Goal: Task Accomplishment & Management: Manage account settings

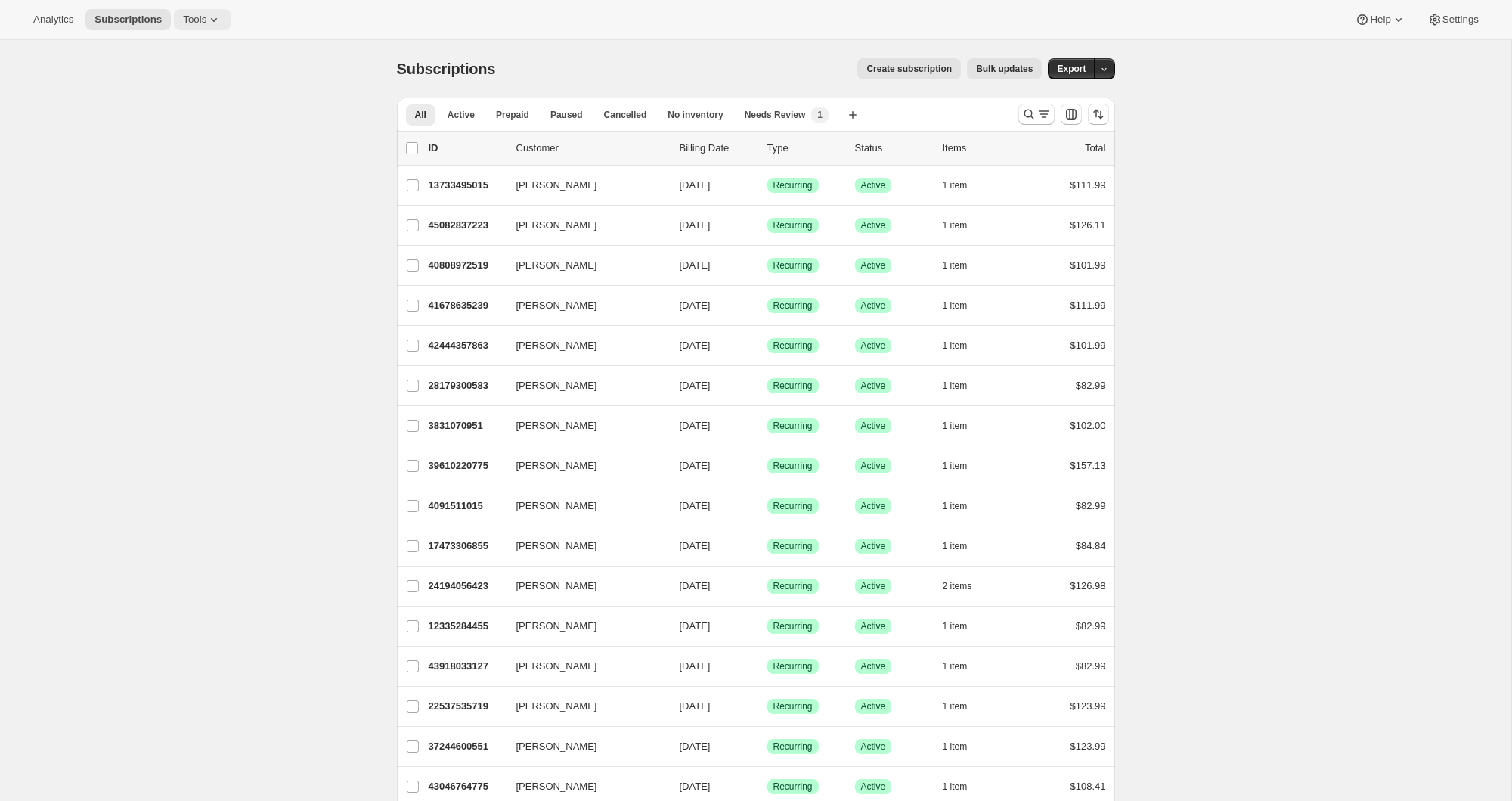
click at [206, 16] on span "Tools" at bounding box center [194, 19] width 24 height 12
click at [184, 96] on span "Bundles" at bounding box center [212, 102] width 134 height 15
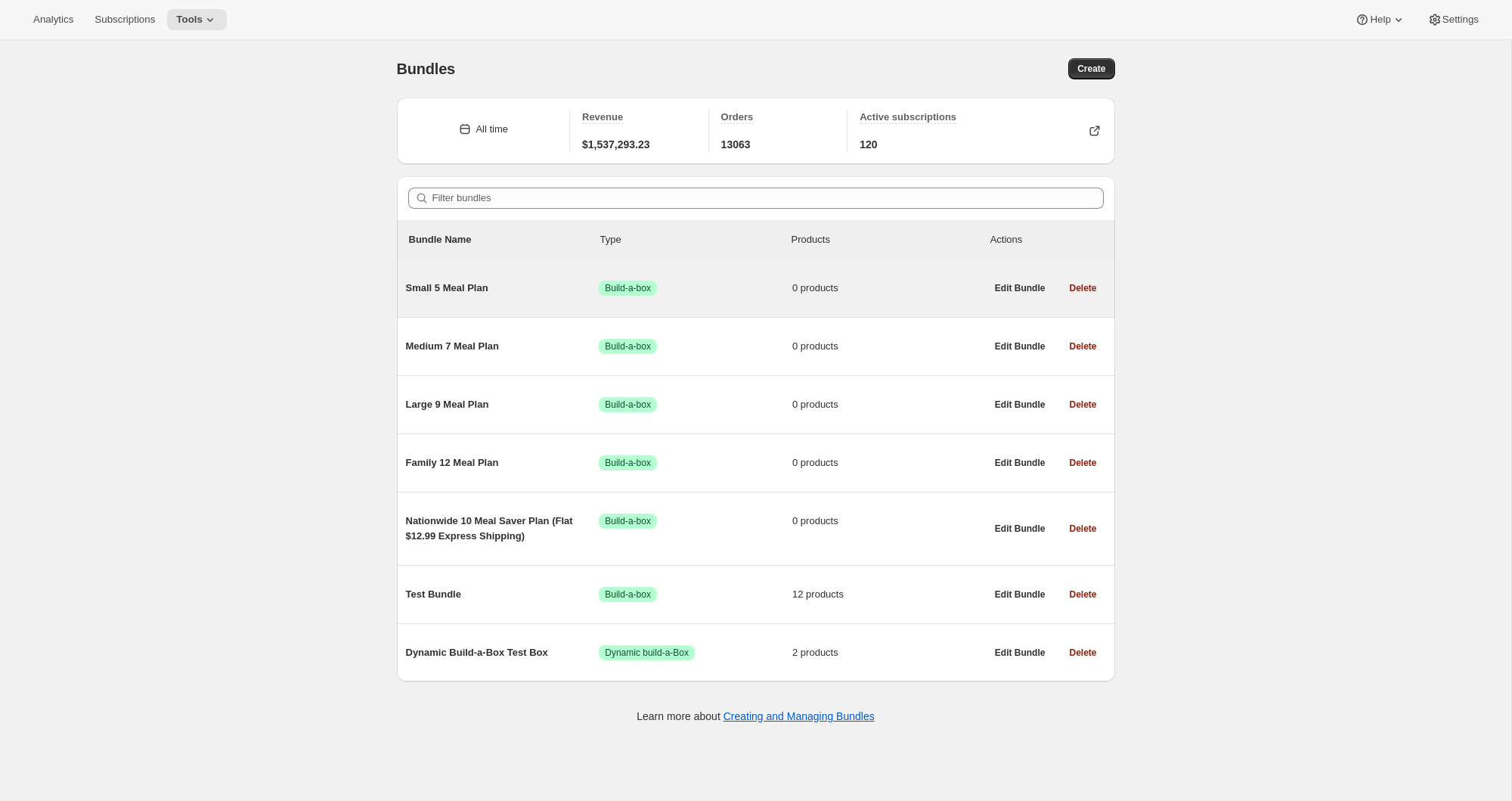
click at [444, 292] on span "Small 5 Meal Plan" at bounding box center [503, 288] width 193 height 15
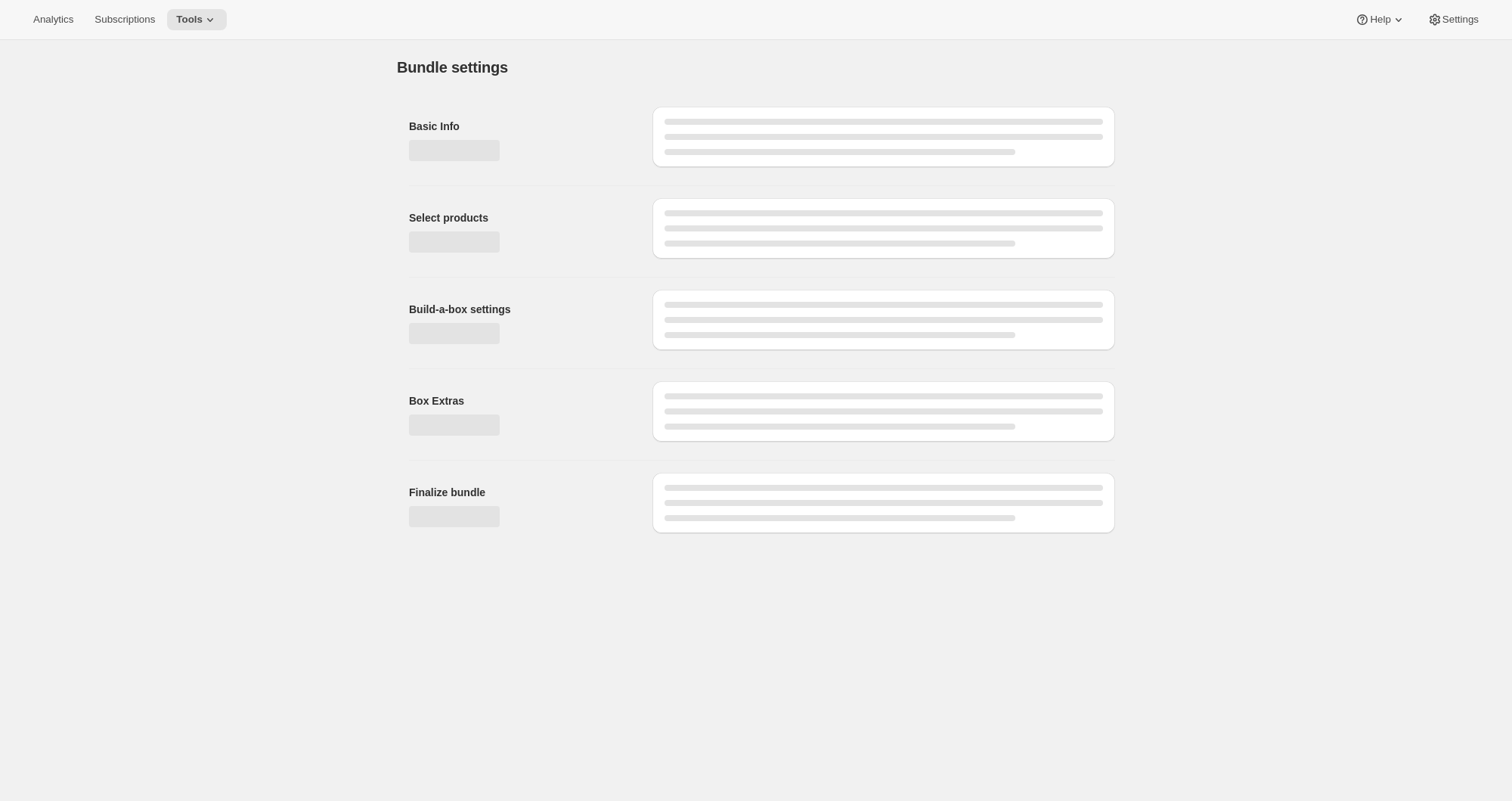
type input "Small 5 Meal Plan"
radio input "true"
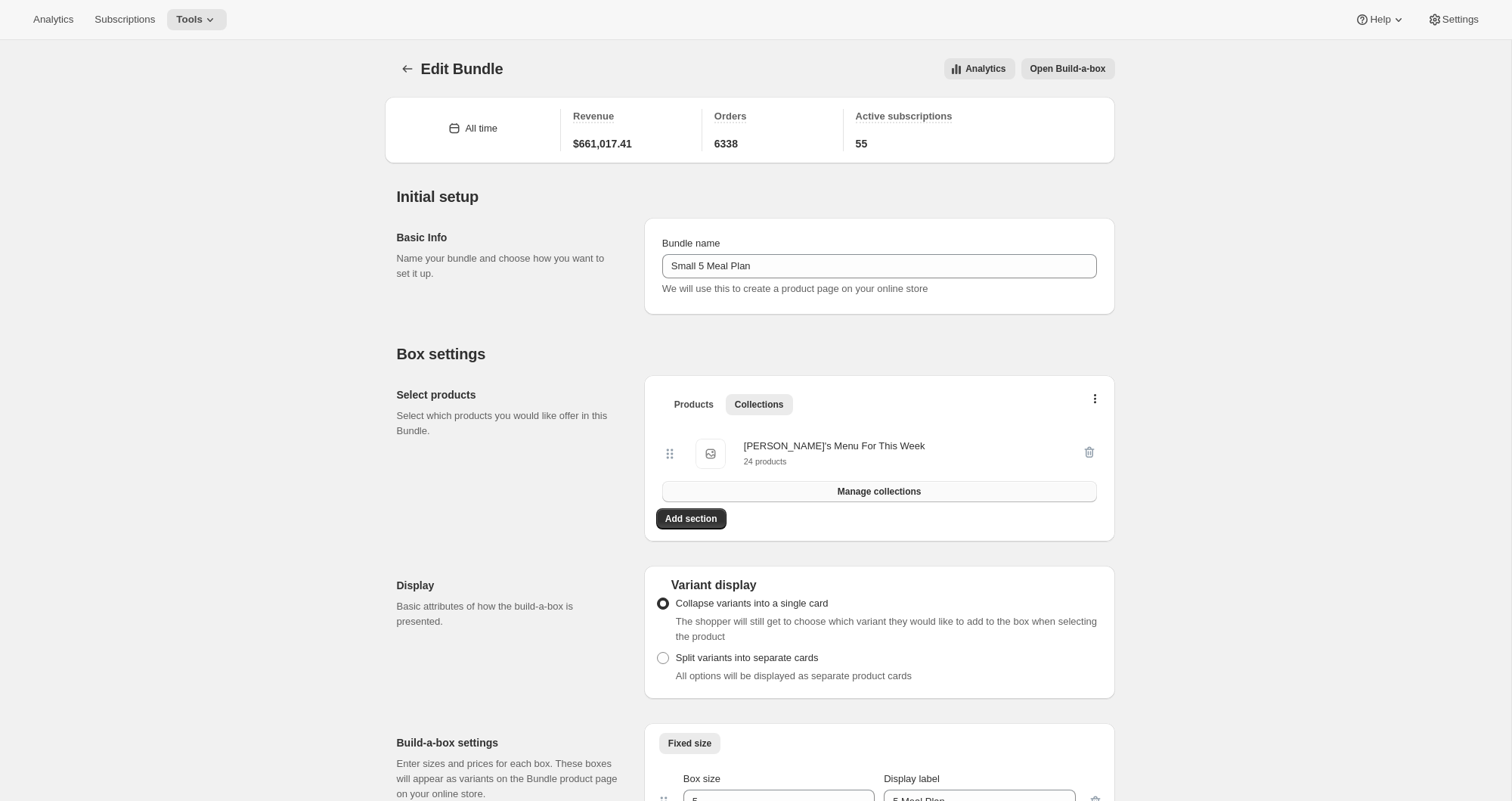
click at [860, 491] on span "Manage collections" at bounding box center [879, 491] width 84 height 12
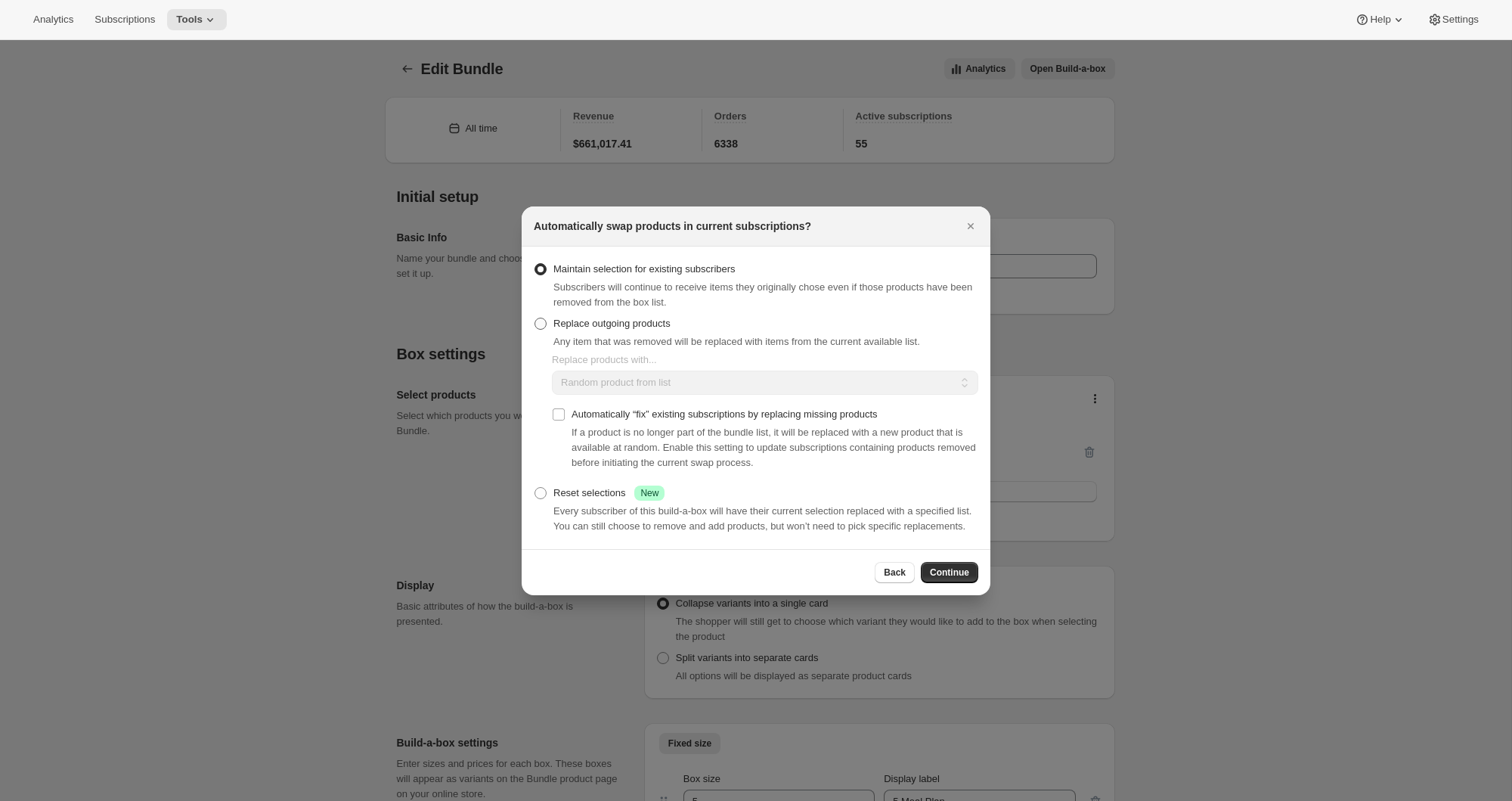
click at [540, 321] on span ":rce:" at bounding box center [540, 323] width 12 height 12
click at [535, 318] on input "Replace outgoing products" at bounding box center [534, 318] width 1 height 1
radio input "true"
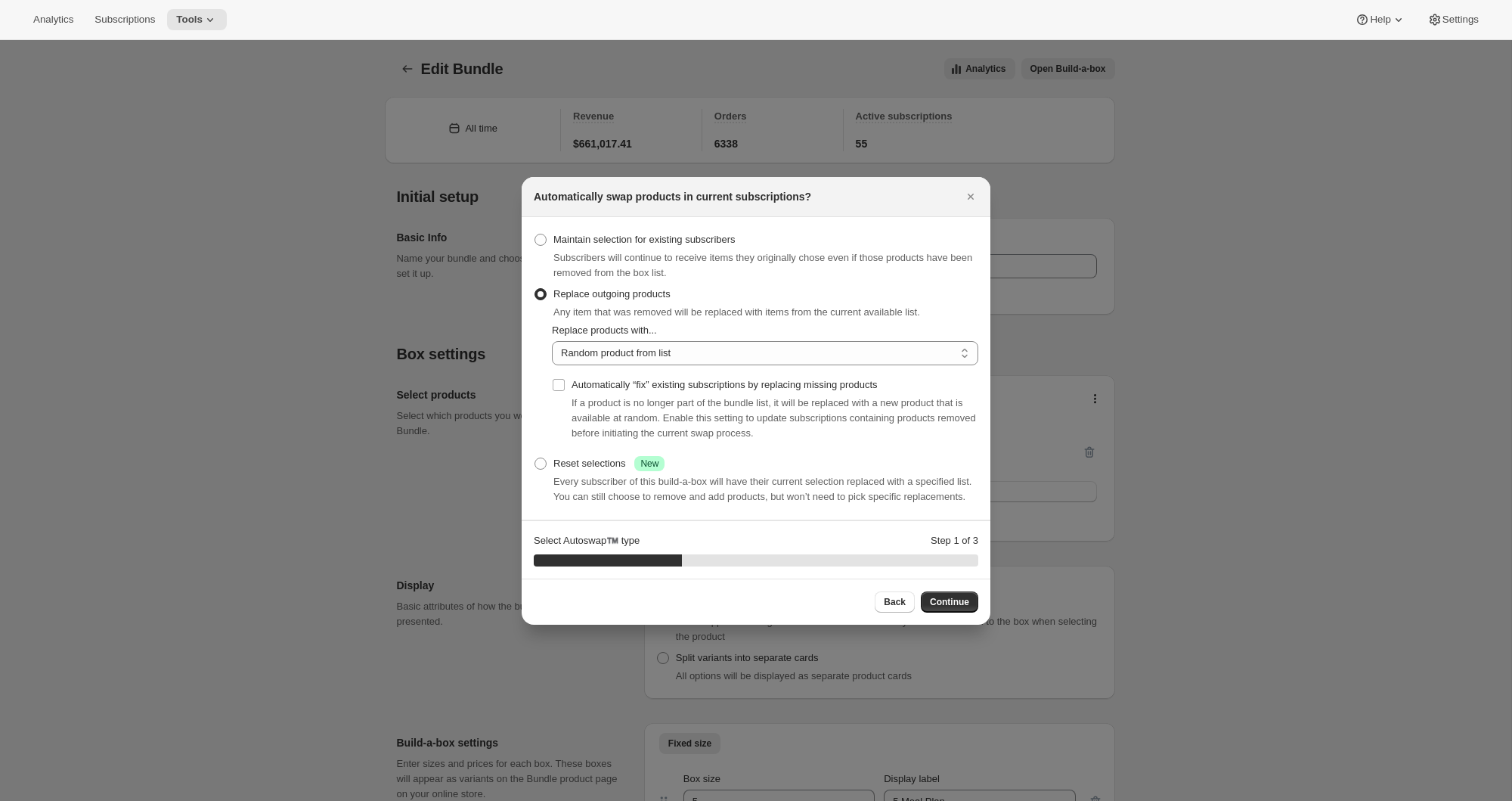
drag, startPoint x: 555, startPoint y: 375, endPoint x: 576, endPoint y: 357, distance: 27.7
click at [555, 379] on input "Automatically “fix” existing subscriptions by replacing missing products" at bounding box center [558, 384] width 12 height 12
checkbox input "true"
click at [595, 343] on select "Random product from list Based on position within collection Matching product t…" at bounding box center [765, 353] width 426 height 24
select select "selection"
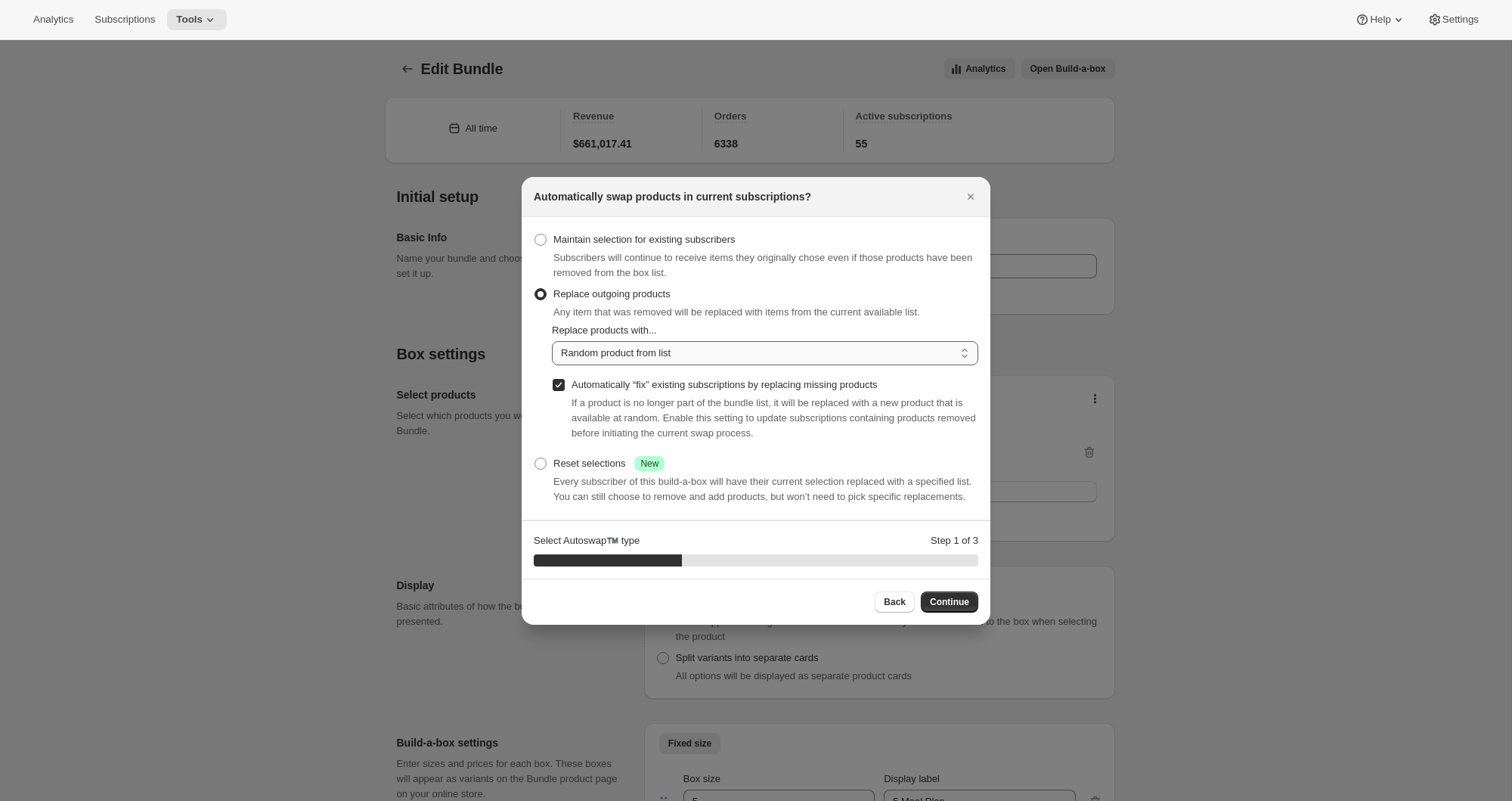
click at [552, 341] on select "Random product from list Based on position within collection Matching product t…" at bounding box center [765, 353] width 426 height 24
click at [944, 613] on button "Continue" at bounding box center [949, 602] width 58 height 21
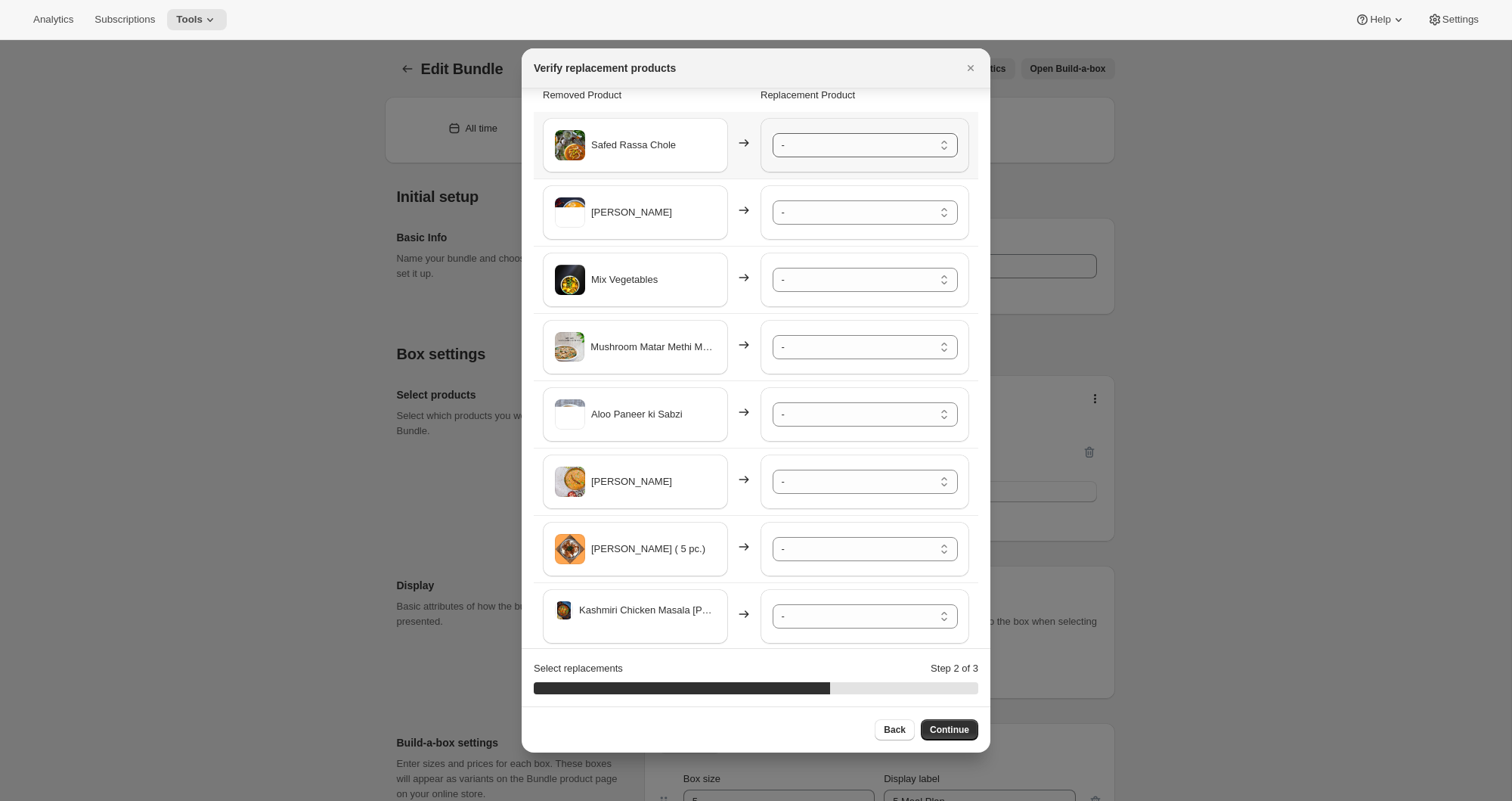
scroll to position [45, 0]
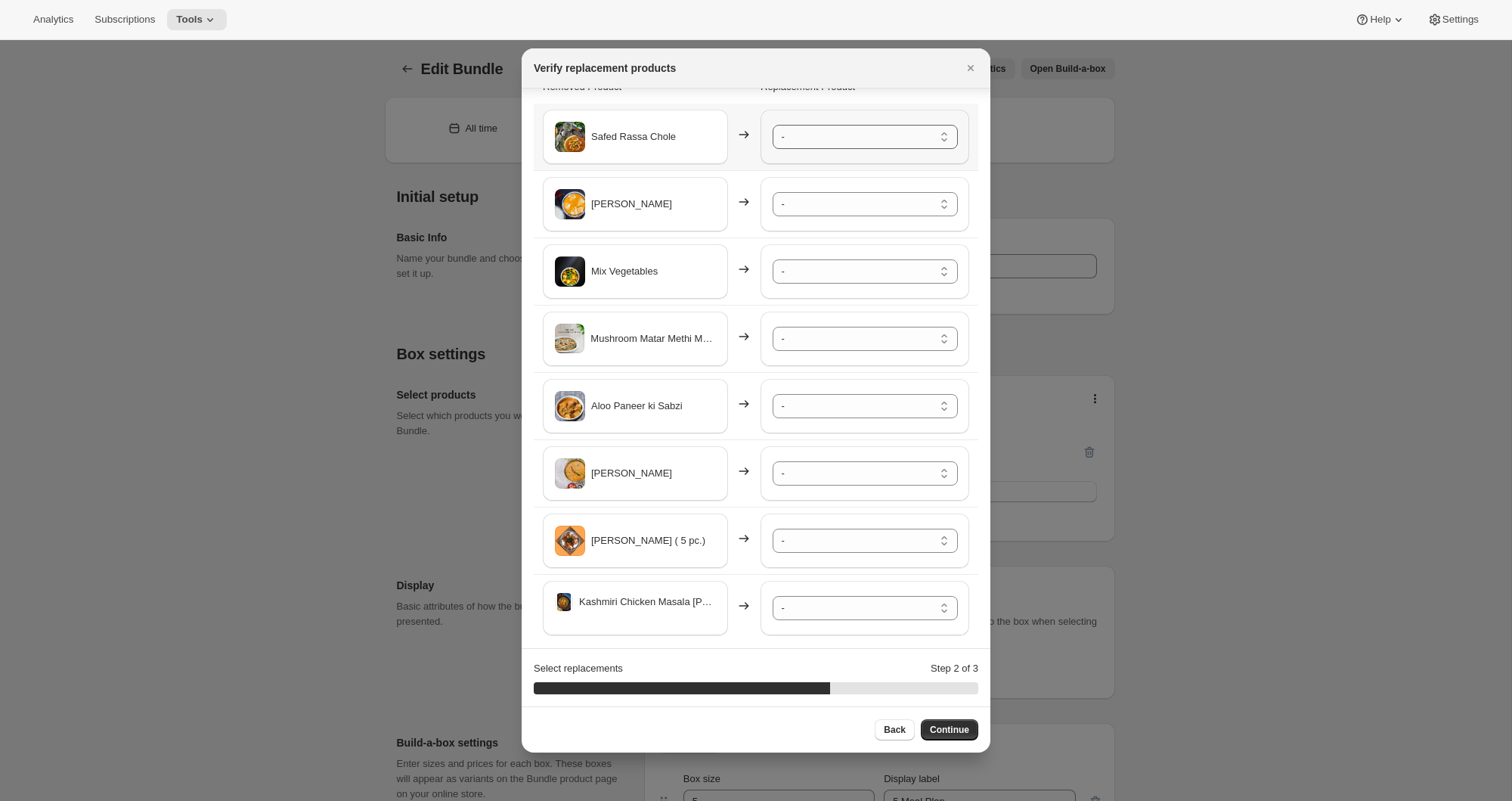
click at [875, 138] on select "- Punjabi Kadi Pakora - Default Title Palak Paneer - Default Title Aloo Tamatar…" at bounding box center [865, 137] width 185 height 24
click at [849, 204] on select "- Punjabi Kadi Pakora - Default Title Palak Paneer - Default Title Aloo Tamatar…" at bounding box center [865, 204] width 185 height 24
click at [849, 279] on select "- Punjabi Kadi Pakora - Default Title Palak Paneer - Default Title Aloo Tamatar…" at bounding box center [865, 271] width 185 height 24
drag, startPoint x: 848, startPoint y: 323, endPoint x: 851, endPoint y: 336, distance: 13.3
click at [848, 326] on div "- Punjabi Kadi Pakora - Default Title Palak Paneer - Default Title Aloo Tamatar…" at bounding box center [864, 339] width 209 height 54
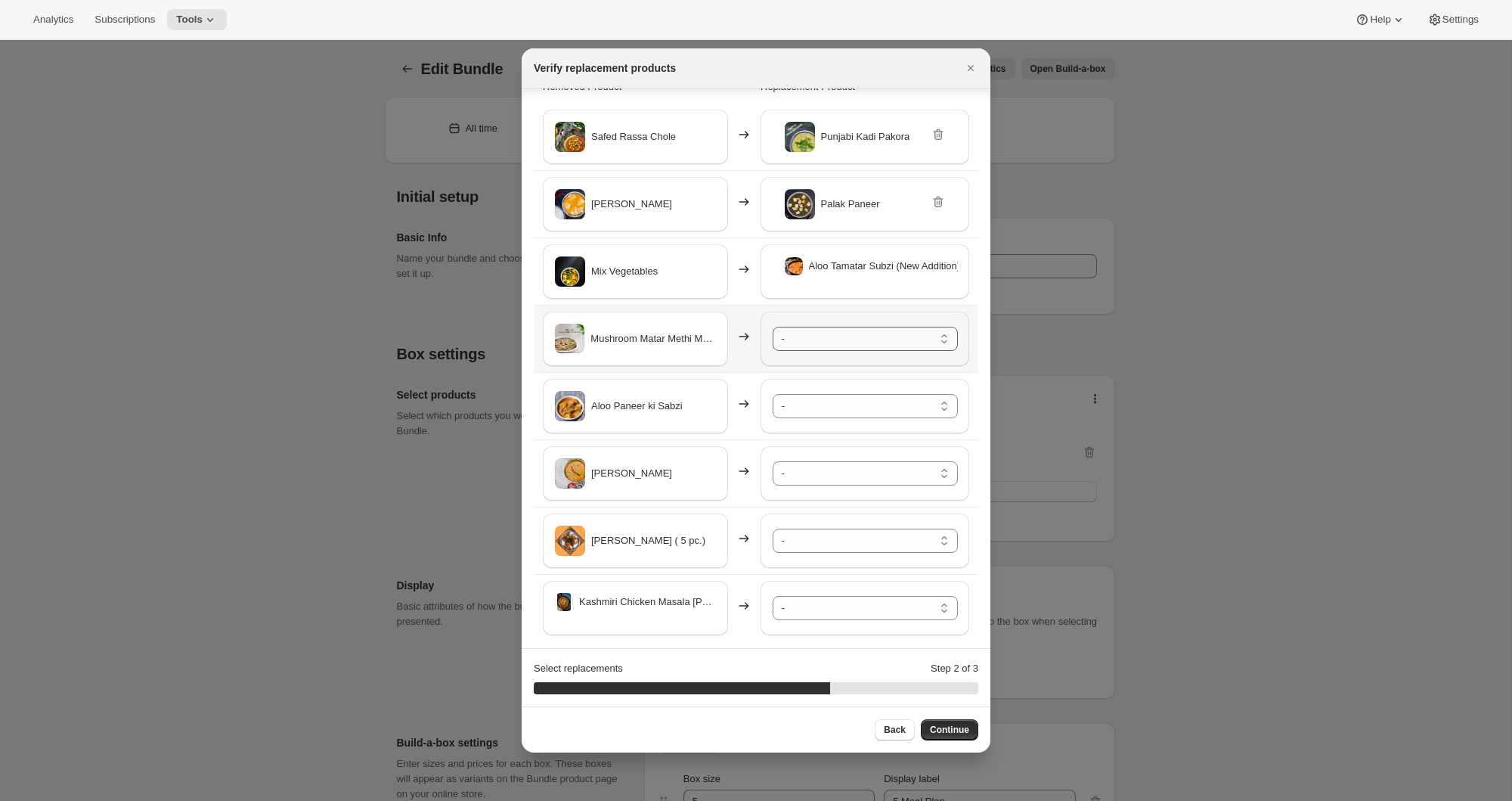
click at [853, 340] on select "- Punjabi Kadi Pakora - Default Title Palak Paneer - Default Title Aloo Tamatar…" at bounding box center [865, 339] width 185 height 24
click at [842, 404] on select "- Punjabi Kadi Pakora - Default Title Palak Paneer - Default Title Aloo Tamatar…" at bounding box center [865, 406] width 185 height 24
click at [830, 476] on select "- Punjabi Kadi Pakora - Default Title Palak Paneer - Default Title Aloo Tamatar…" at bounding box center [865, 474] width 185 height 24
click at [874, 543] on select "- Punjabi Kadi Pakora - Default Title Palak Paneer - Default Title Aloo Tamatar…" at bounding box center [865, 541] width 185 height 24
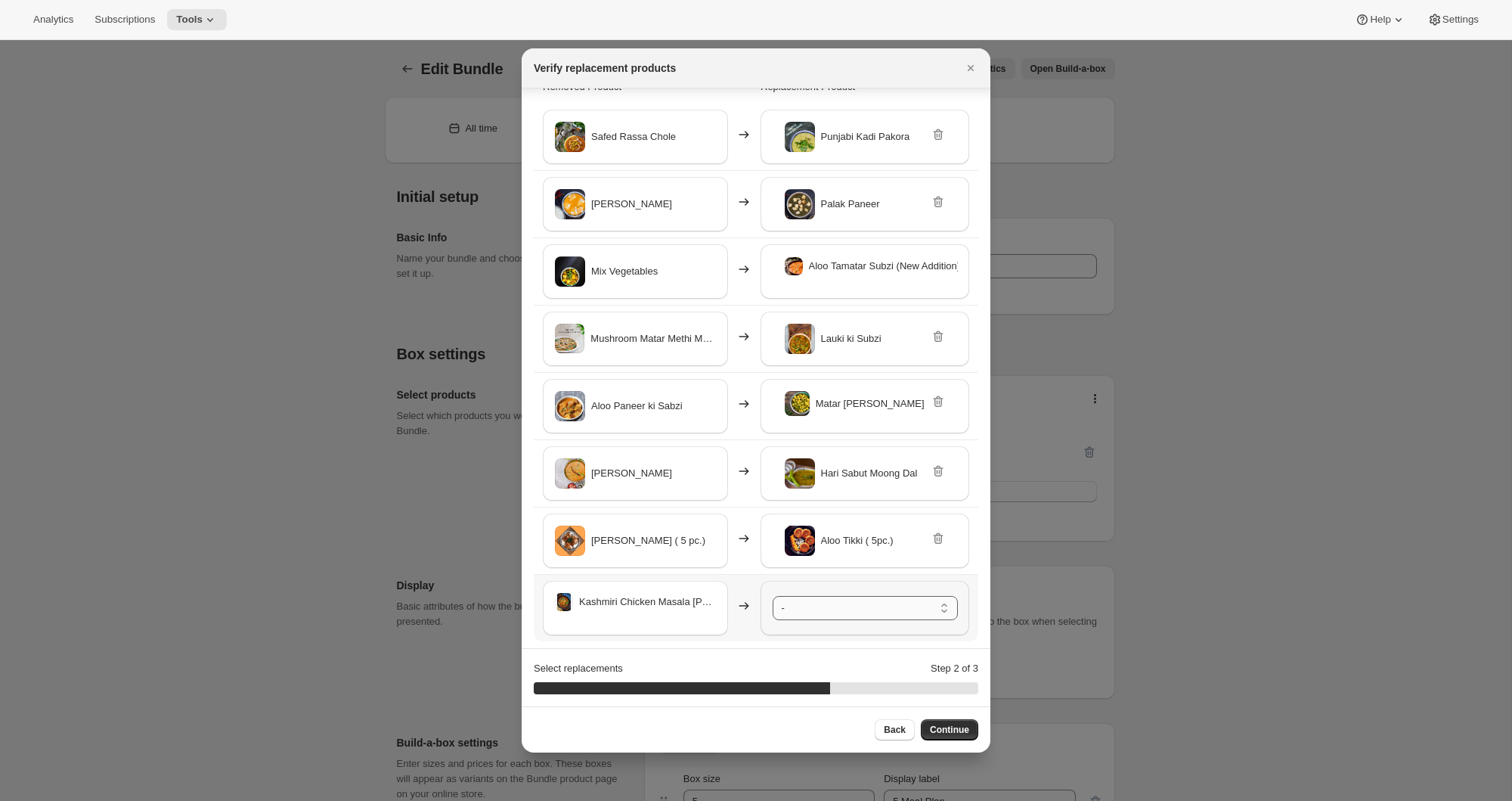
click at [853, 605] on select "- Punjabi Kadi Pakora - Default Title Palak Paneer - Default Title Aloo Tamatar…" at bounding box center [865, 608] width 185 height 24
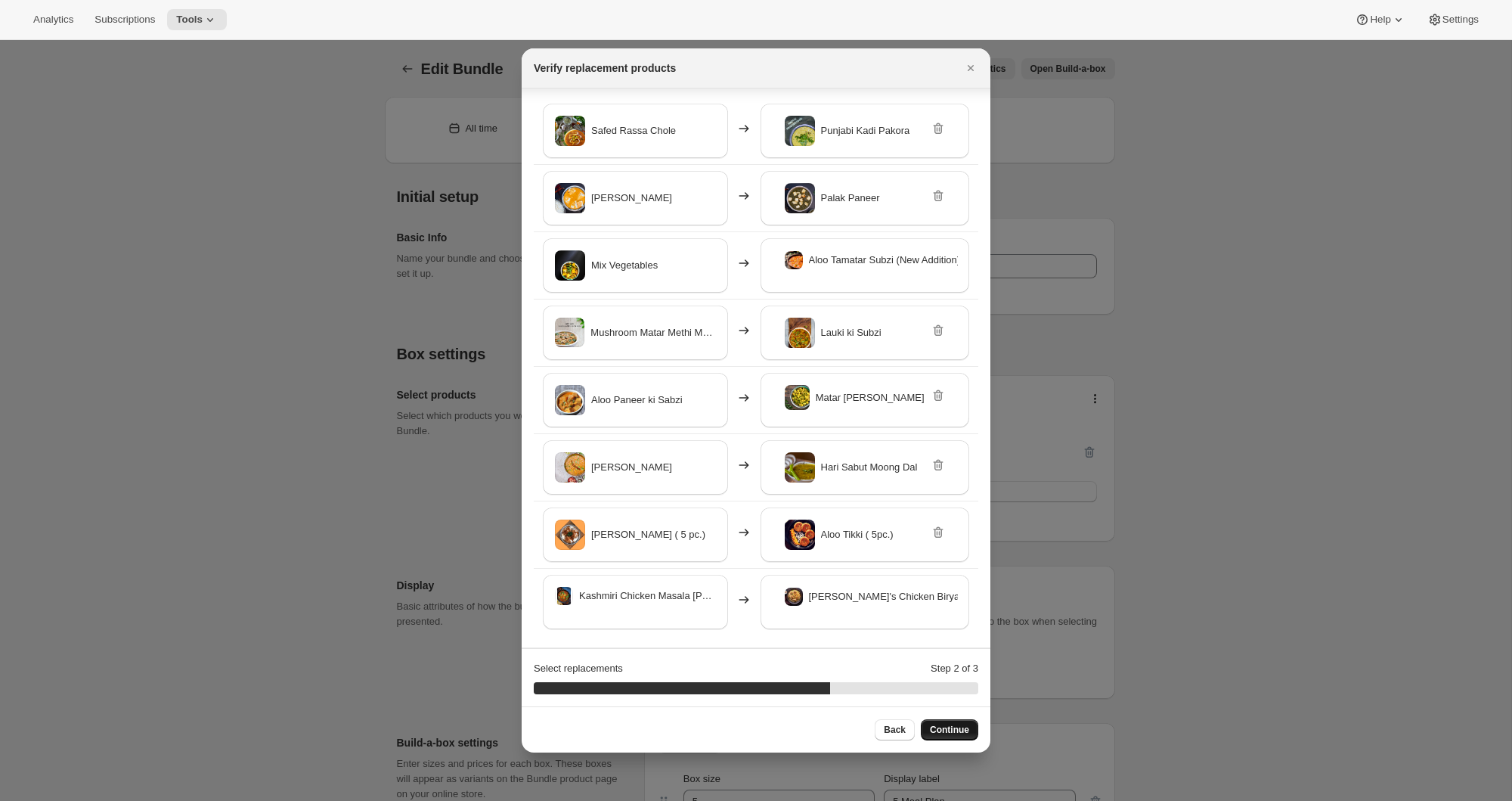
click at [947, 731] on span "Continue" at bounding box center [949, 730] width 39 height 12
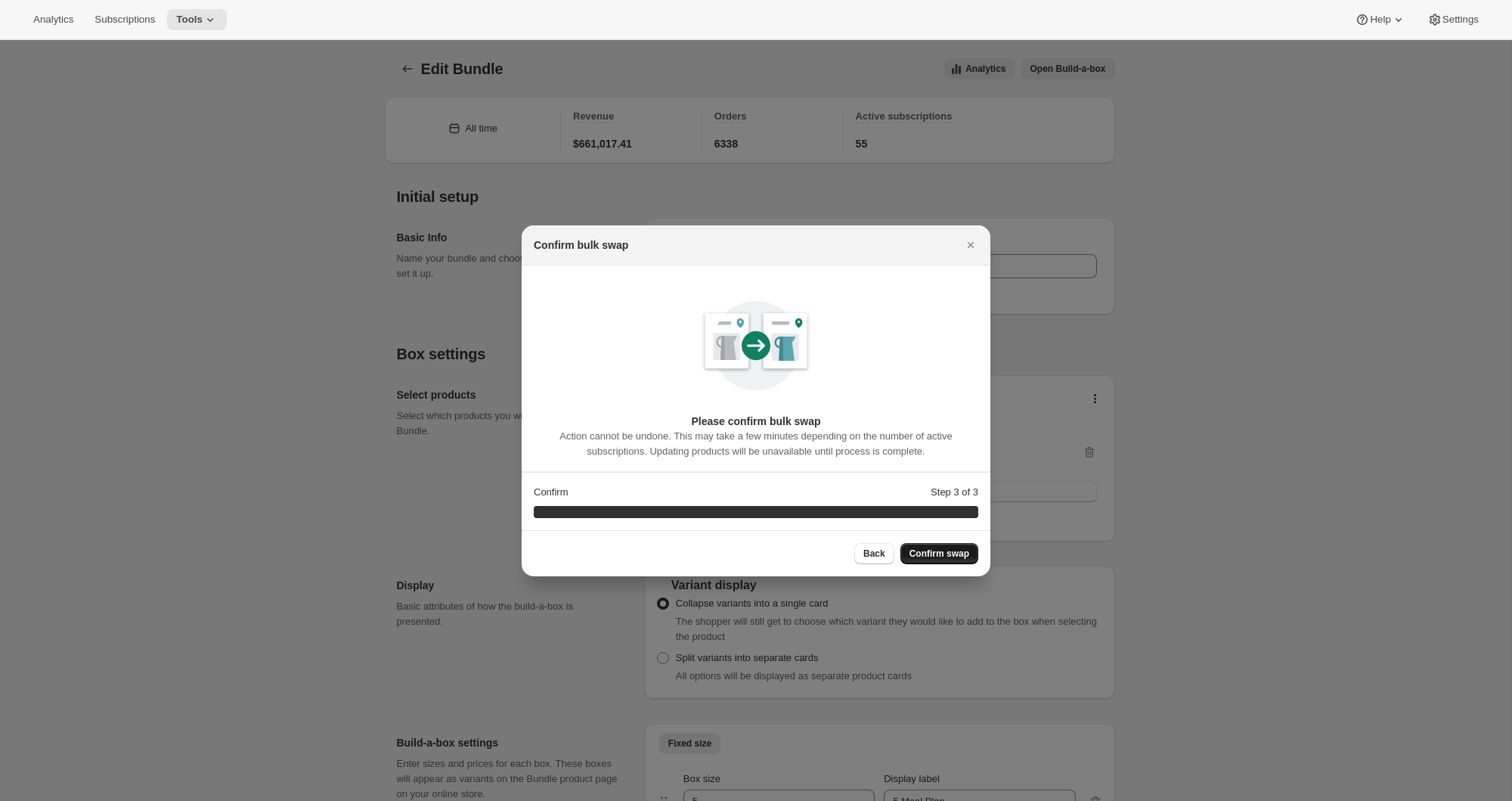
scroll to position [0, 0]
click at [935, 556] on span "Confirm swap" at bounding box center [940, 553] width 60 height 12
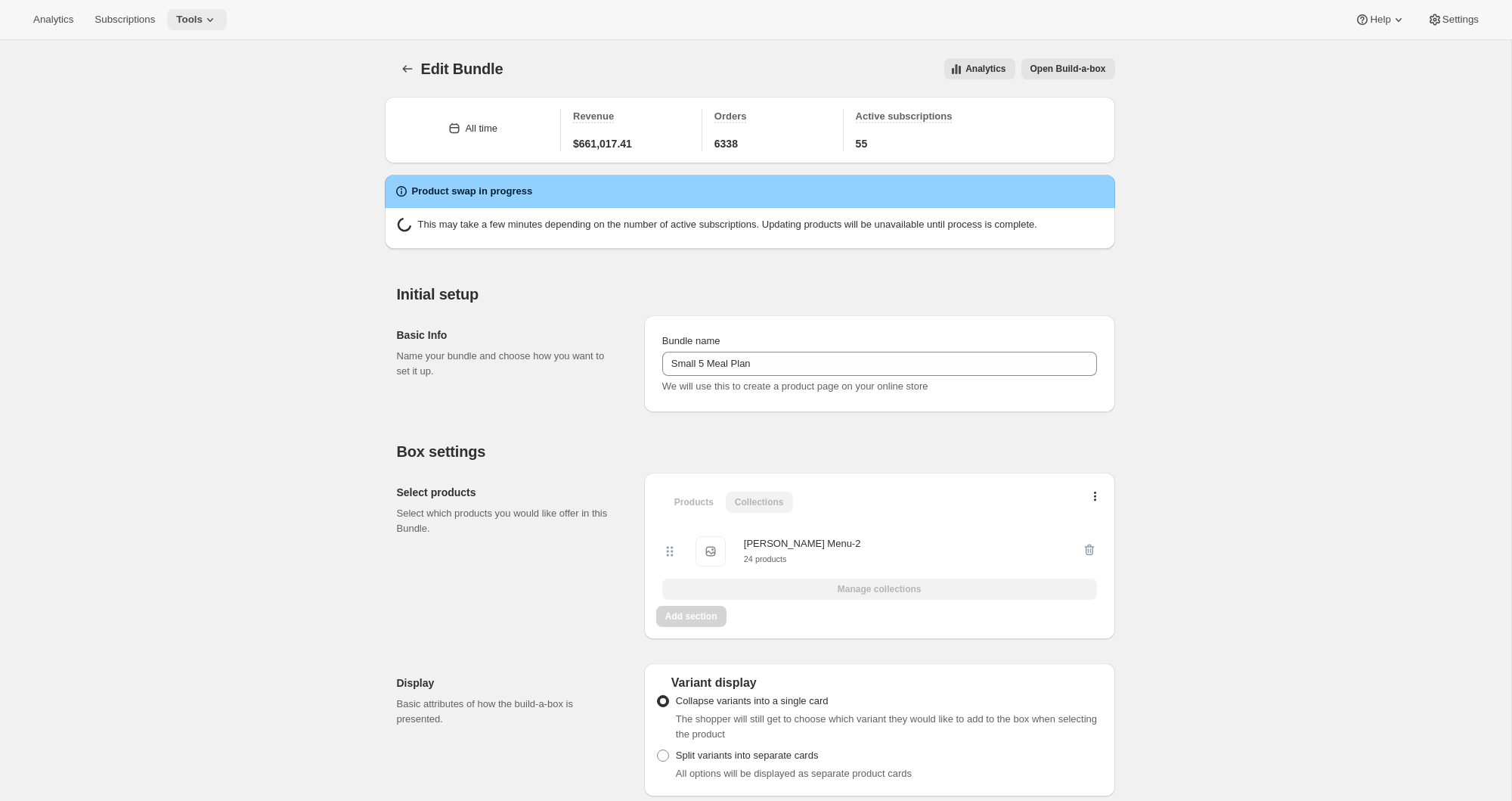
click at [210, 16] on icon at bounding box center [210, 19] width 15 height 15
click at [152, 102] on span "Bundles" at bounding box center [162, 102] width 36 height 11
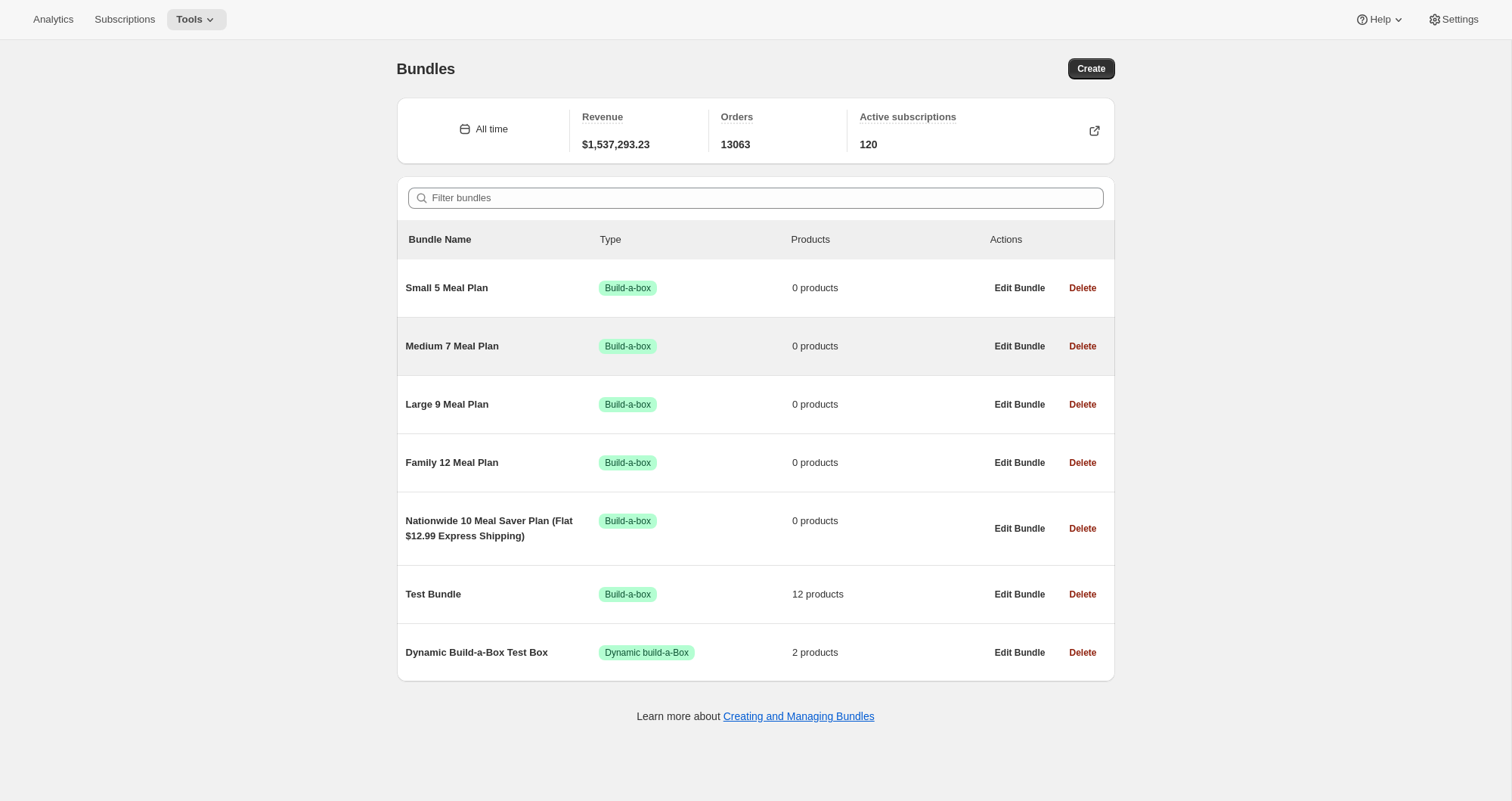
click at [460, 345] on span "Medium 7 Meal Plan" at bounding box center [503, 346] width 193 height 15
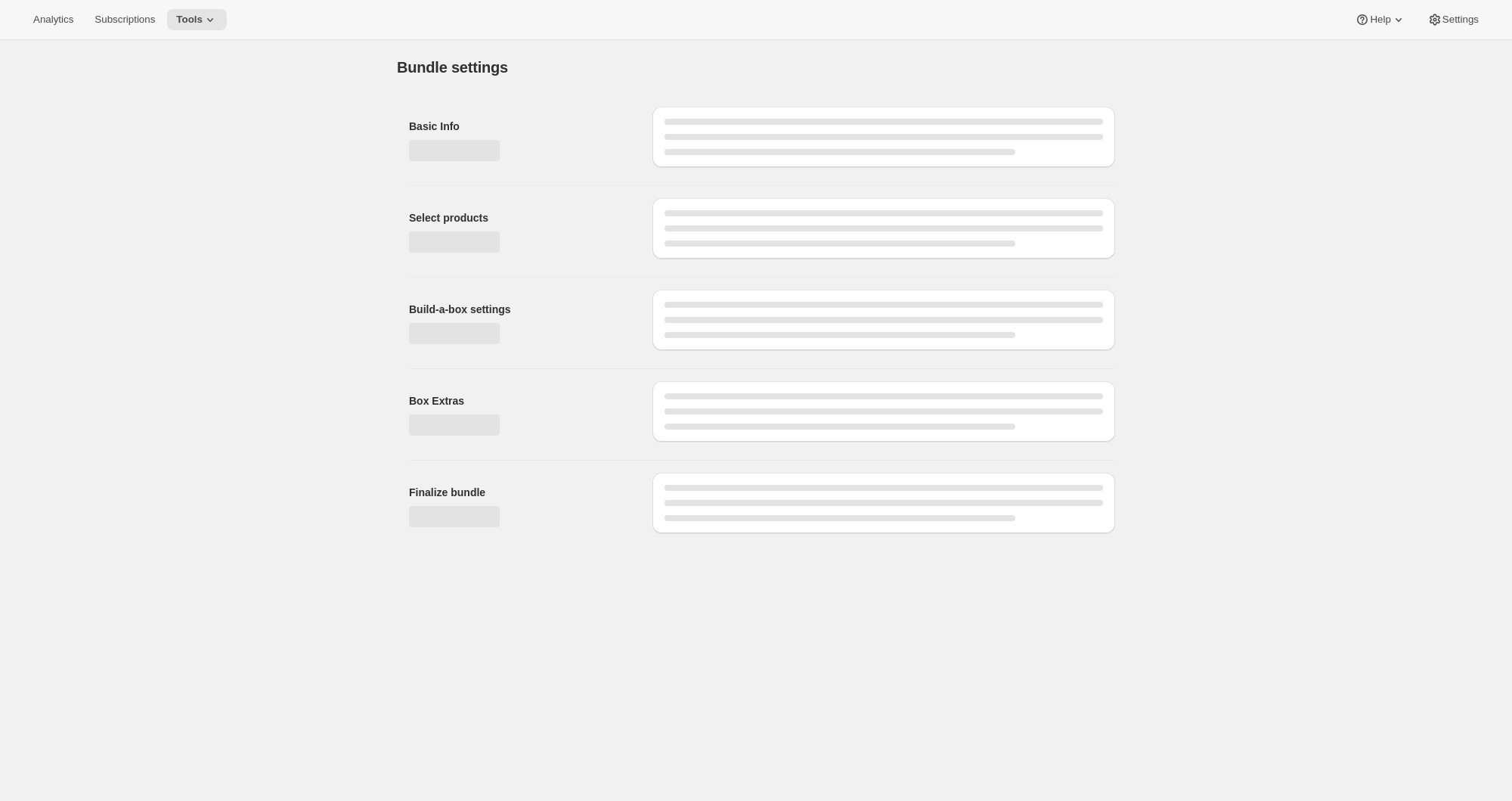
type input "Medium 7 Meal Plan"
radio input "true"
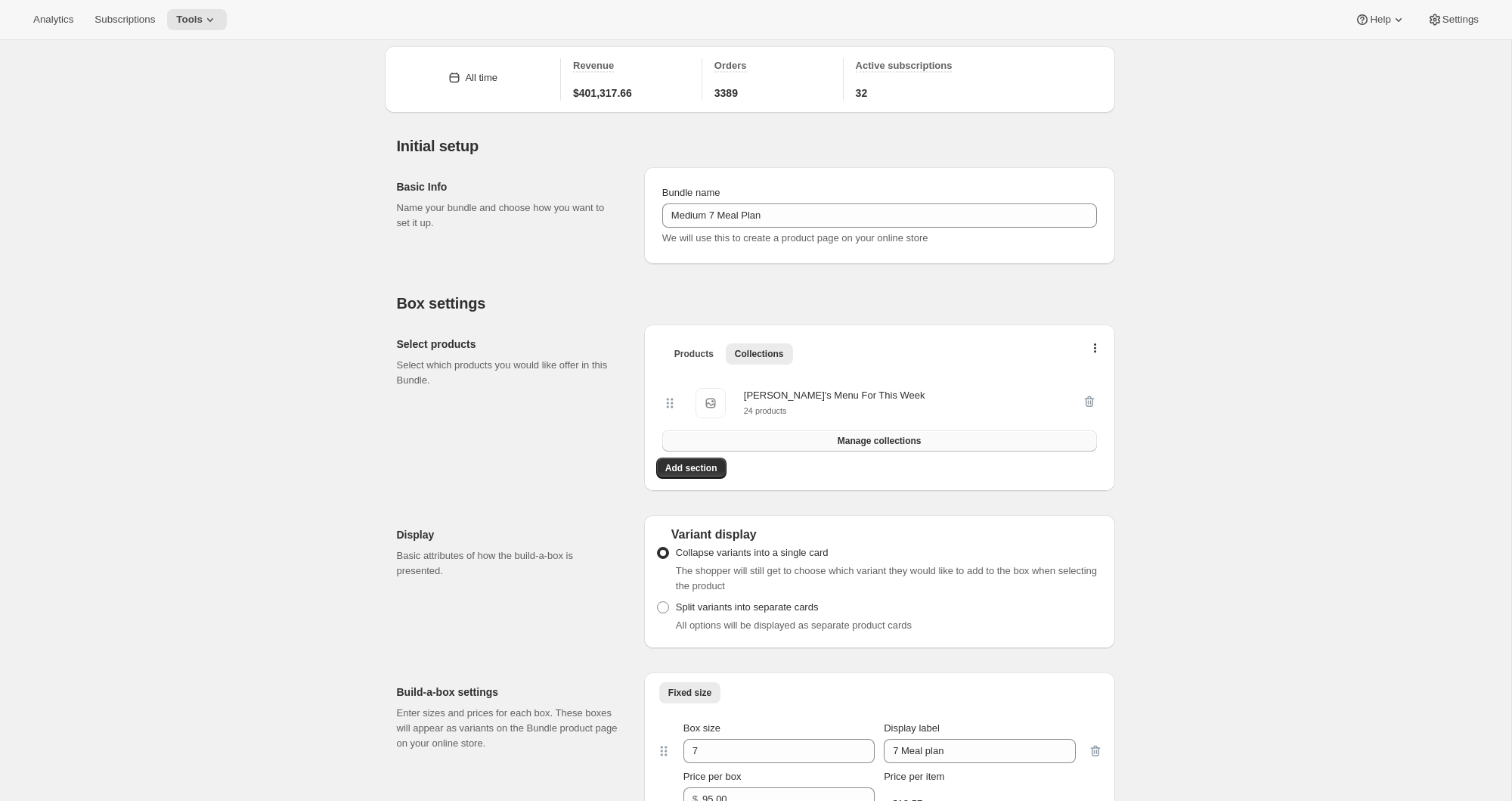
scroll to position [57, 0]
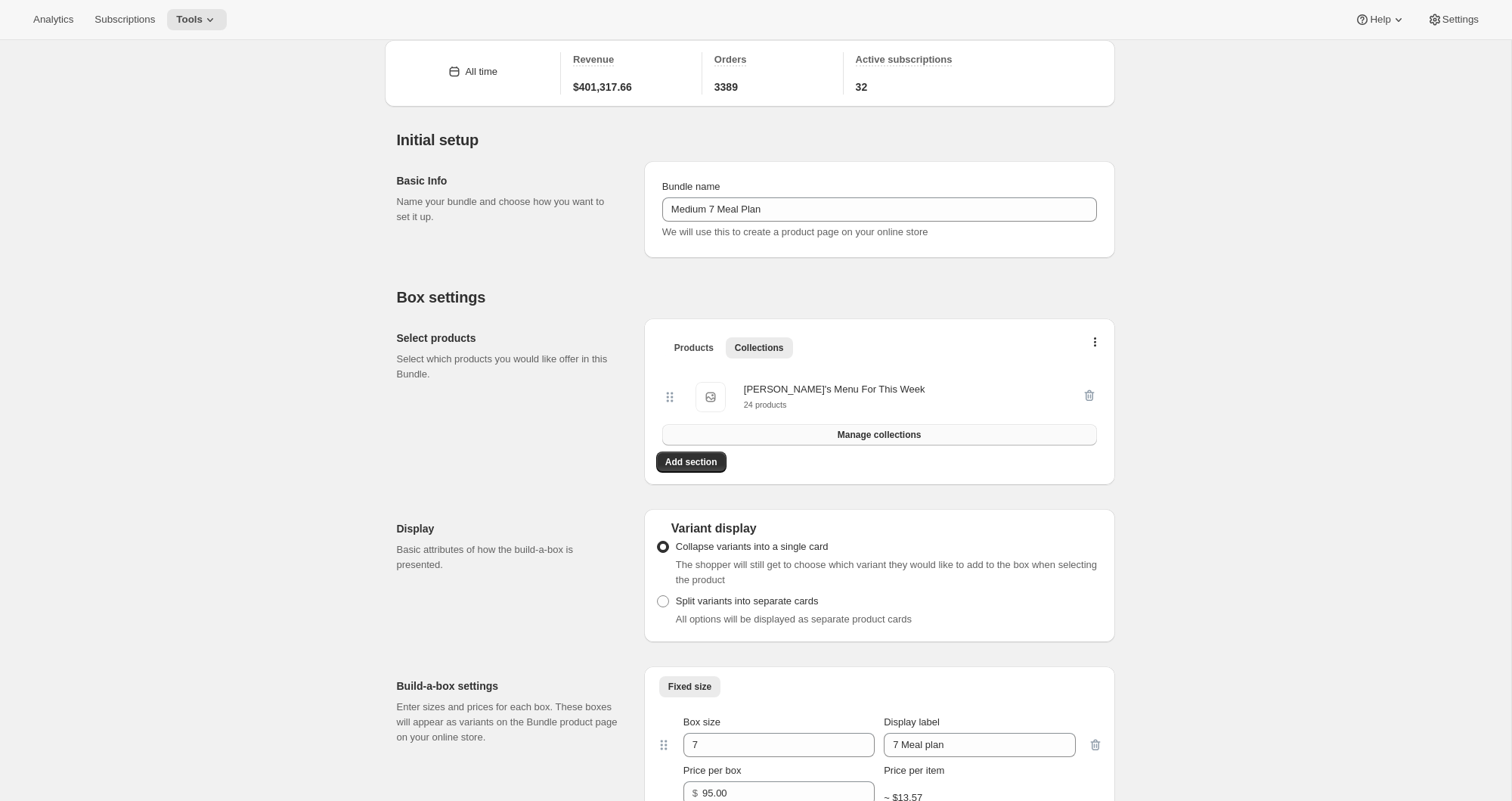
click at [896, 434] on span "Manage collections" at bounding box center [879, 435] width 84 height 12
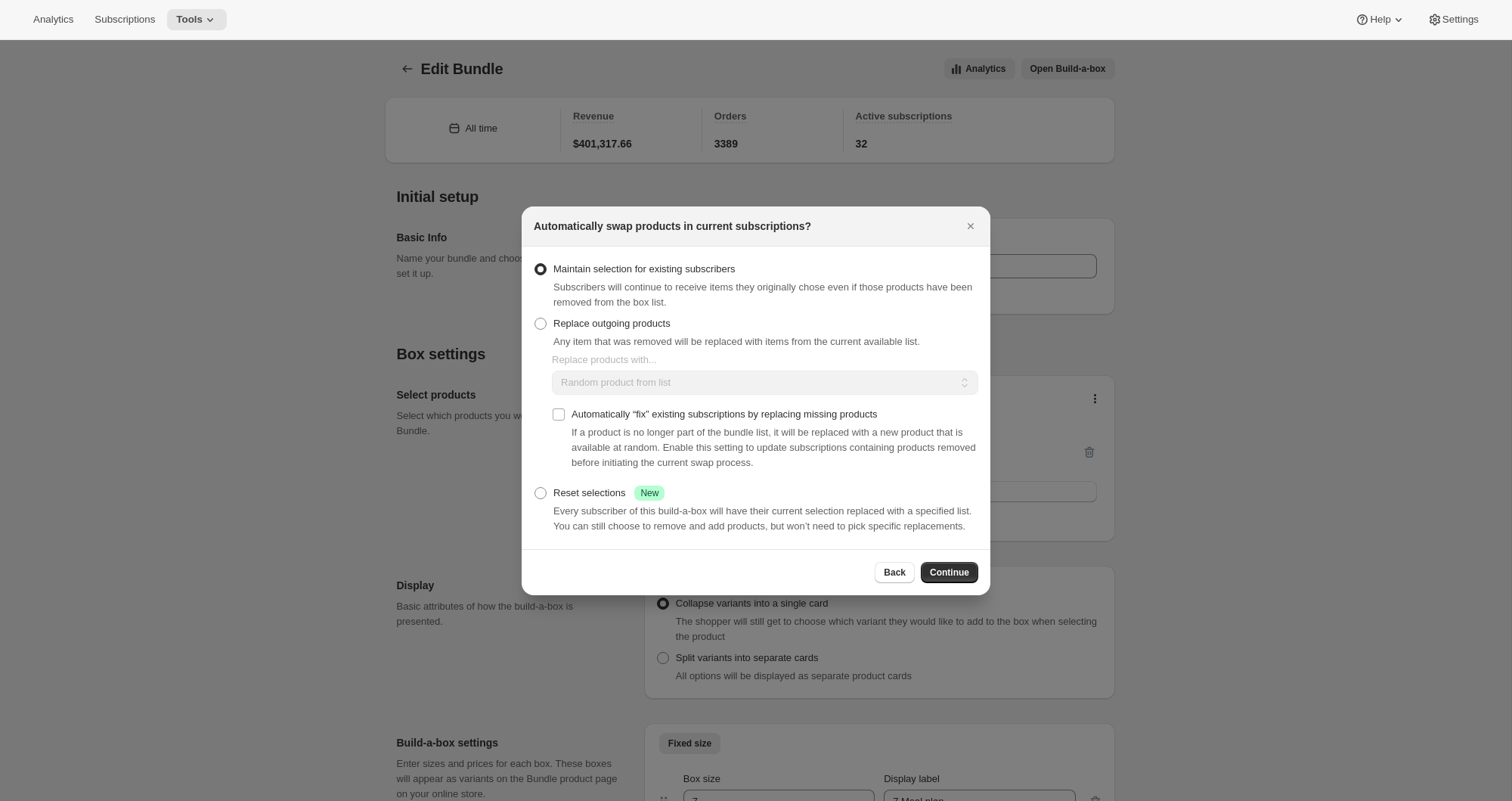
scroll to position [64, 0]
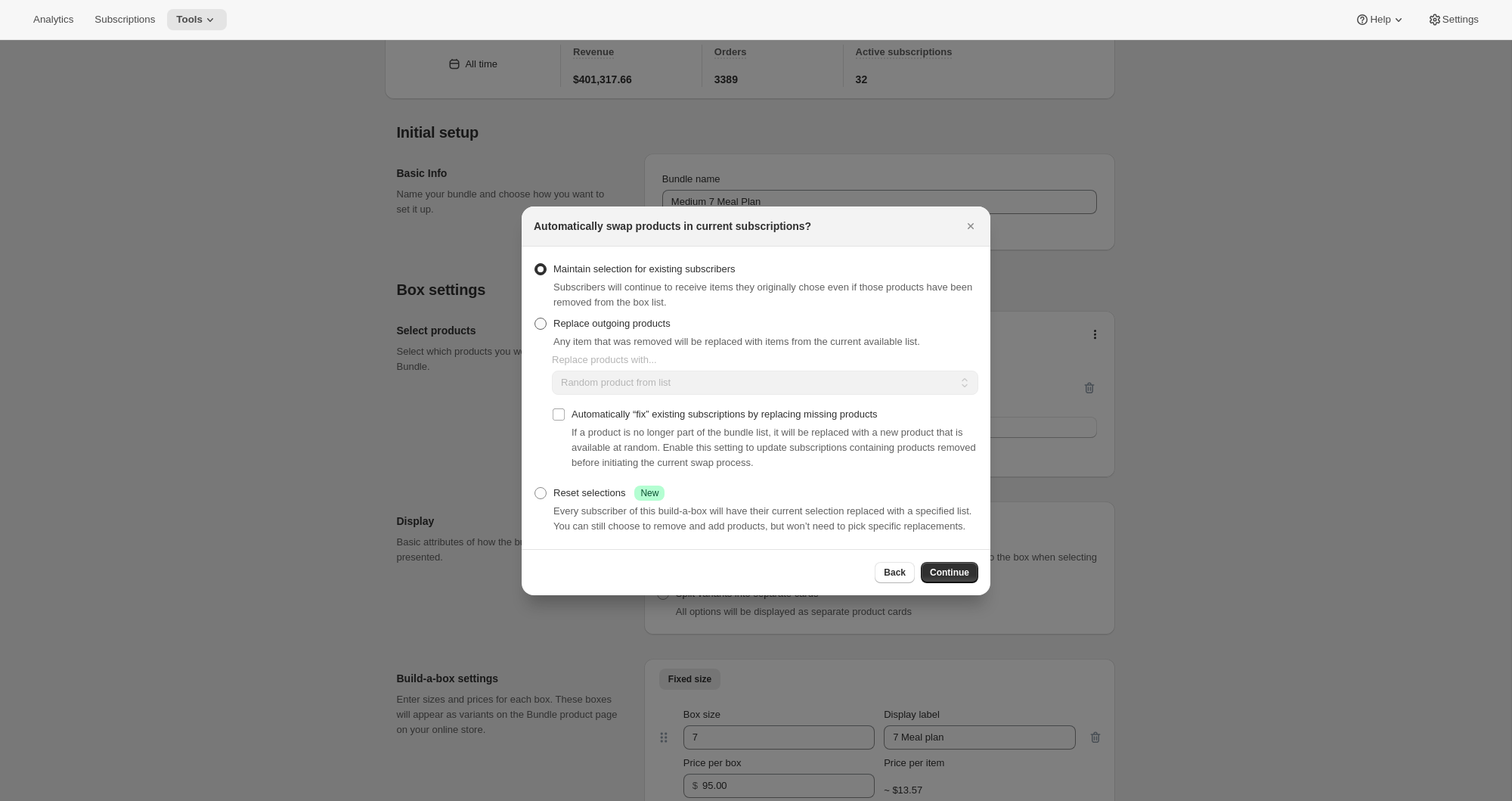
click at [546, 319] on span ":ri8:" at bounding box center [540, 323] width 14 height 14
click at [535, 318] on input "Replace outgoing products" at bounding box center [534, 318] width 1 height 1
radio input "true"
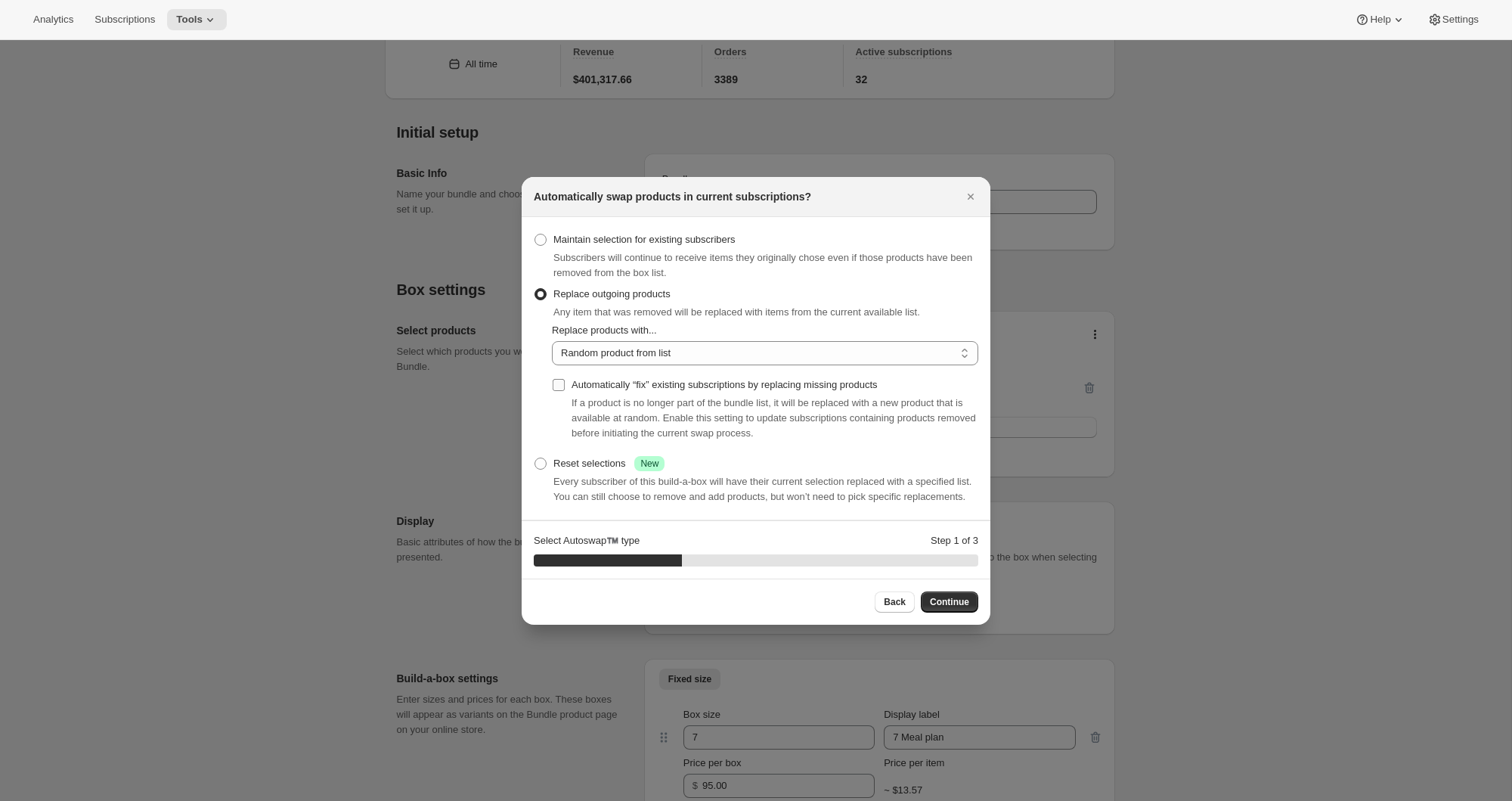
click at [559, 381] on input "Automatically “fix” existing subscriptions by replacing missing products" at bounding box center [558, 384] width 12 height 12
checkbox input "true"
click at [590, 354] on select "Random product from list Based on position within collection Matching product t…" at bounding box center [765, 353] width 426 height 24
select select "selection"
click at [552, 341] on select "Random product from list Based on position within collection Matching product t…" at bounding box center [765, 353] width 426 height 24
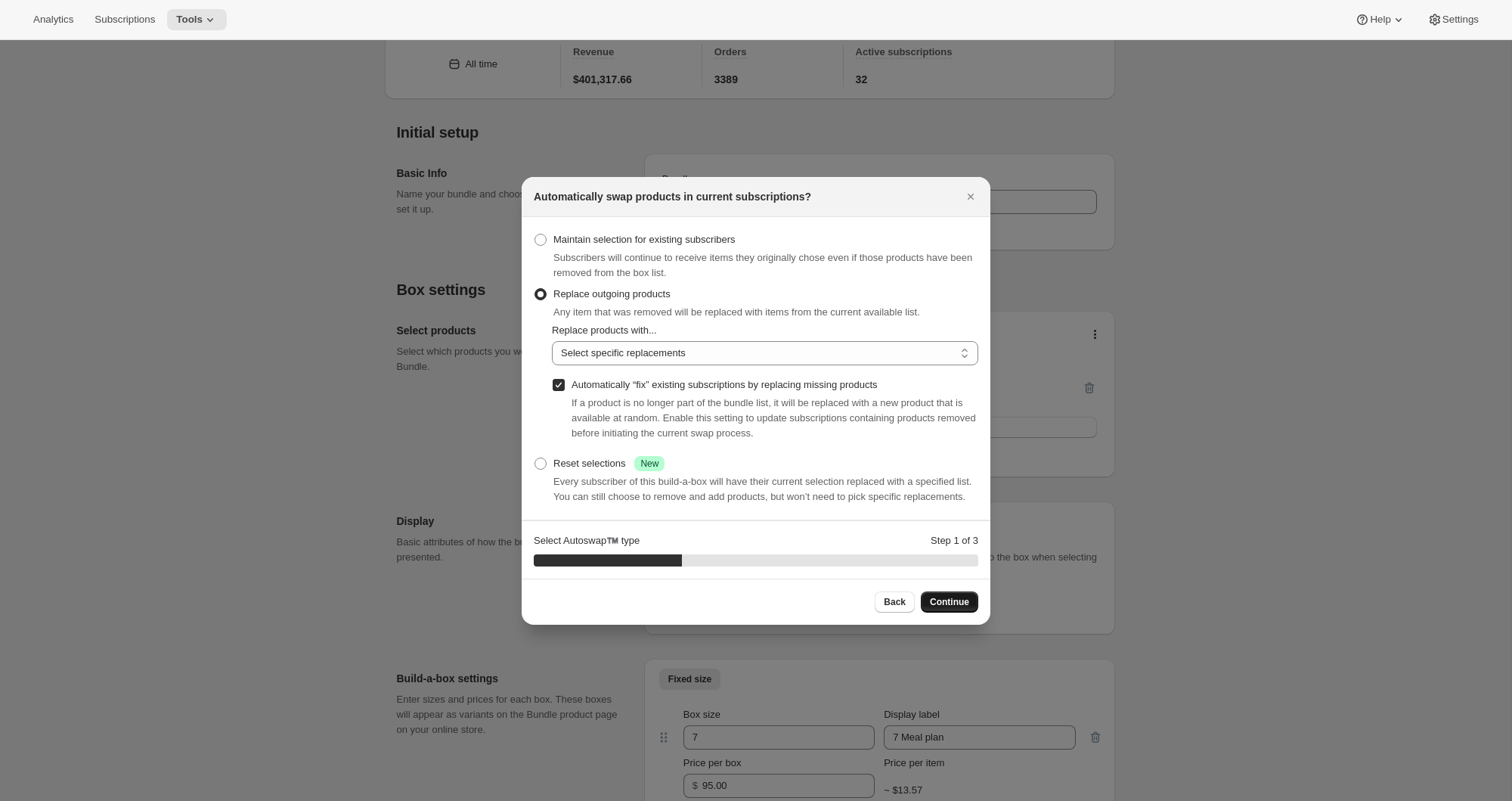
click at [946, 608] on span "Continue" at bounding box center [949, 602] width 39 height 12
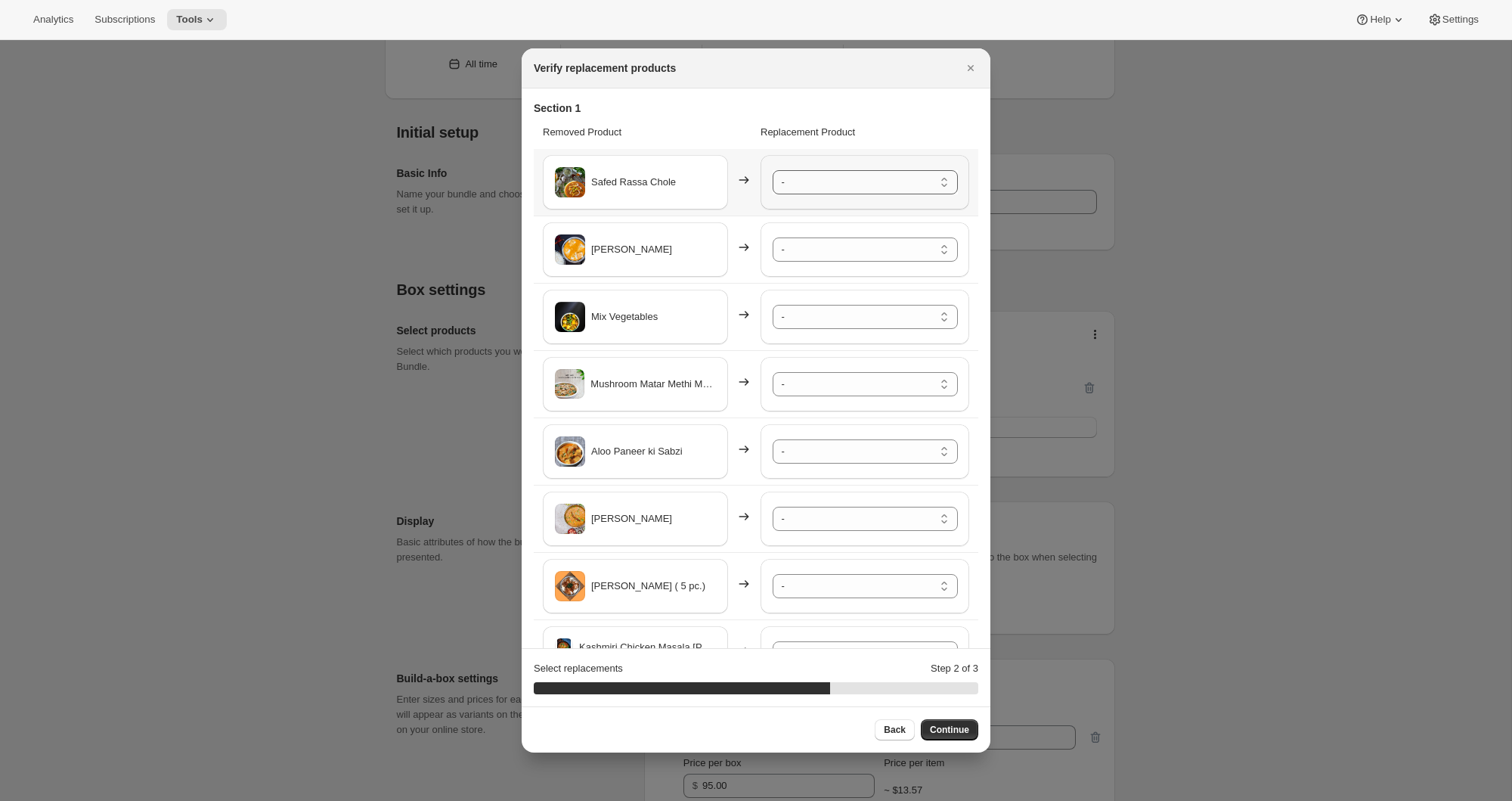
click at [831, 179] on select "- Punjabi Kadi Pakora - Default Title Palak Paneer - Default Title Aloo Tamatar…" at bounding box center [865, 182] width 185 height 24
click at [827, 249] on select "- Punjabi Kadi Pakora - Default Title Palak Paneer - Default Title Aloo Tamatar…" at bounding box center [865, 249] width 185 height 24
click at [826, 314] on select "- Punjabi Kadi Pakora - Default Title Palak Paneer - Default Title Aloo Tamatar…" at bounding box center [865, 317] width 185 height 24
click at [837, 381] on select "- Punjabi Kadi Pakora - Default Title Palak Paneer - Default Title Aloo Tamatar…" at bounding box center [865, 384] width 185 height 24
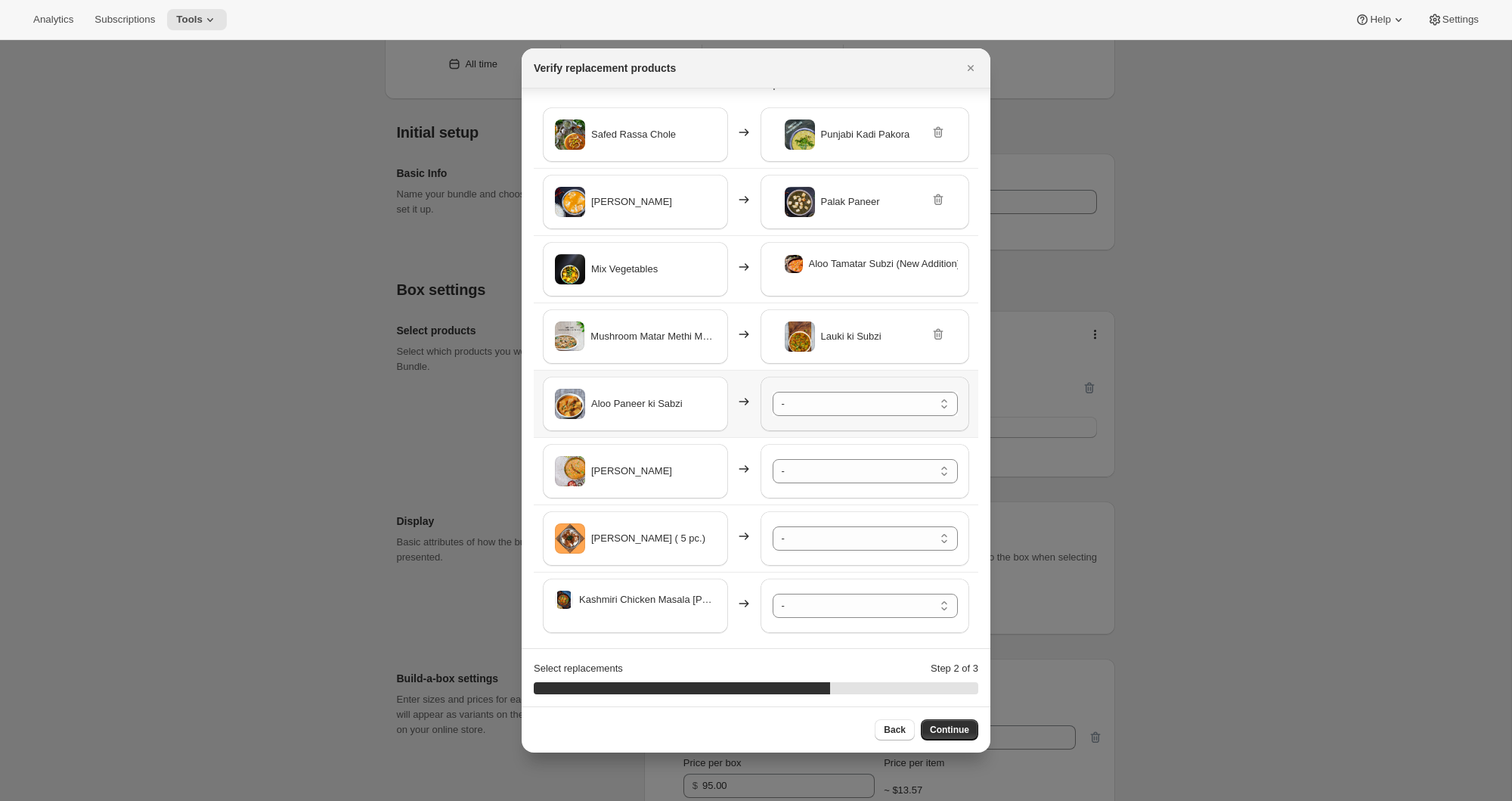
scroll to position [51, 0]
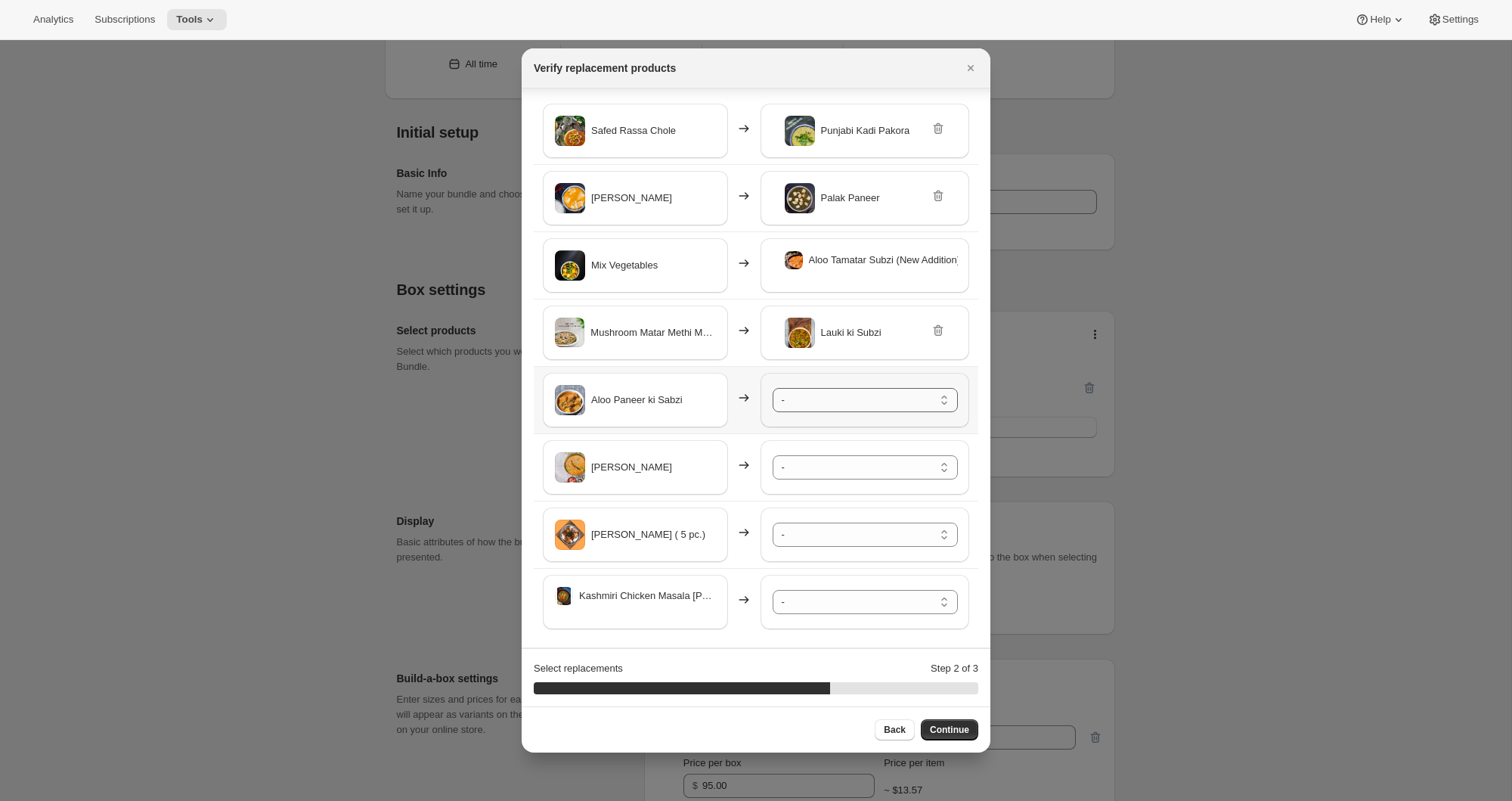
click at [814, 399] on select "- Punjabi Kadi Pakora - Default Title Palak Paneer - Default Title Aloo Tamatar…" at bounding box center [865, 400] width 185 height 24
click at [856, 460] on select "- Punjabi Kadi Pakora - Default Title Palak Paneer - Default Title Aloo Tamatar…" at bounding box center [865, 467] width 185 height 24
click at [837, 537] on select "- Punjabi Kadi Pakora - Default Title Palak Paneer - Default Title Aloo Tamatar…" at bounding box center [865, 535] width 185 height 24
click at [849, 604] on select "- Punjabi Kadi Pakora - Default Title Palak Paneer - Default Title Aloo Tamatar…" at bounding box center [865, 602] width 185 height 24
click at [941, 731] on span "Continue" at bounding box center [949, 730] width 39 height 12
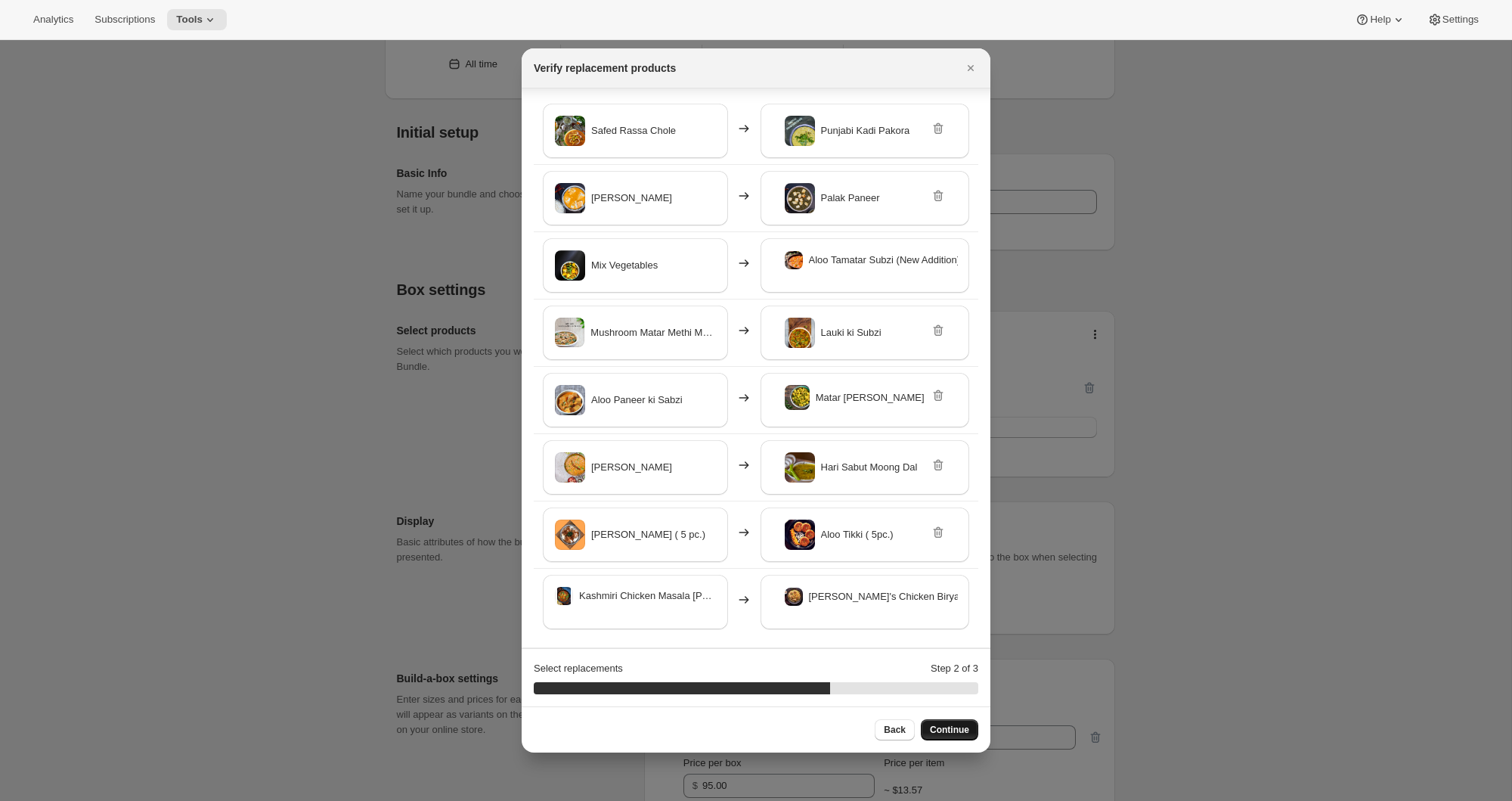
scroll to position [0, 0]
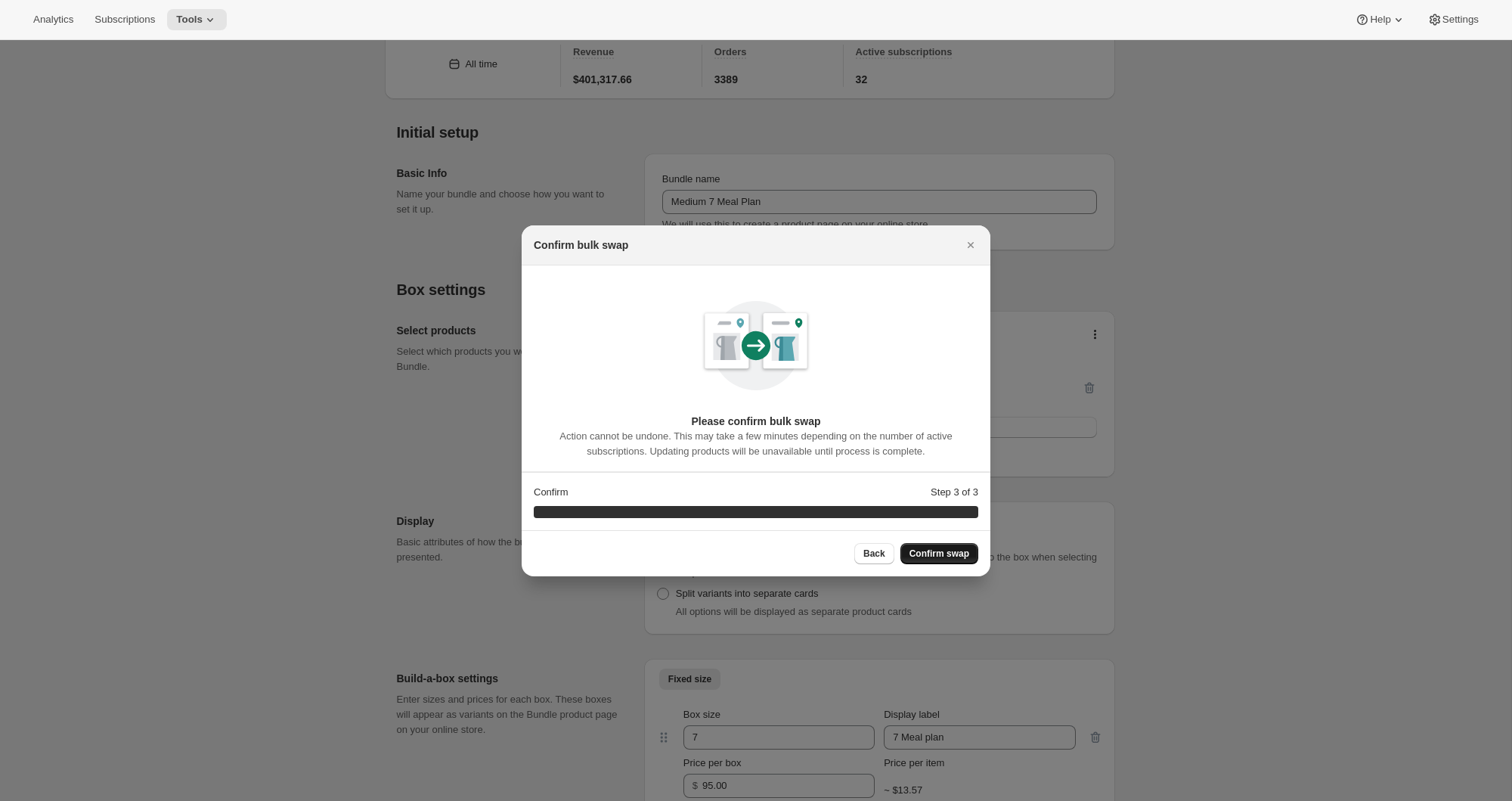
click at [940, 556] on span "Confirm swap" at bounding box center [940, 553] width 60 height 12
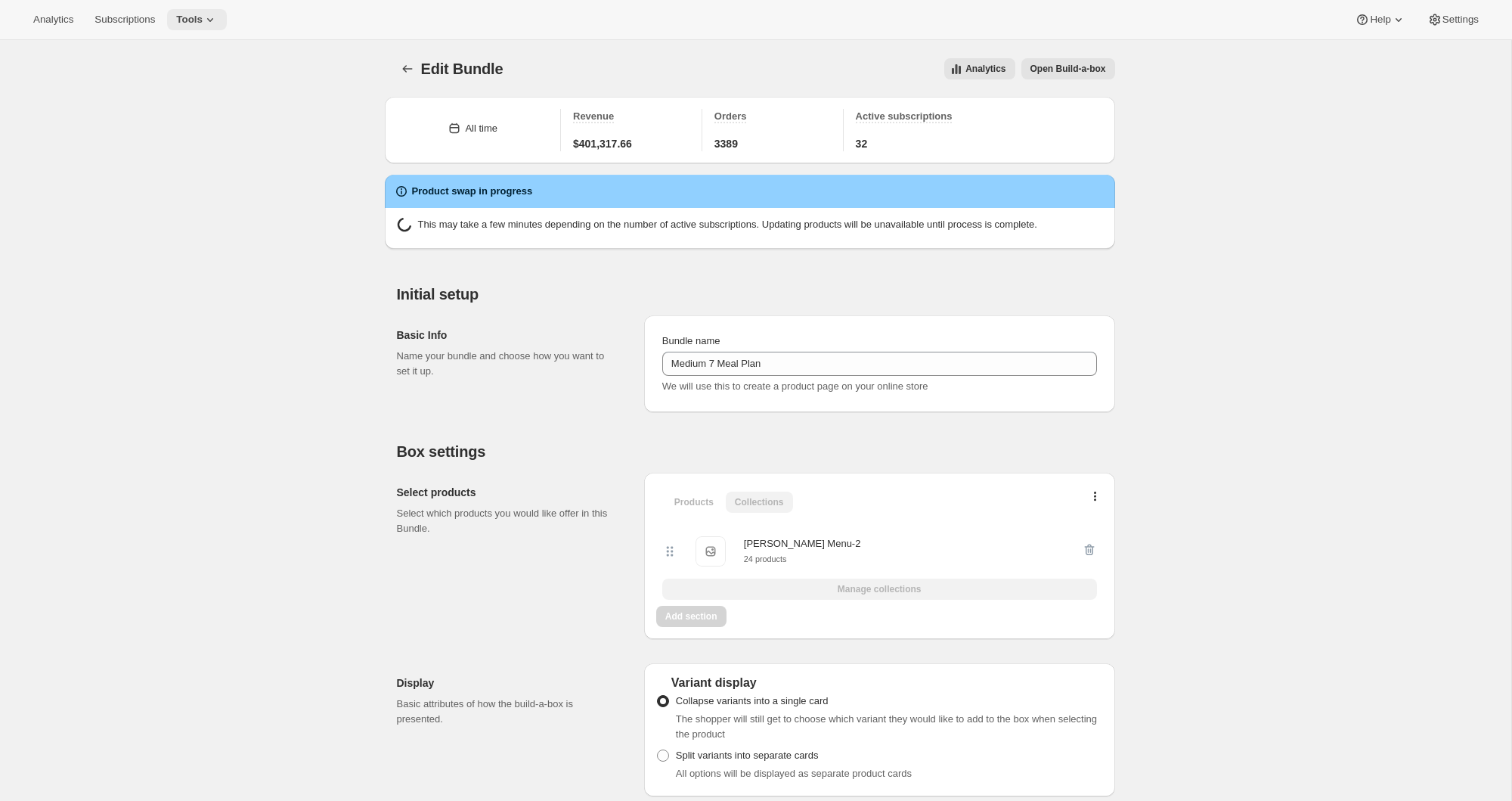
click at [201, 24] on span "Tools" at bounding box center [189, 19] width 27 height 12
drag, startPoint x: 170, startPoint y: 97, endPoint x: 160, endPoint y: 96, distance: 10.0
click at [168, 97] on span "Bundles" at bounding box center [162, 102] width 36 height 11
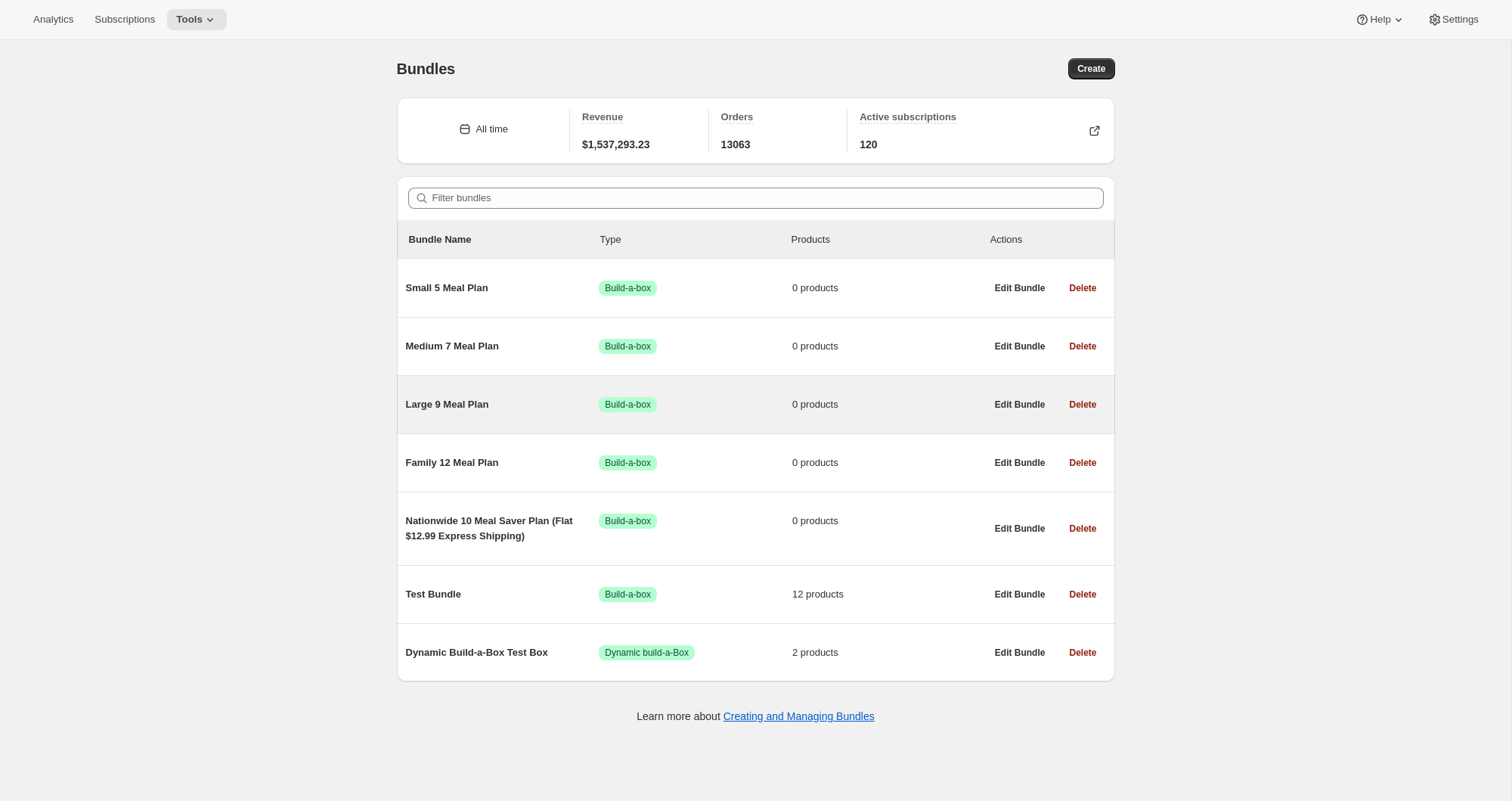
click at [463, 408] on span "Large 9 Meal Plan" at bounding box center [503, 405] width 193 height 15
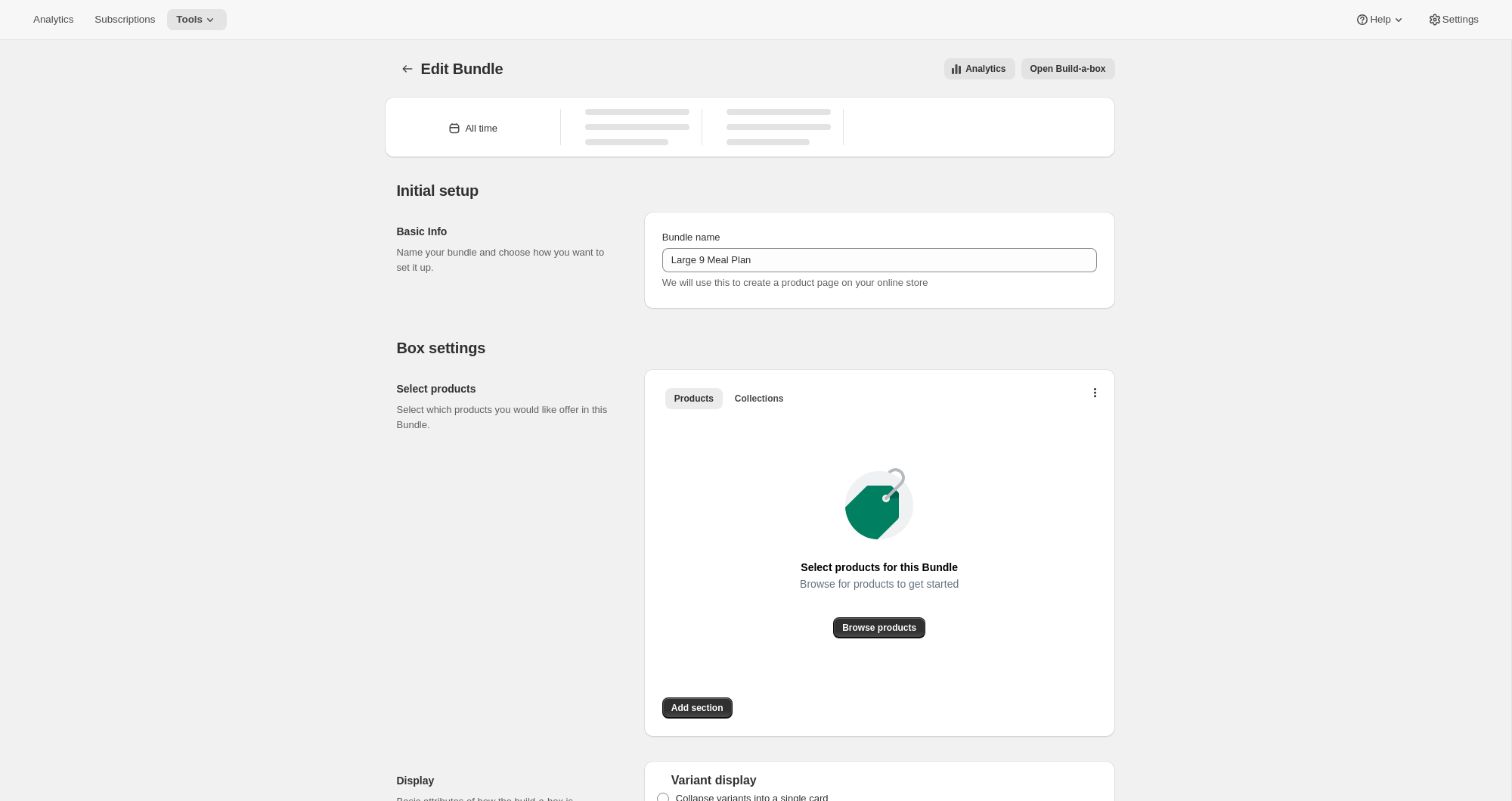
type input "Large 9 Meal Plan"
radio input "true"
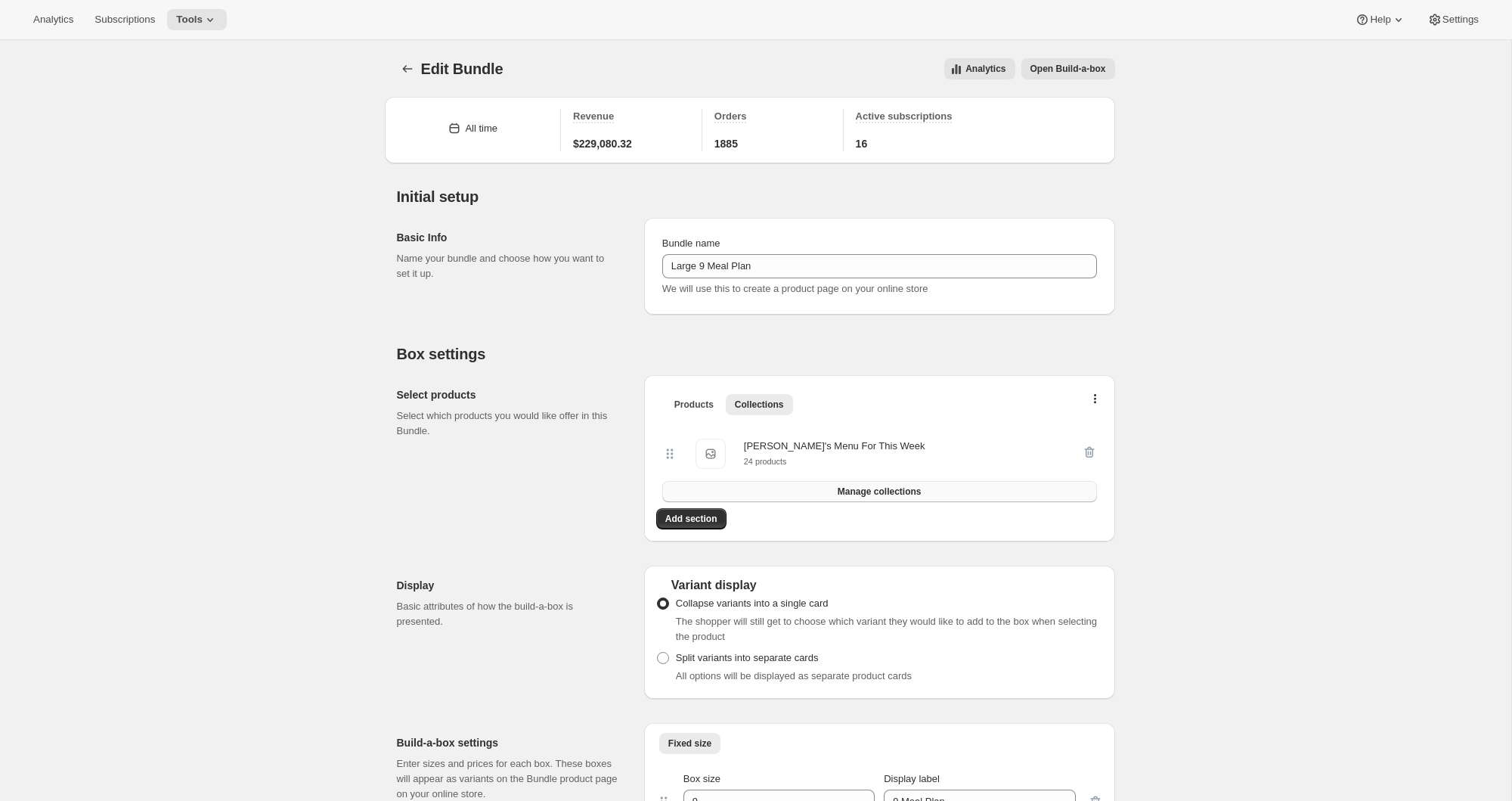
drag, startPoint x: 858, startPoint y: 498, endPoint x: 856, endPoint y: 486, distance: 12.2
click at [858, 491] on span "Manage collections" at bounding box center [879, 491] width 84 height 12
click at [837, 492] on span "Manage collections" at bounding box center [879, 491] width 84 height 12
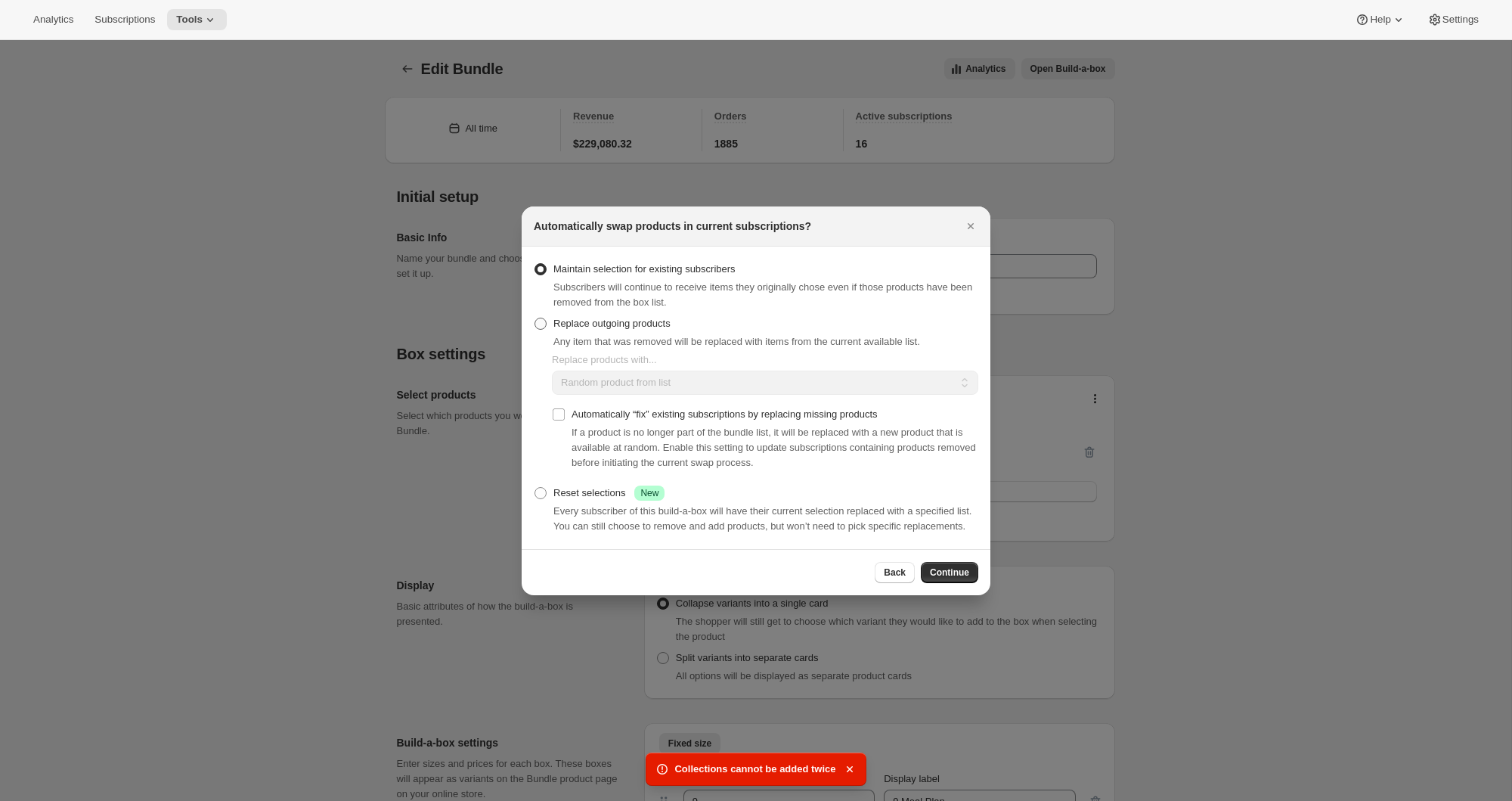
click at [544, 318] on span ":ro1:" at bounding box center [540, 323] width 12 height 12
click at [535, 318] on input "Replace outgoing products" at bounding box center [534, 318] width 1 height 1
radio input "true"
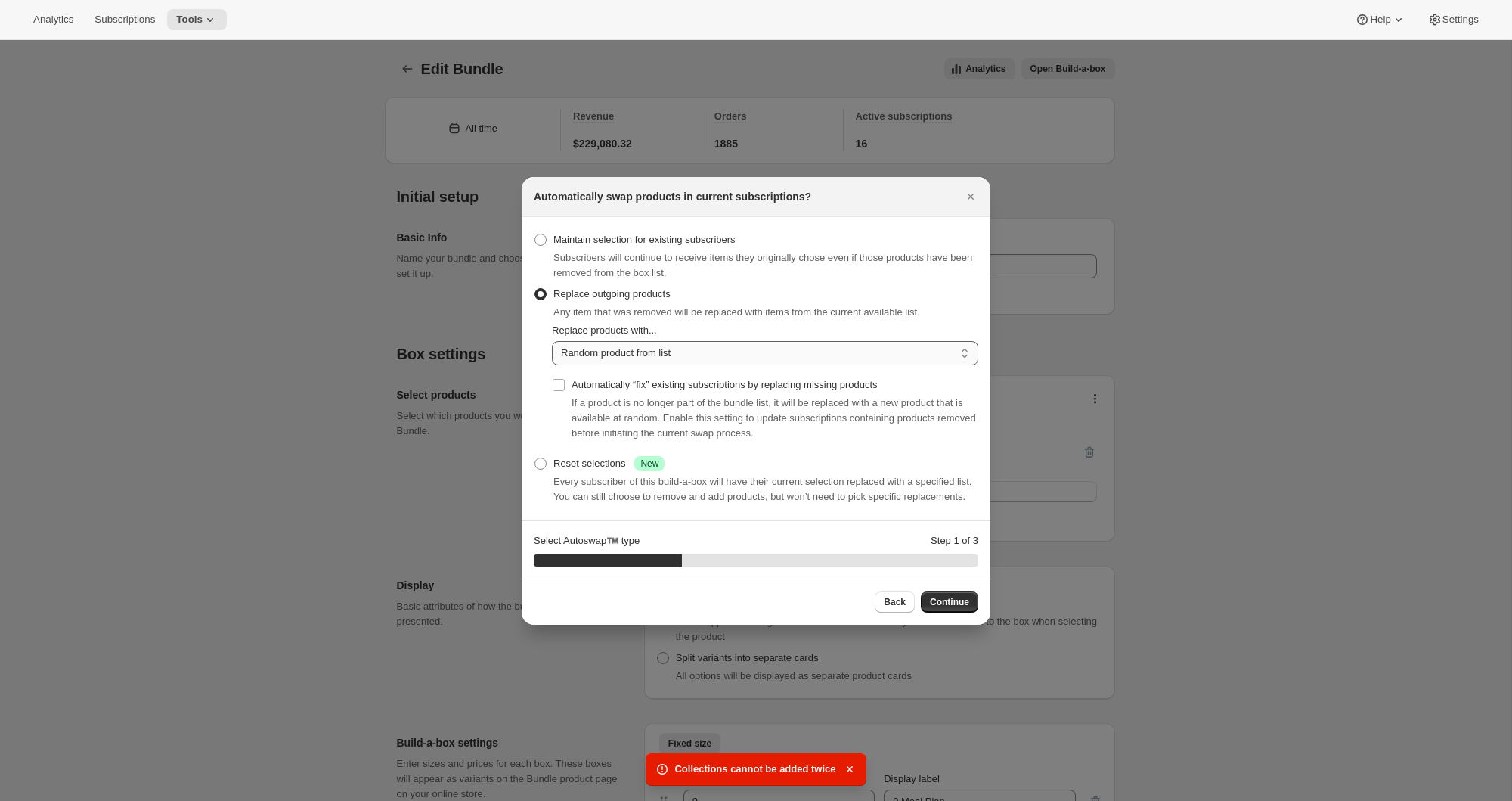
click at [585, 349] on select "Random product from list Based on position within collection Matching product t…" at bounding box center [765, 353] width 426 height 24
select select "selection"
click at [552, 341] on select "Random product from list Based on position within collection Matching product t…" at bounding box center [765, 353] width 426 height 24
click at [555, 379] on input "Automatically “fix” existing subscriptions by replacing missing products" at bounding box center [558, 384] width 12 height 12
checkbox input "true"
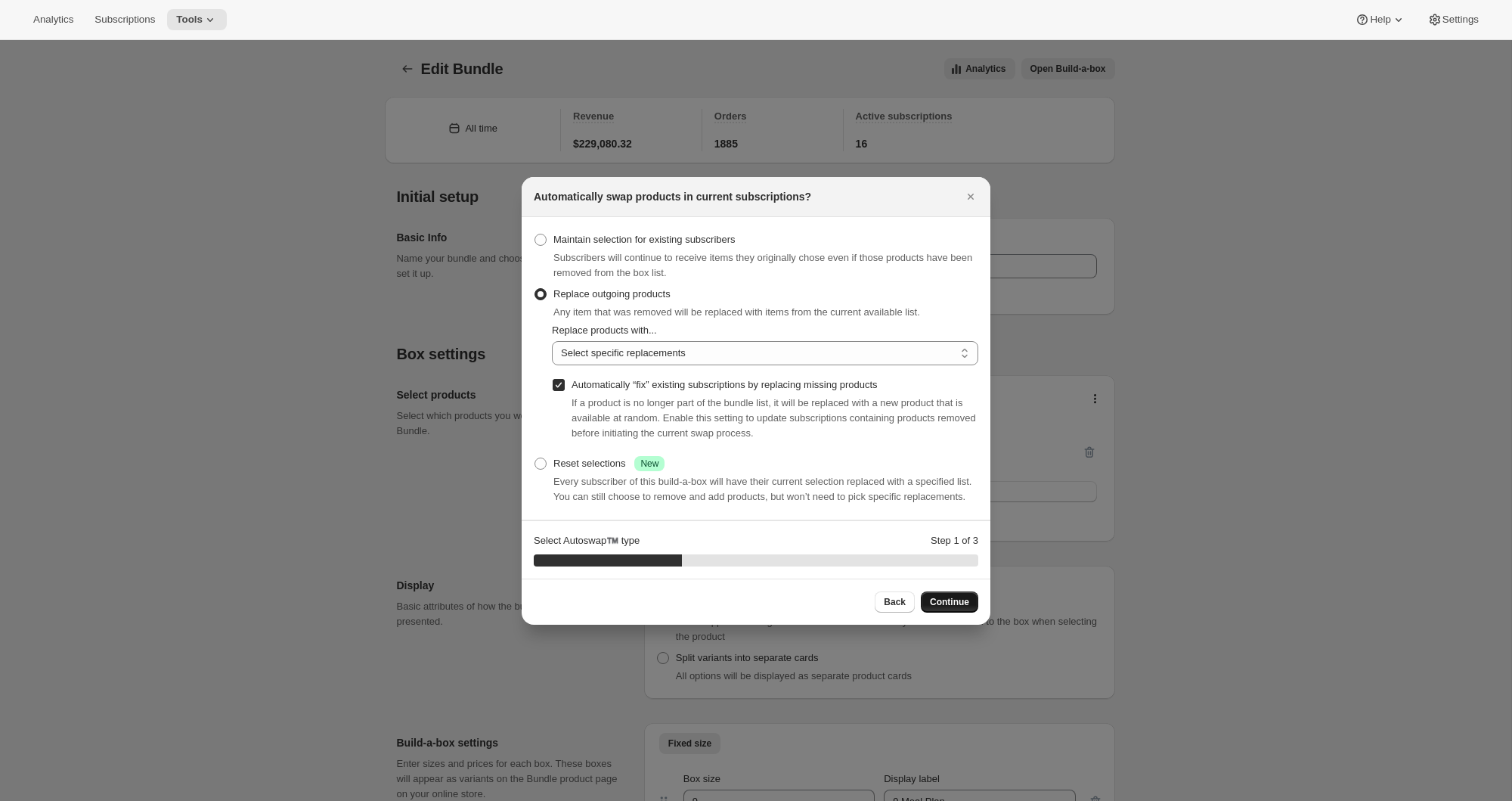
click at [950, 607] on span "Continue" at bounding box center [949, 602] width 39 height 12
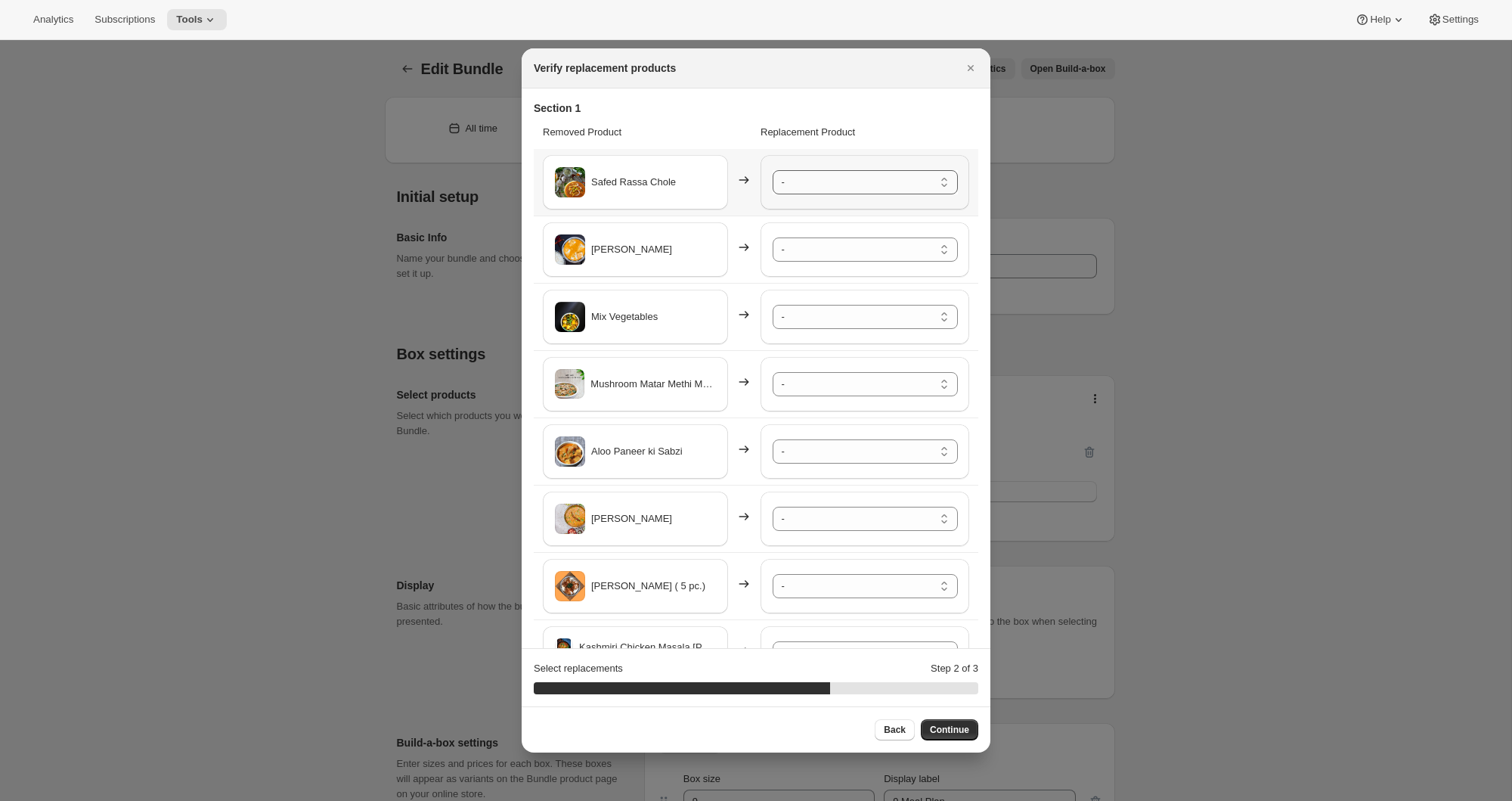
click at [845, 181] on select "- Punjabi Kadi Pakora - Default Title Palak Paneer - Default Title Aloo Tamatar…" at bounding box center [865, 182] width 185 height 24
click at [827, 245] on select "- Punjabi Kadi Pakora - Default Title Palak Paneer - Default Title Aloo Tamatar…" at bounding box center [865, 249] width 185 height 24
click at [836, 306] on select "- Punjabi Kadi Pakora - Default Title Palak Paneer - Default Title Aloo Tamatar…" at bounding box center [865, 317] width 185 height 24
click at [836, 387] on select "- Punjabi Kadi Pakora - Default Title Palak Paneer - Default Title Aloo Tamatar…" at bounding box center [865, 384] width 185 height 24
click at [845, 452] on select "- Punjabi Kadi Pakora - Default Title Palak Paneer - Default Title Aloo Tamatar…" at bounding box center [865, 452] width 185 height 24
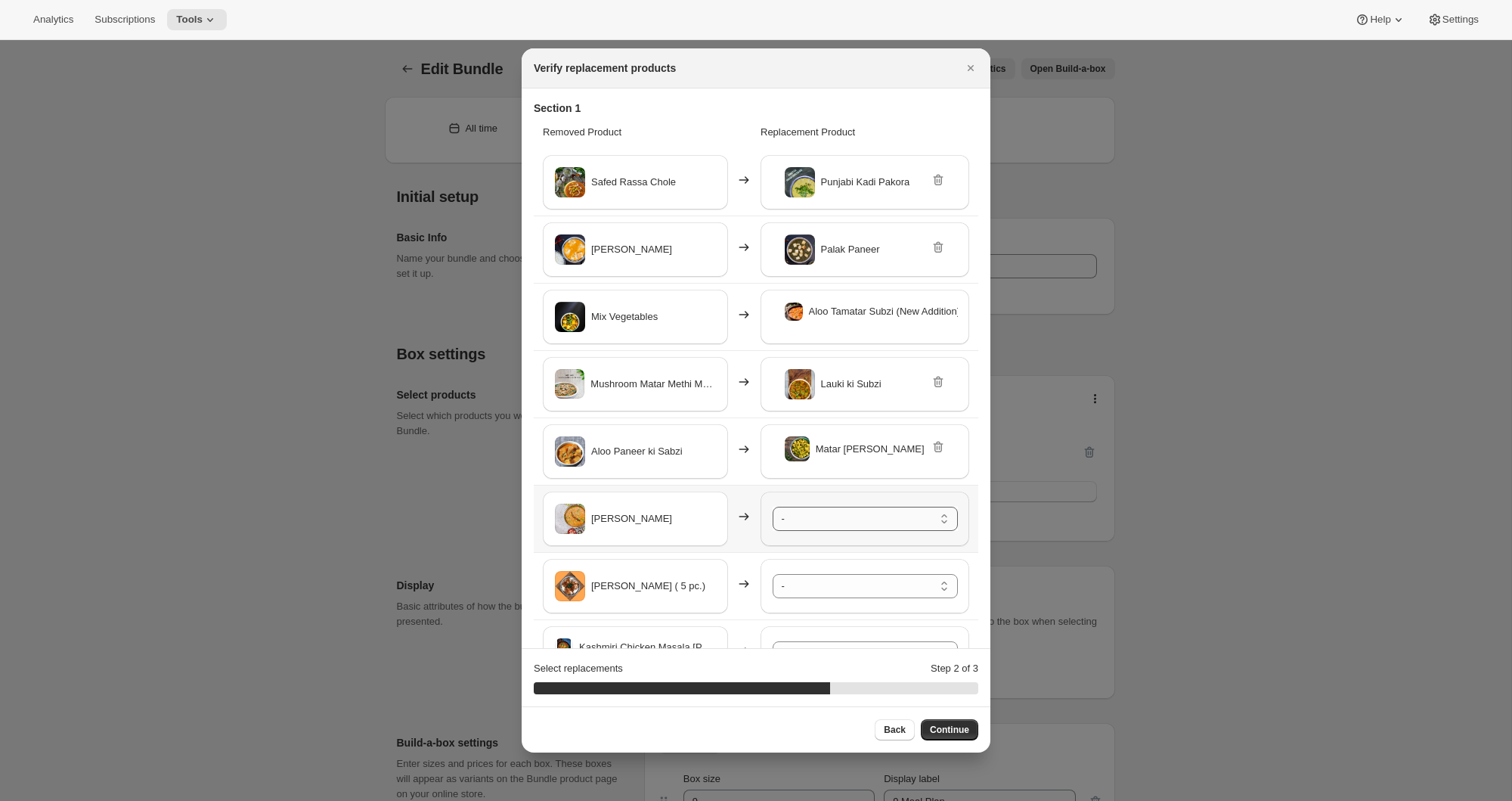
click at [834, 521] on select "- Punjabi Kadi Pakora - Default Title Palak Paneer - Default Title Aloo Tamatar…" at bounding box center [865, 519] width 185 height 24
click at [836, 586] on select "- Punjabi Kadi Pakora - Default Title Palak Paneer - Default Title Aloo Tamatar…" at bounding box center [865, 587] width 185 height 24
click at [848, 644] on select "- Punjabi Kadi Pakora - Default Title Palak Paneer - Default Title Aloo Tamatar…" at bounding box center [865, 653] width 185 height 24
click at [961, 734] on button "Continue" at bounding box center [949, 730] width 58 height 21
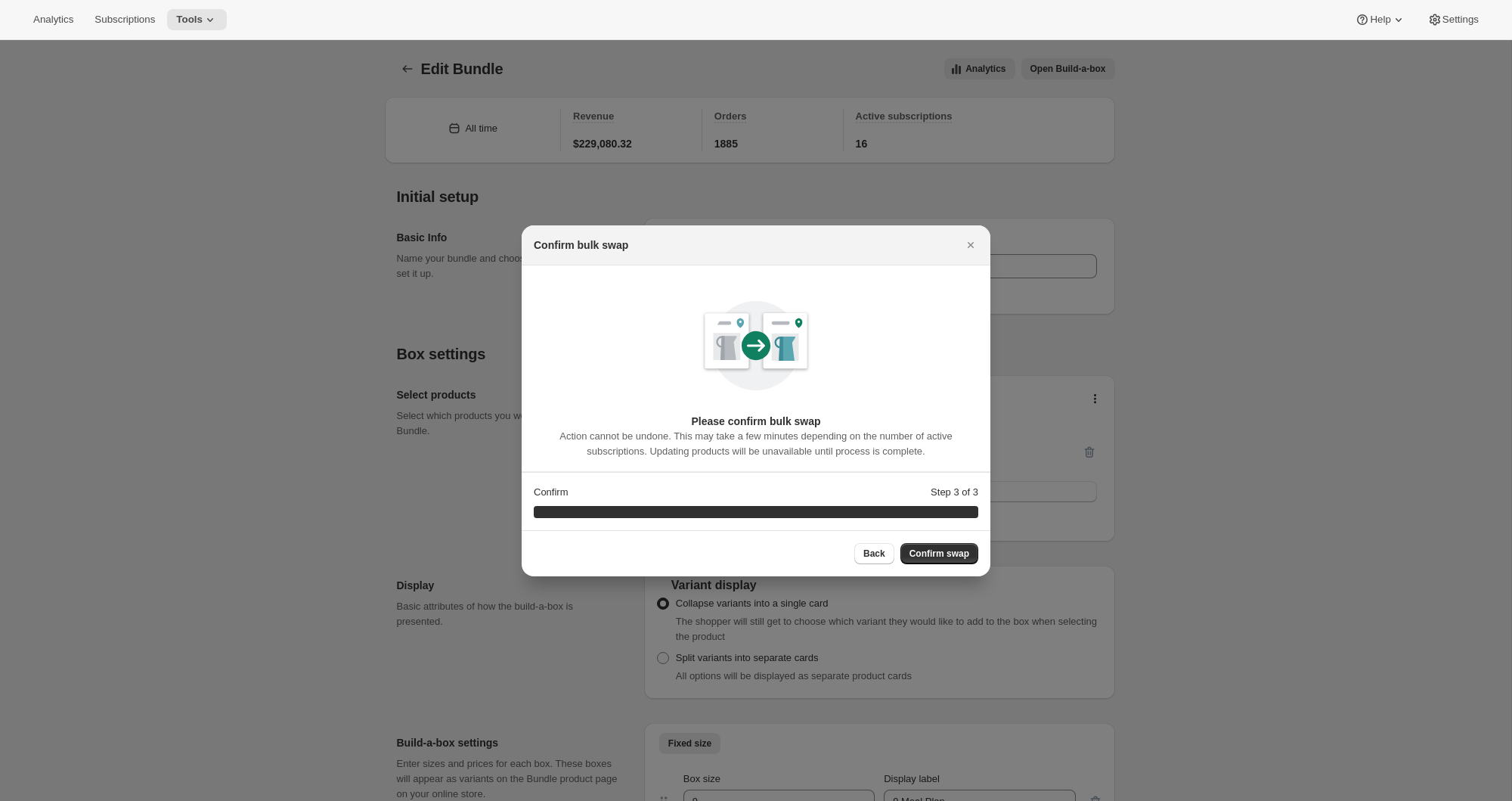
click at [952, 556] on span "Confirm swap" at bounding box center [940, 553] width 60 height 12
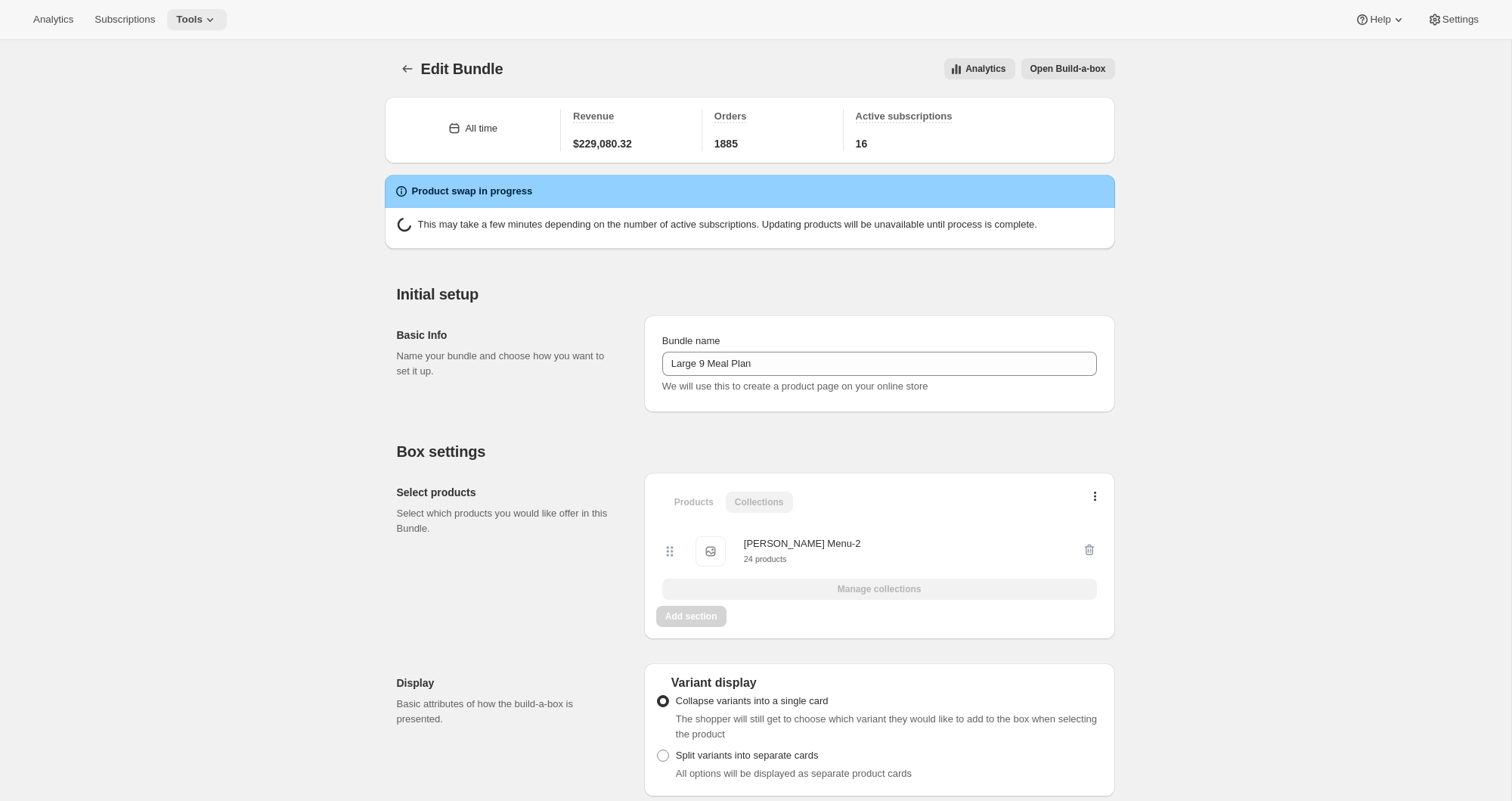
click at [213, 12] on icon at bounding box center [210, 19] width 15 height 15
click at [164, 104] on span "Bundles" at bounding box center [162, 102] width 36 height 11
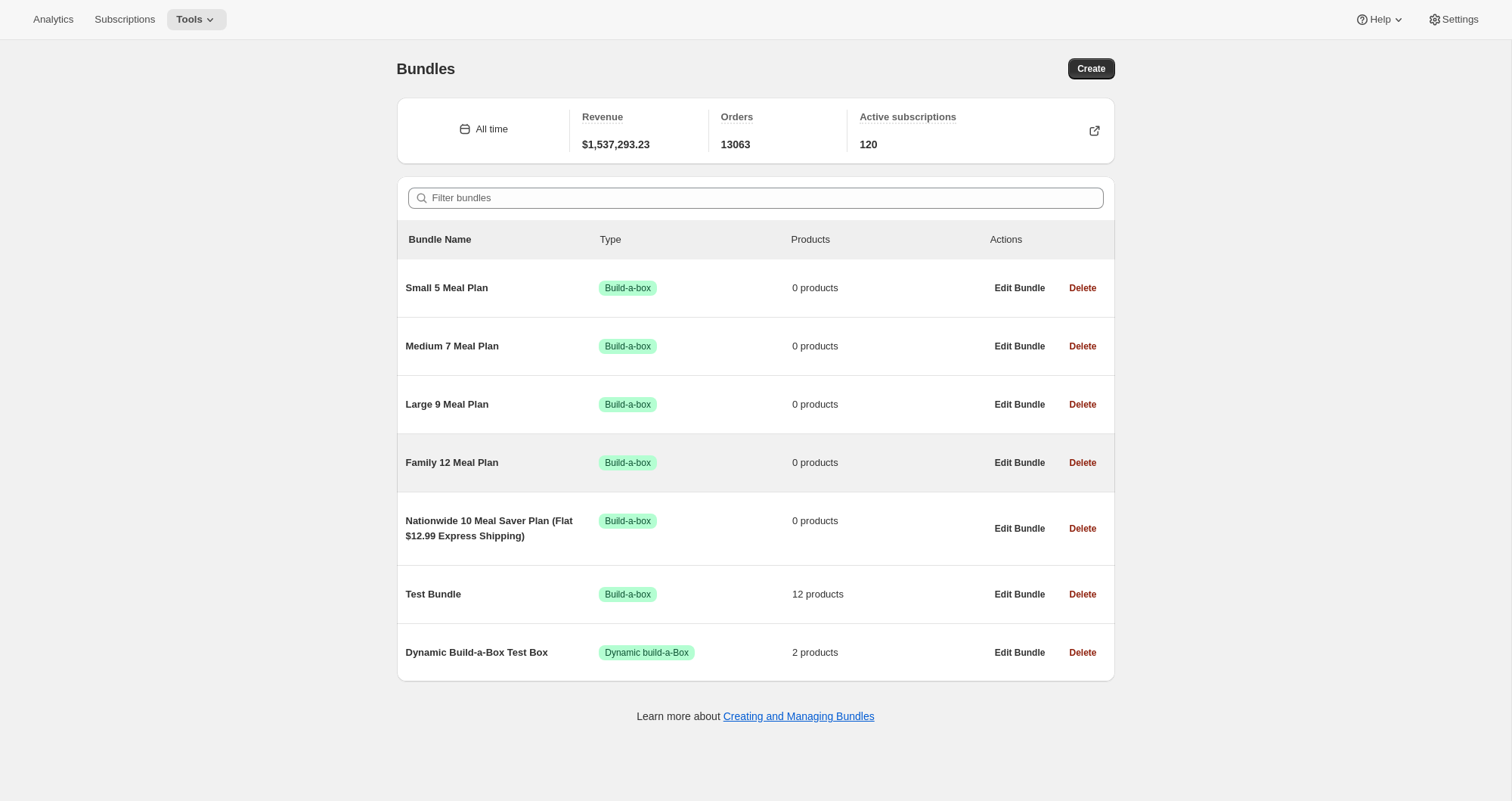
click at [482, 460] on span "Family 12 Meal Plan" at bounding box center [503, 462] width 193 height 15
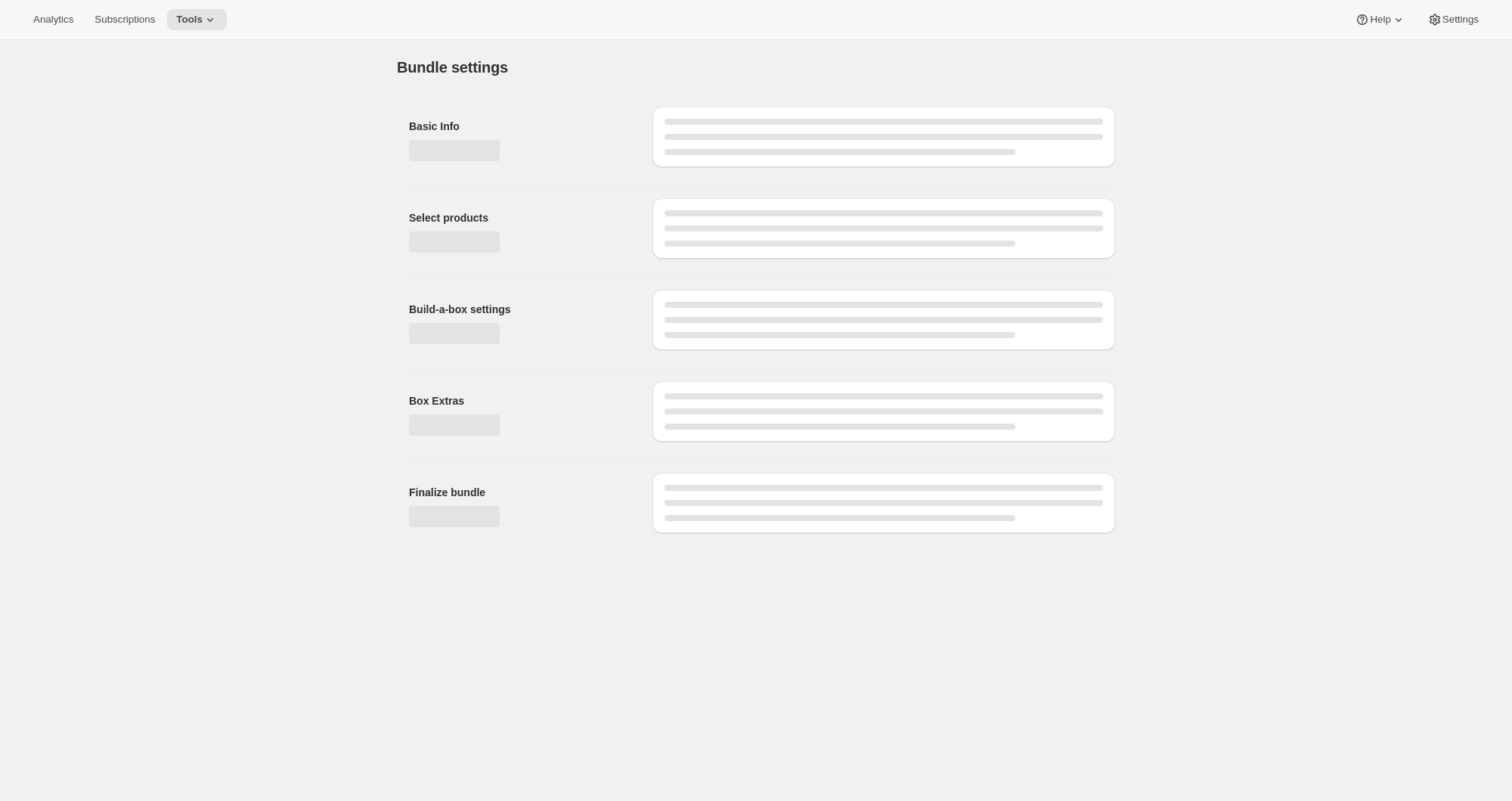
type input "Family 12 Meal Plan"
radio input "true"
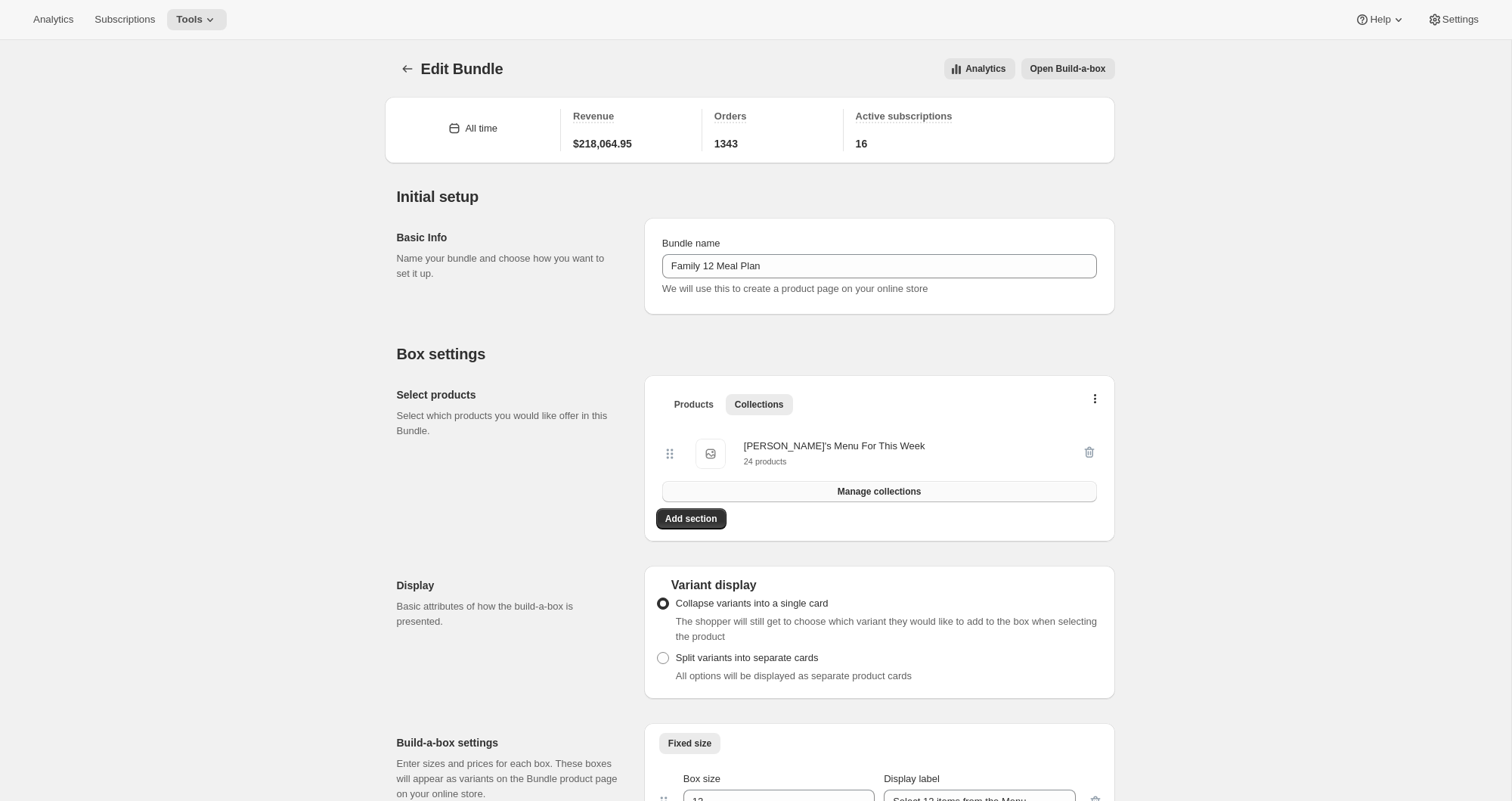
click at [853, 493] on span "Manage collections" at bounding box center [879, 491] width 84 height 12
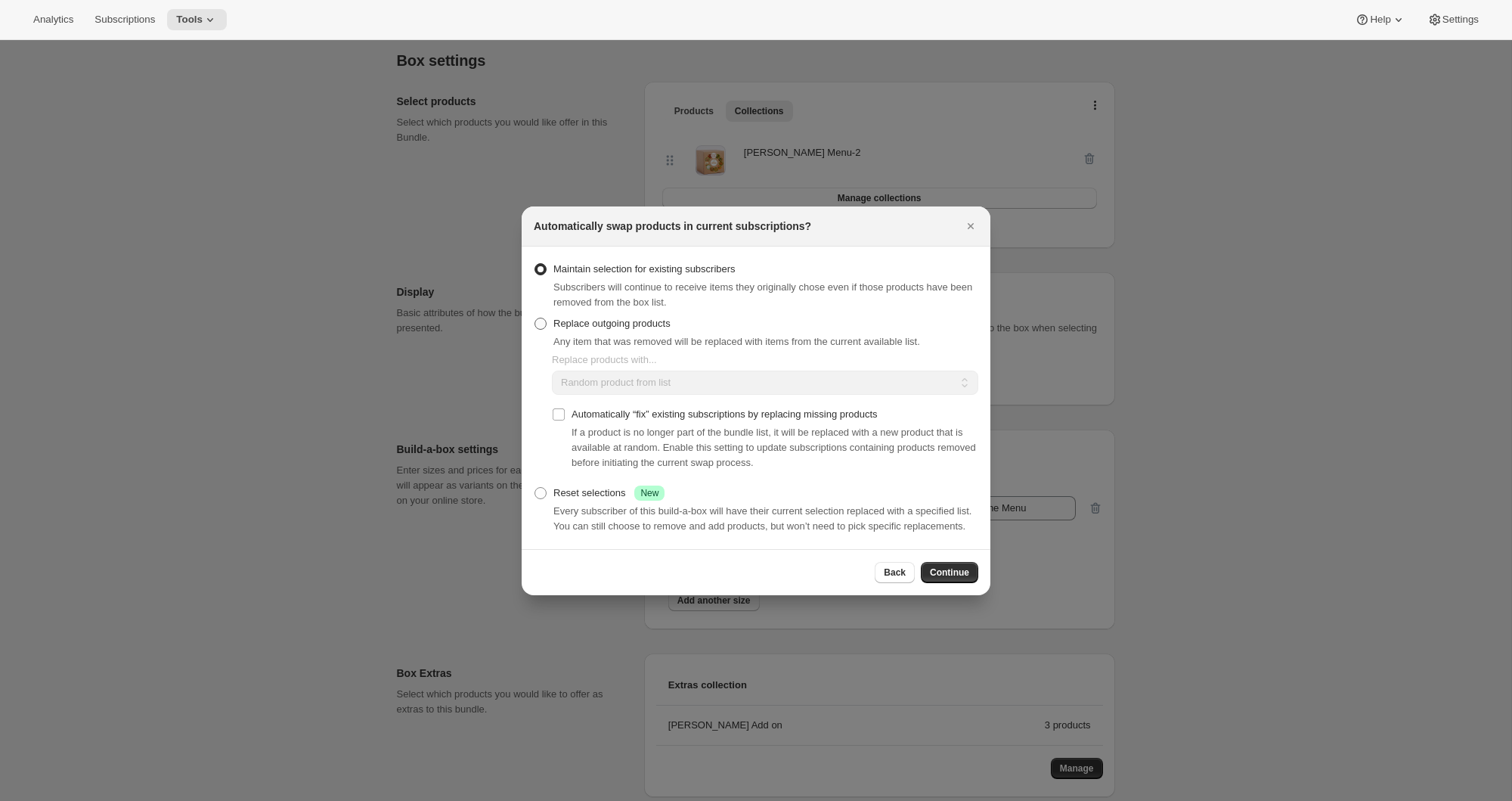
click at [620, 318] on span "Replace outgoing products" at bounding box center [611, 323] width 117 height 11
click at [535, 318] on input "Replace outgoing products" at bounding box center [534, 318] width 1 height 1
radio input "true"
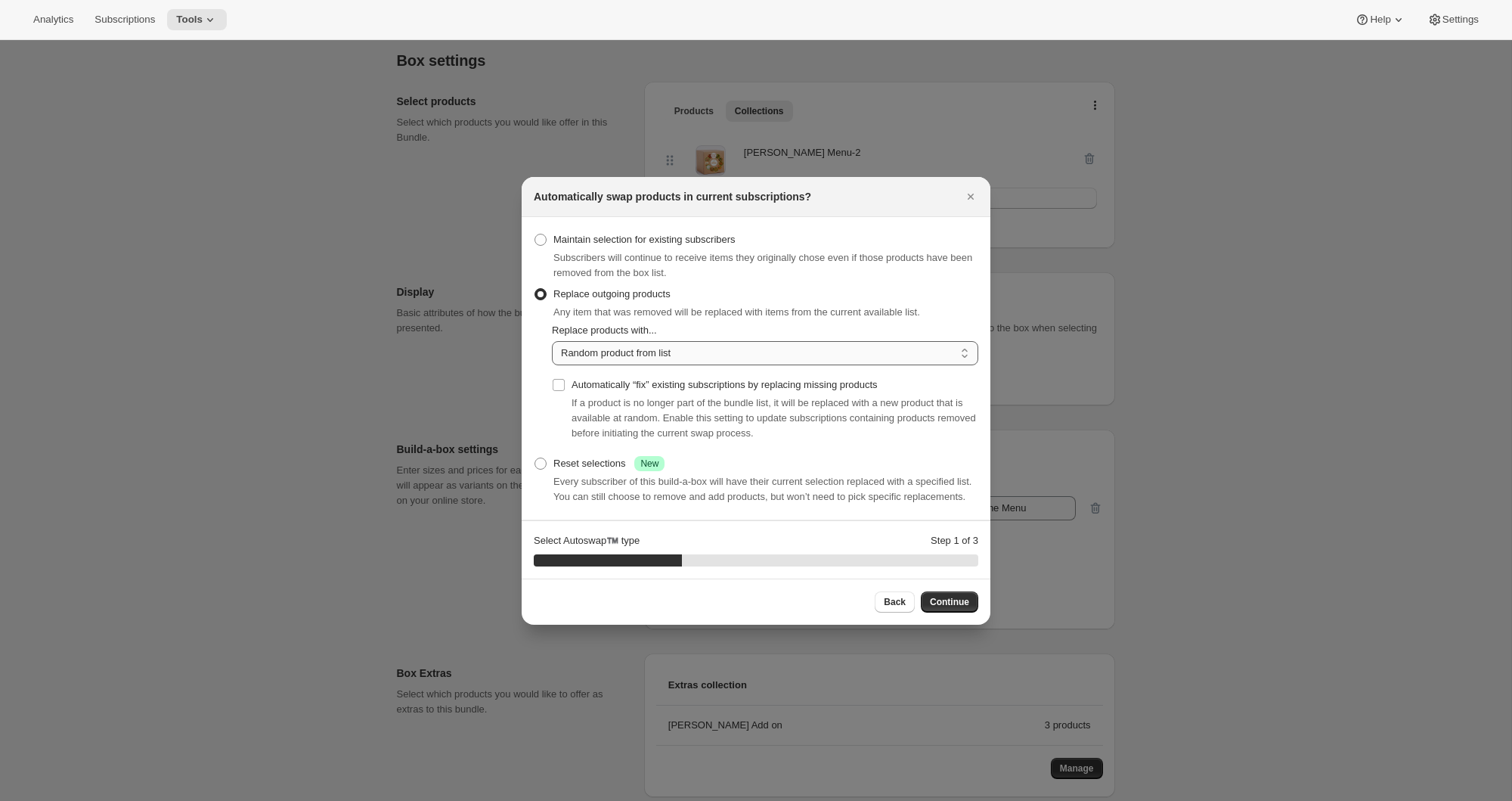
click at [620, 344] on select "Random product from list Based on position within collection Matching product t…" at bounding box center [765, 353] width 426 height 24
select select "selection"
click at [552, 341] on select "Random product from list Based on position within collection Matching product t…" at bounding box center [765, 353] width 426 height 24
drag, startPoint x: 559, startPoint y: 378, endPoint x: 596, endPoint y: 409, distance: 48.3
click at [559, 379] on input "Automatically “fix” existing subscriptions by replacing missing products" at bounding box center [558, 384] width 12 height 12
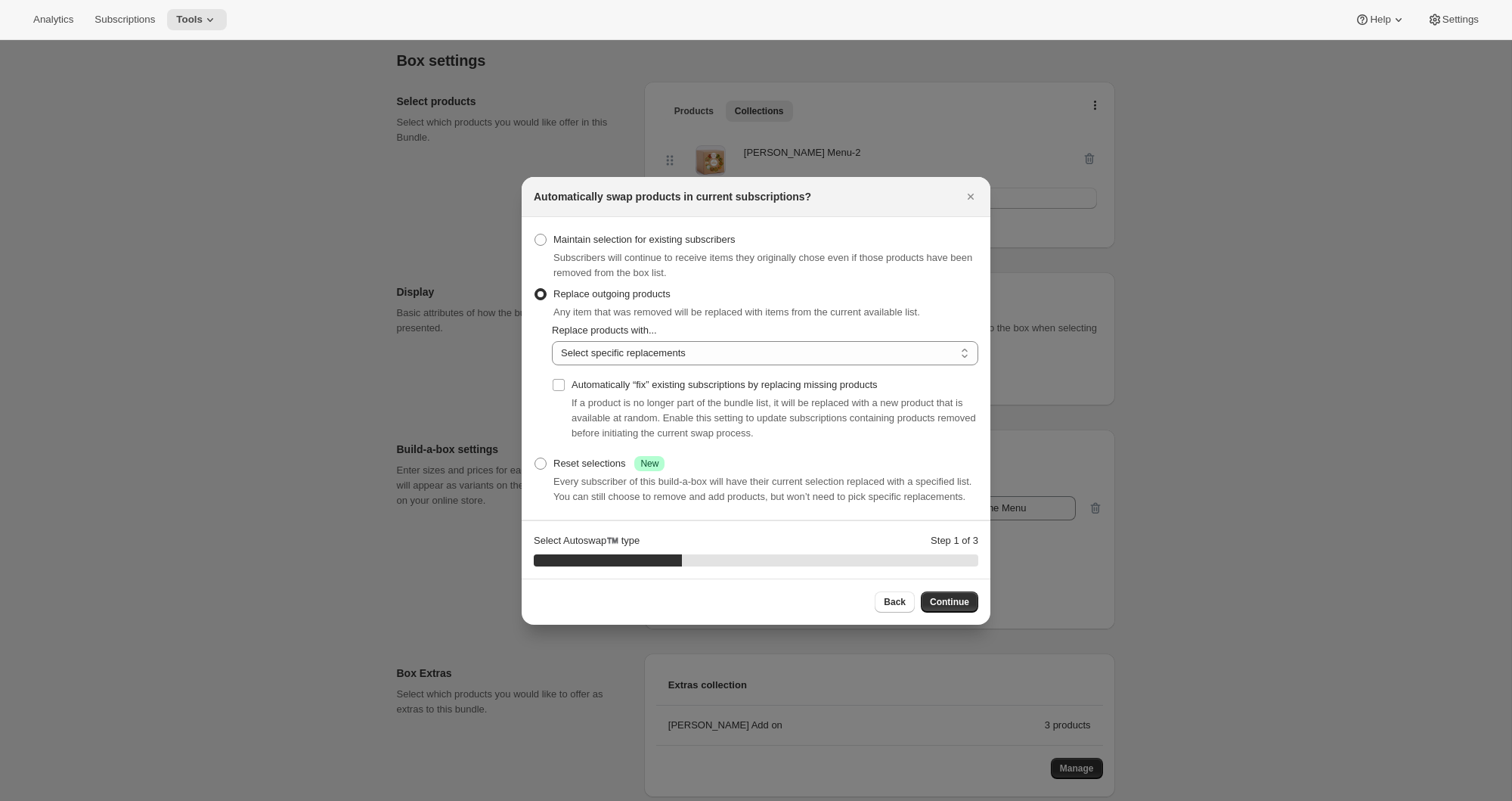
checkbox input "true"
click at [949, 608] on span "Continue" at bounding box center [949, 602] width 39 height 12
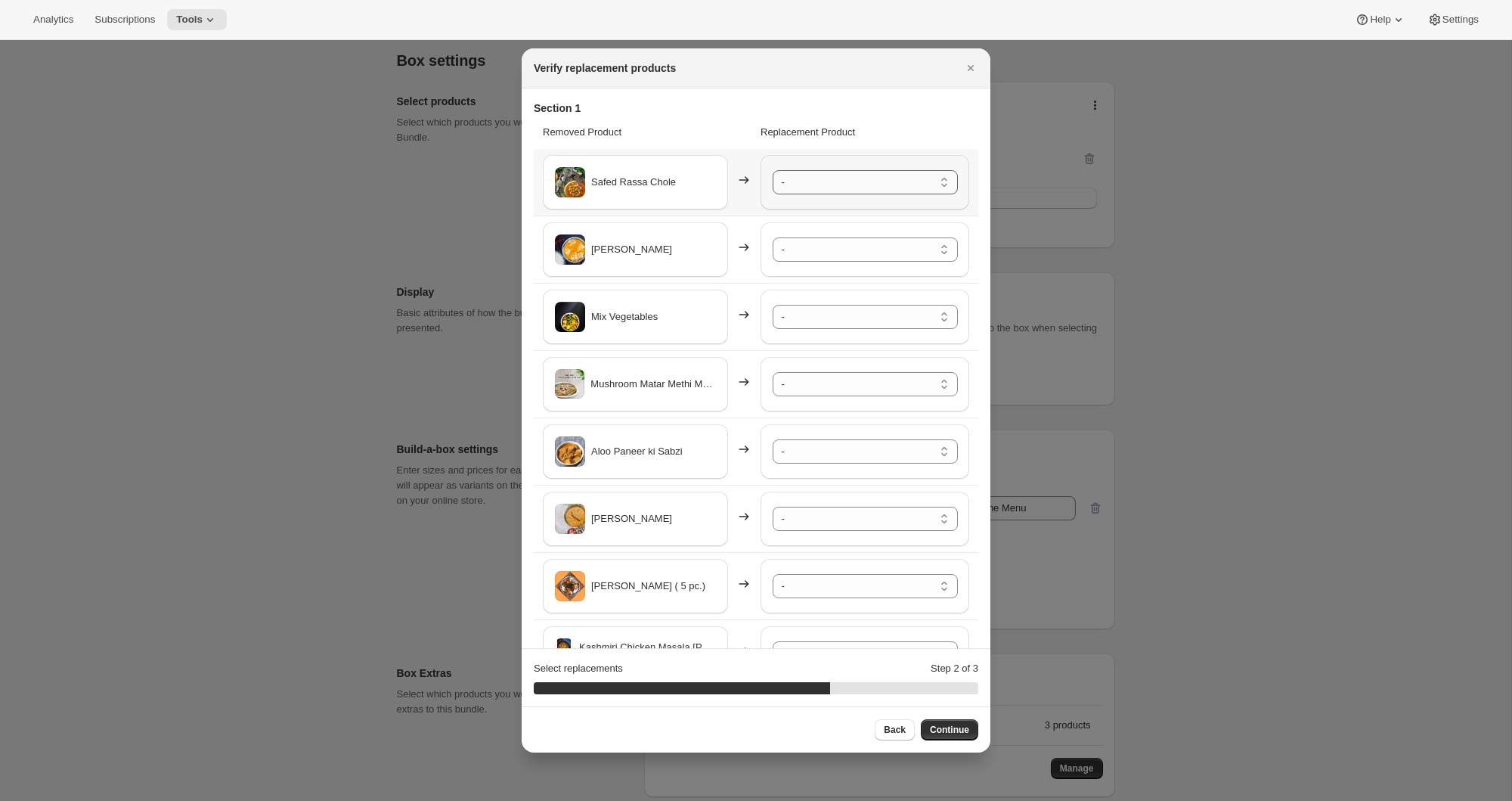
click at [822, 176] on select "- Punjabi Kadi Pakora - Default Title Palak Paneer - Default Title Aloo Tamatar…" at bounding box center [865, 182] width 185 height 24
click at [826, 244] on select "- Punjabi Kadi Pakora - Default Title Palak Paneer - Default Title Aloo Tamatar…" at bounding box center [865, 249] width 185 height 24
click at [815, 310] on select "- Punjabi Kadi Pakora - Default Title Palak Paneer - Default Title Aloo Tamatar…" at bounding box center [865, 317] width 185 height 24
click at [820, 388] on select "- Punjabi Kadi Pakora - Default Title Palak Paneer - Default Title Aloo Tamatar…" at bounding box center [865, 384] width 185 height 24
click at [836, 454] on select "- Punjabi Kadi Pakora - Default Title Palak Paneer - Default Title Aloo Tamatar…" at bounding box center [865, 452] width 185 height 24
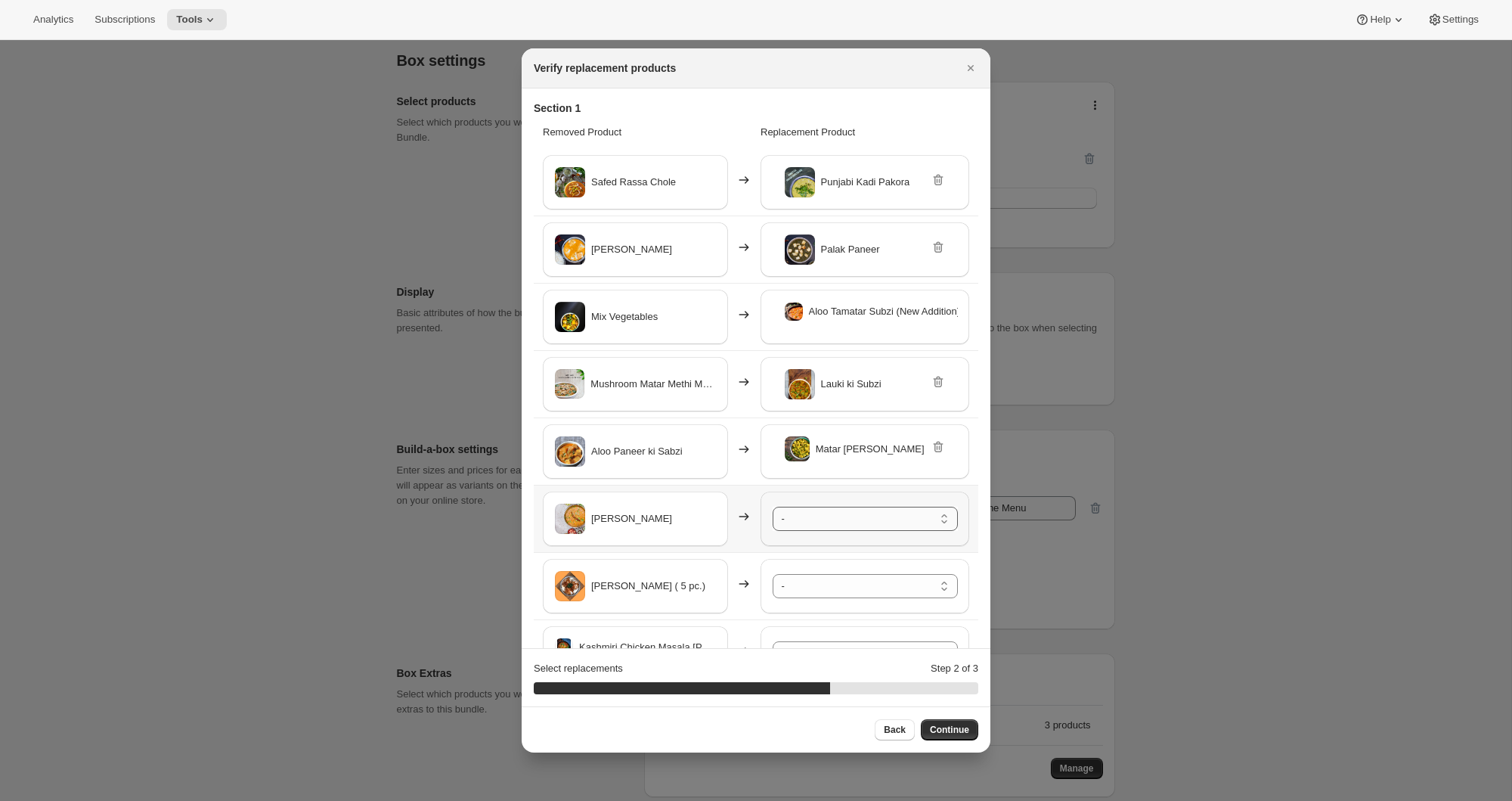
click at [821, 510] on select "- Punjabi Kadi Pakora - Default Title Palak Paneer - Default Title Aloo Tamatar…" at bounding box center [865, 519] width 185 height 24
click at [847, 585] on select "- Punjabi Kadi Pakora - Default Title Palak Paneer - Default Title Aloo Tamatar…" at bounding box center [865, 587] width 185 height 24
click at [832, 642] on select "- Punjabi Kadi Pakora - Default Title Palak Paneer - Default Title Aloo Tamatar…" at bounding box center [865, 653] width 185 height 24
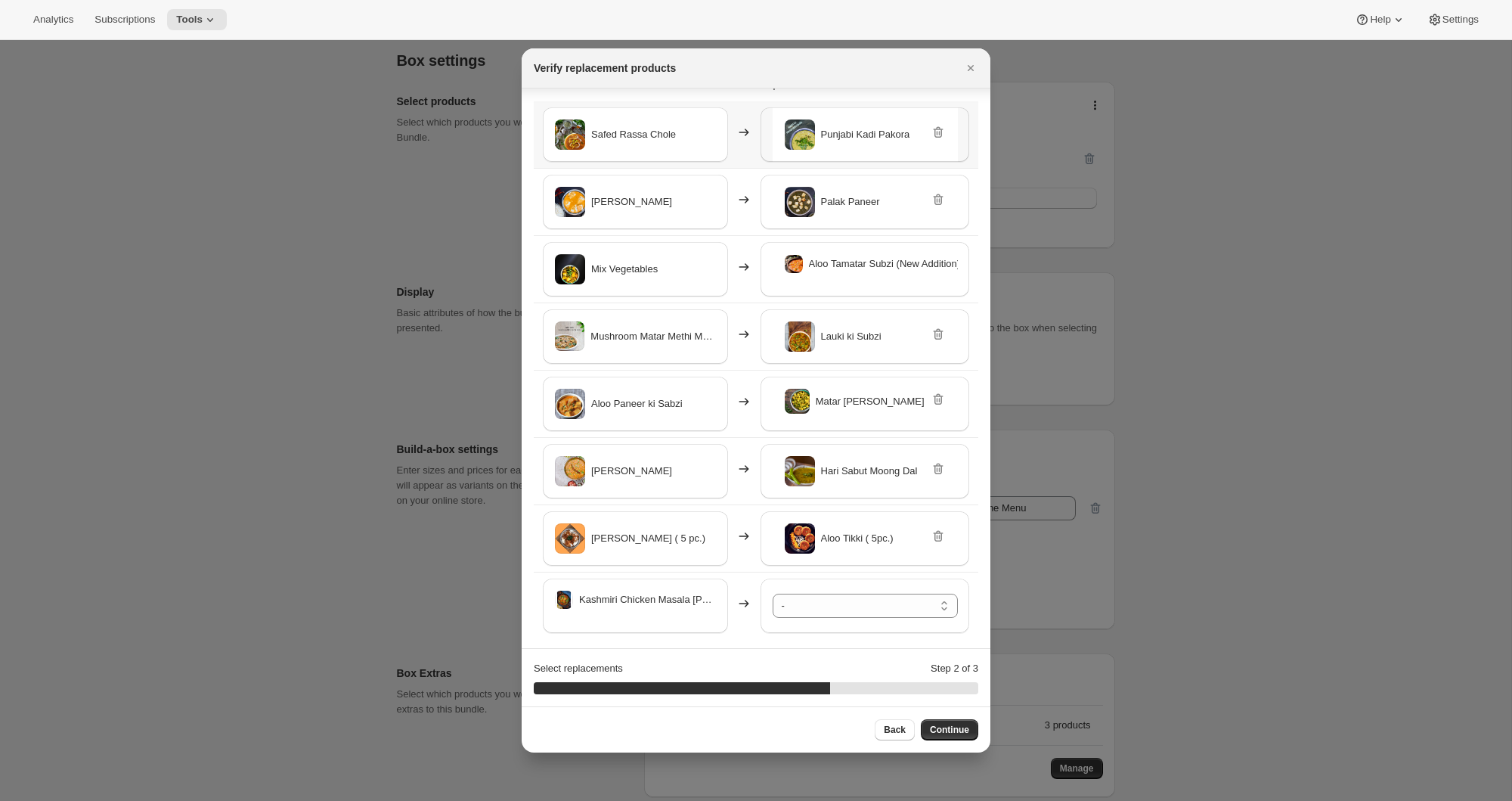
scroll to position [51, 0]
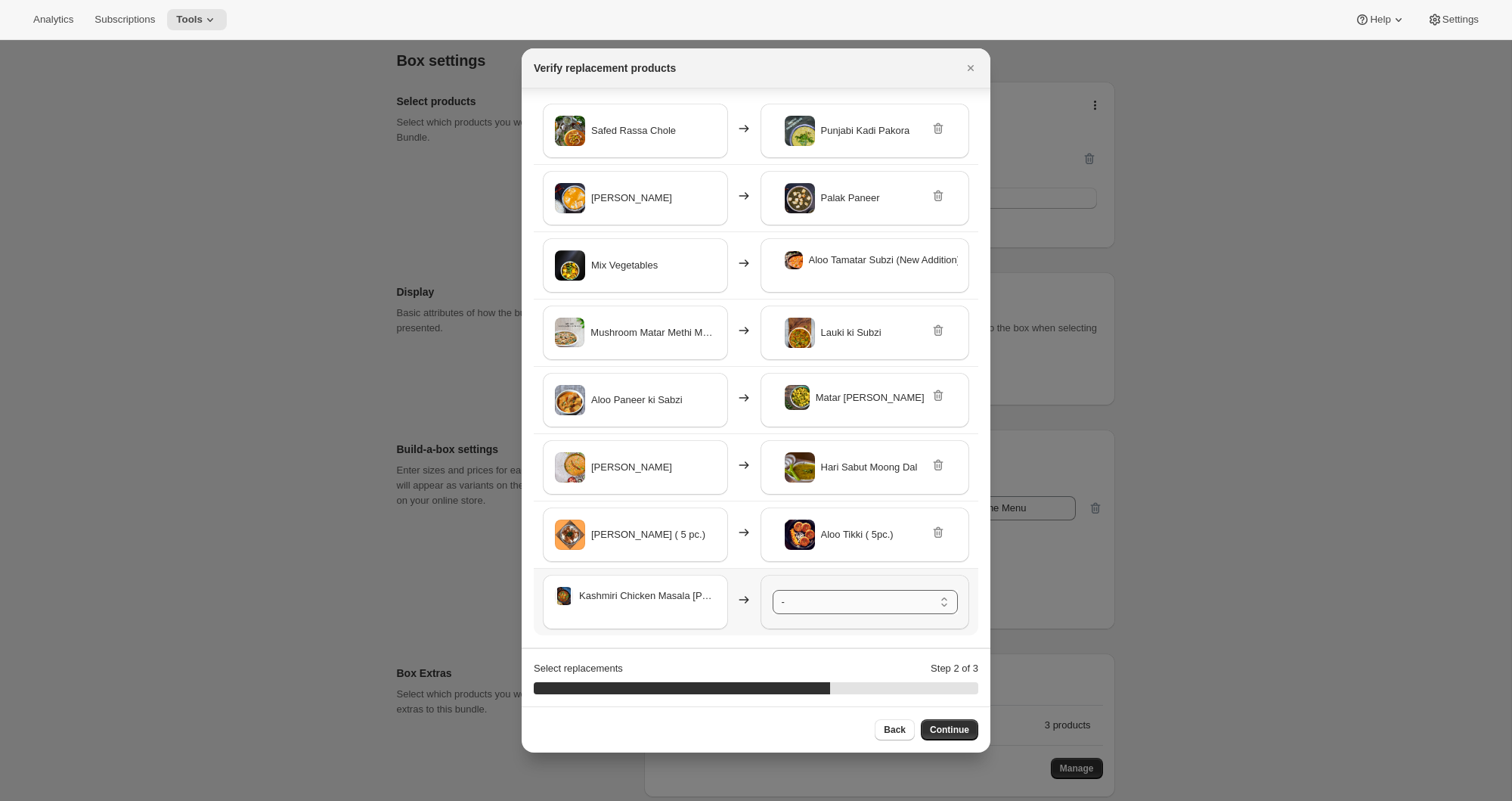
click at [892, 605] on select "- Punjabi Kadi Pakora - Default Title Palak Paneer - Default Title Aloo Tamatar…" at bounding box center [865, 602] width 185 height 24
click at [951, 734] on span "Continue" at bounding box center [949, 730] width 39 height 12
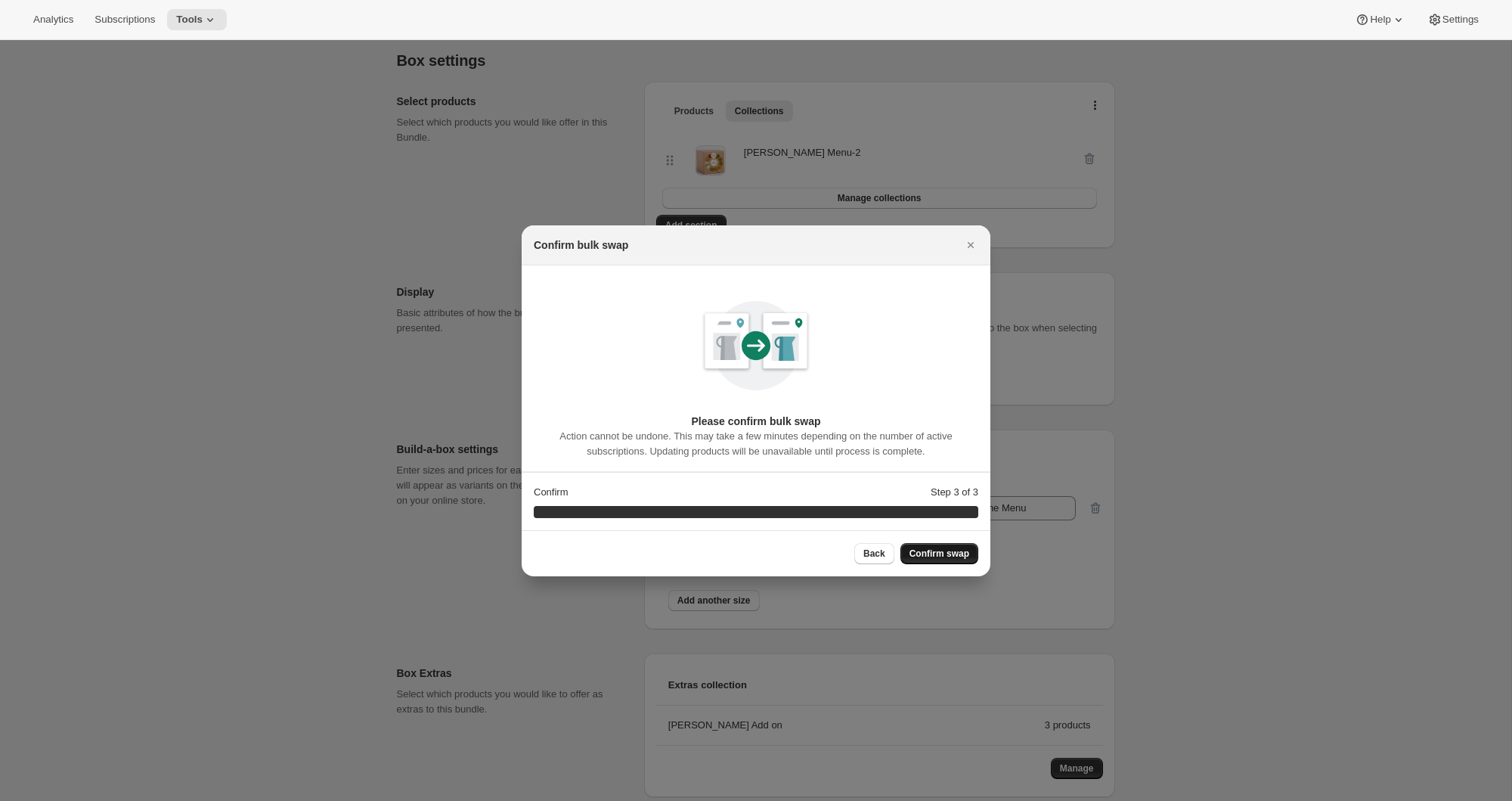
scroll to position [0, 0]
click at [946, 559] on button "Confirm swap" at bounding box center [940, 553] width 78 height 21
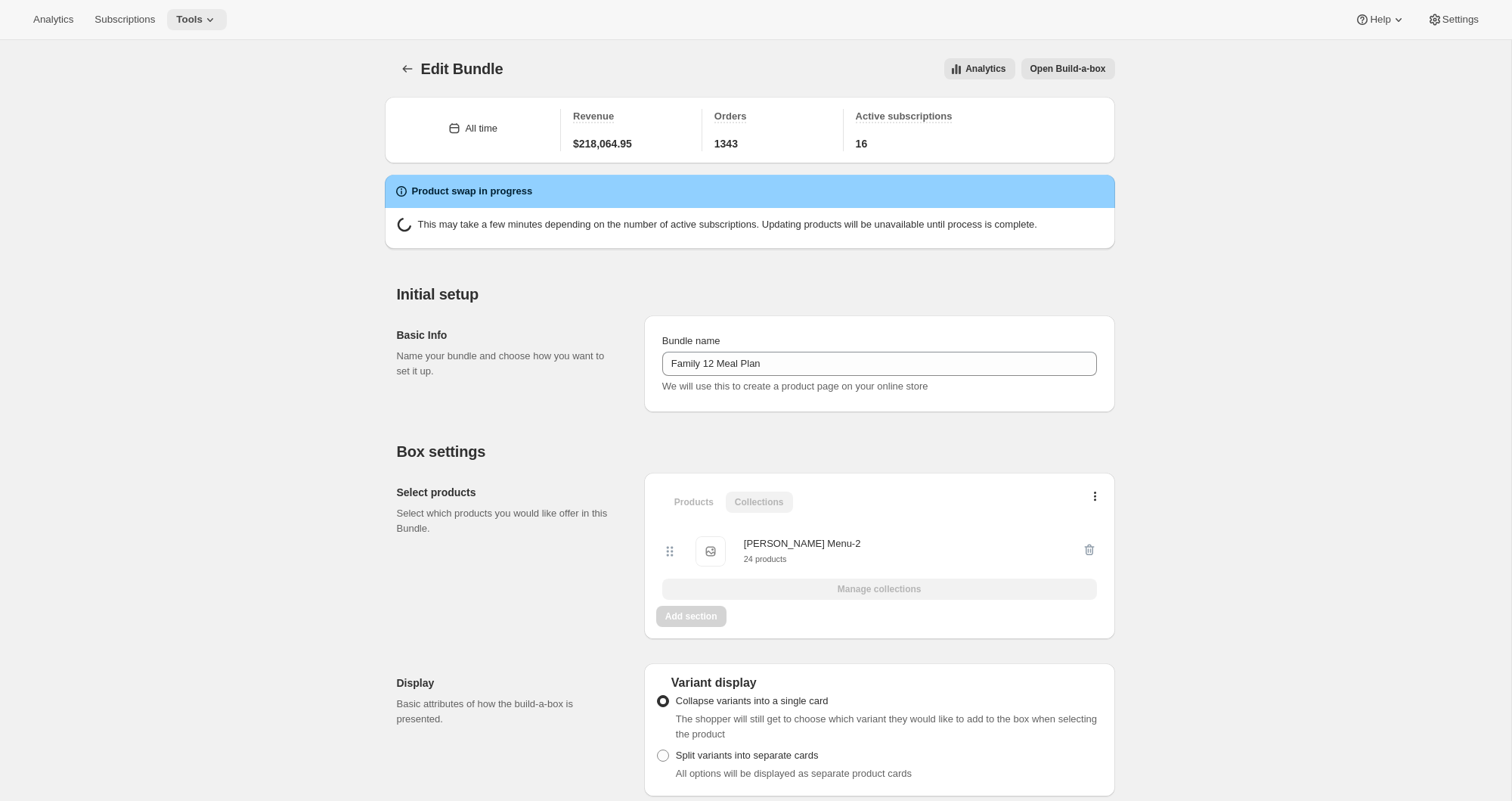
click at [188, 17] on span "Tools" at bounding box center [189, 19] width 27 height 12
click at [194, 102] on span "Bundles" at bounding box center [210, 102] width 134 height 15
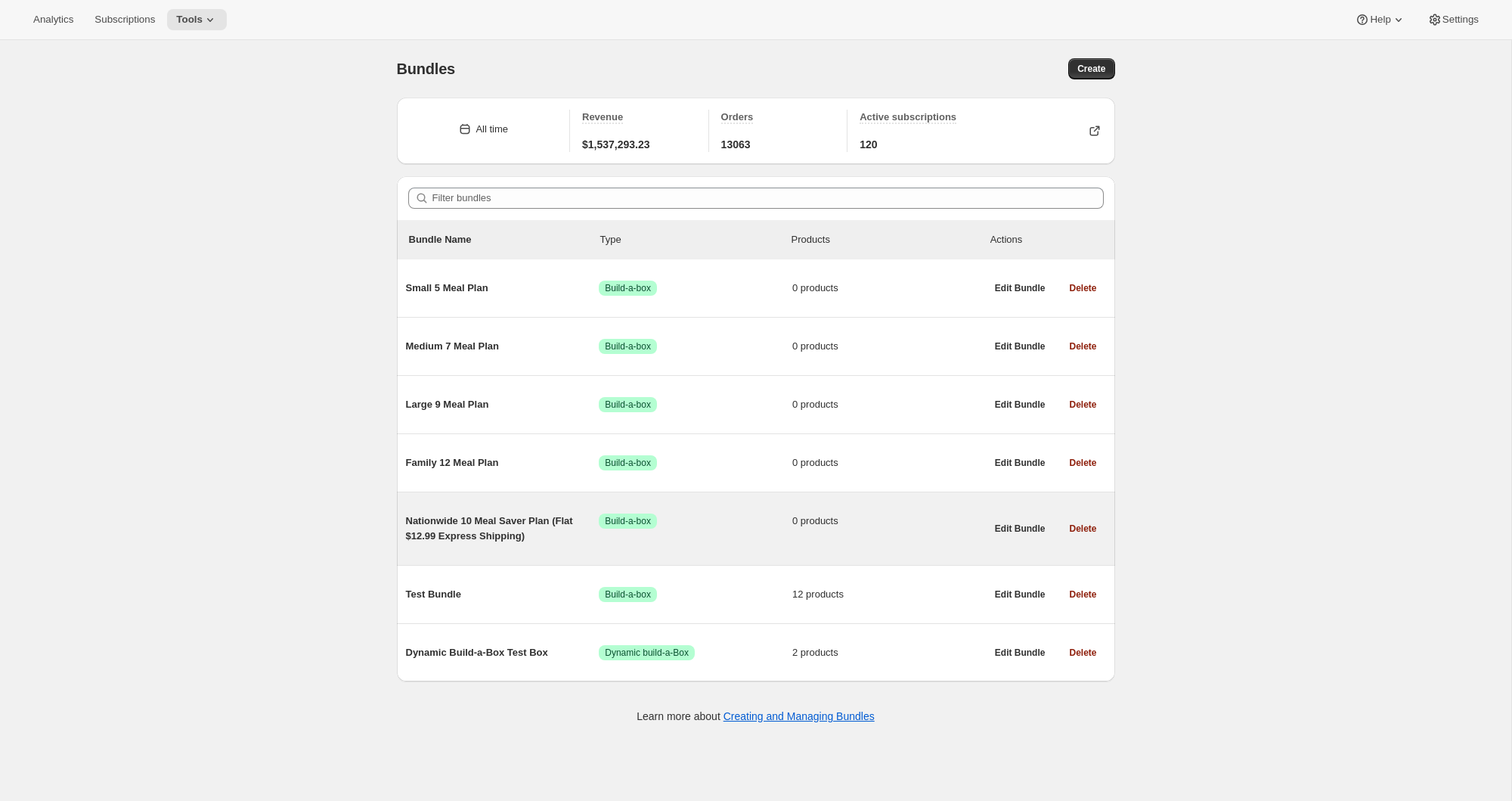
click at [489, 532] on span "Nationwide 10 Meal Saver Plan (Flat $12.99 Express Shipping)" at bounding box center [503, 528] width 193 height 30
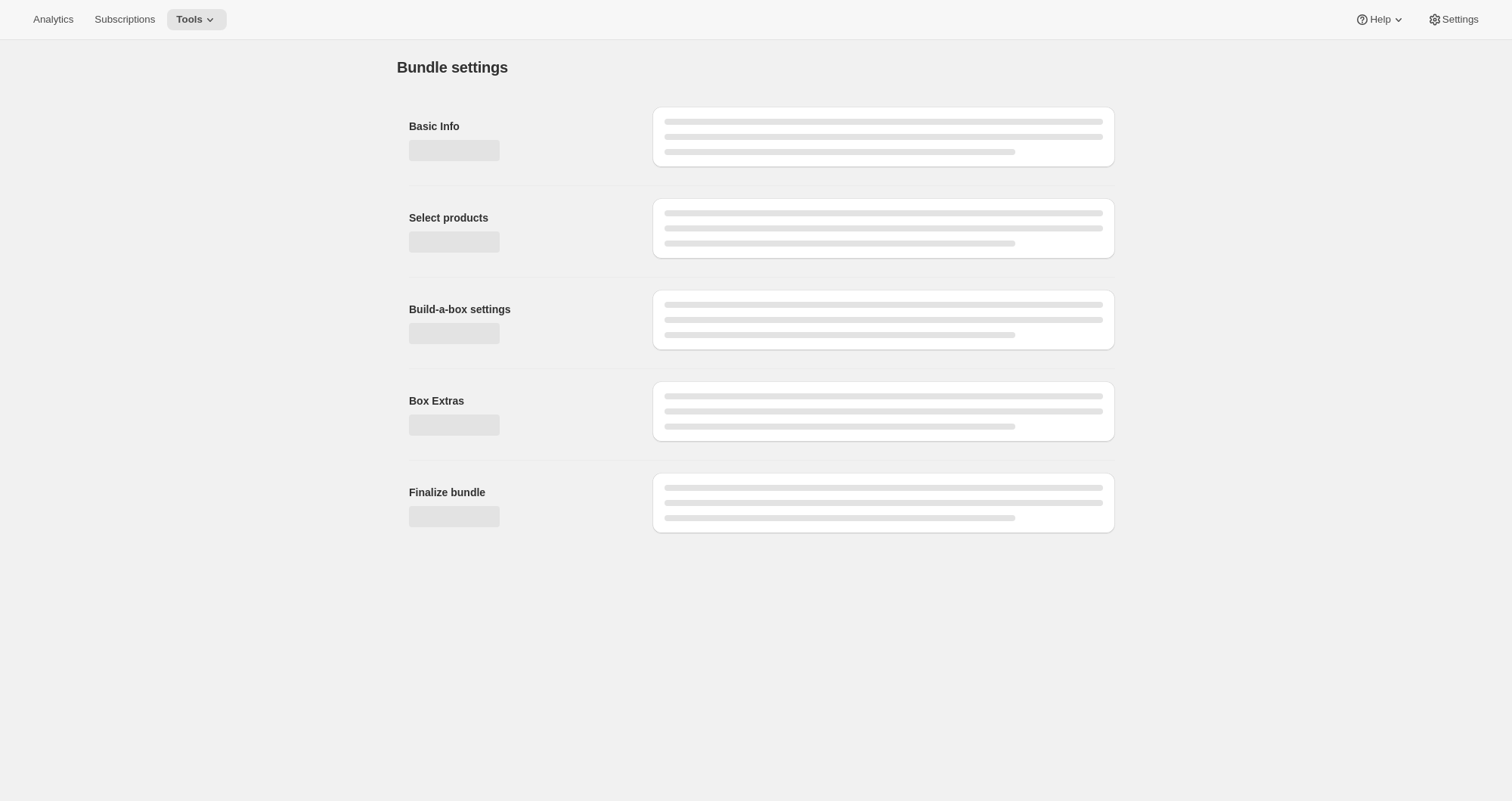
type input "Nationwide 10 Meal Saver Plan (Flat $12.99 Express Shipping)"
radio input "true"
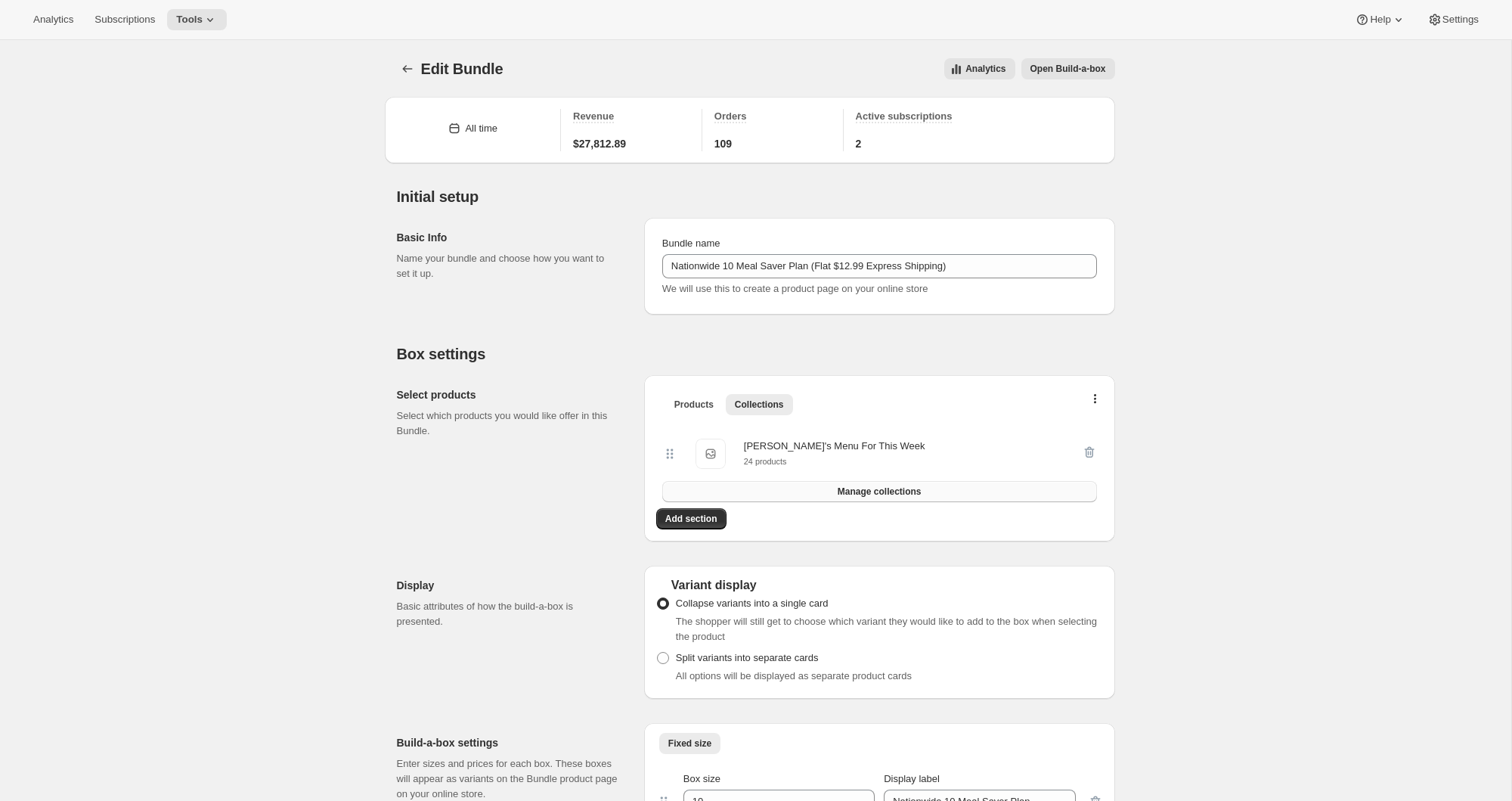
click at [848, 492] on span "Manage collections" at bounding box center [879, 491] width 84 height 12
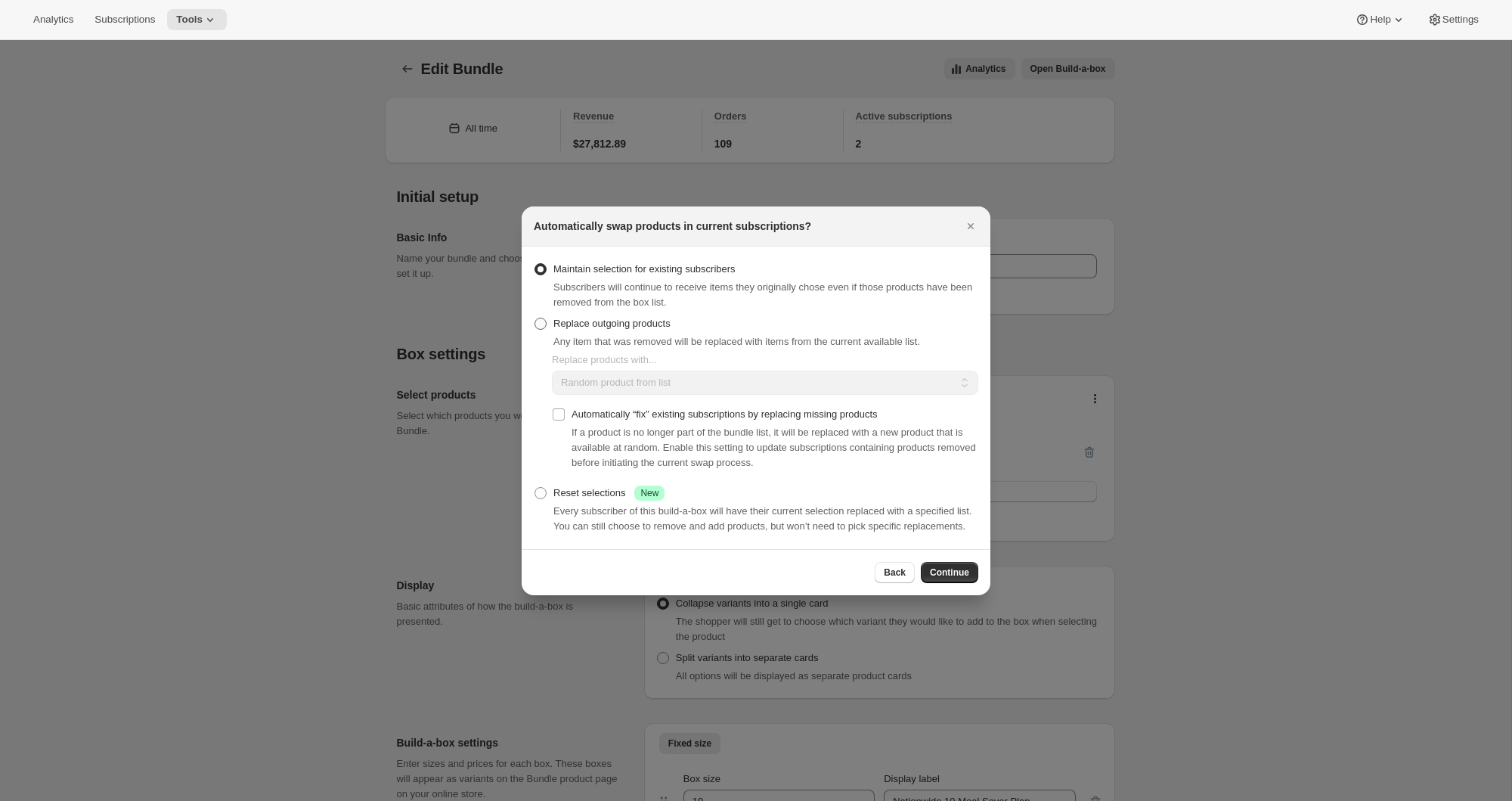
click at [539, 318] on span ":r13h:" at bounding box center [540, 323] width 12 height 12
click at [535, 318] on input "Replace outgoing products" at bounding box center [534, 318] width 1 height 1
radio input "true"
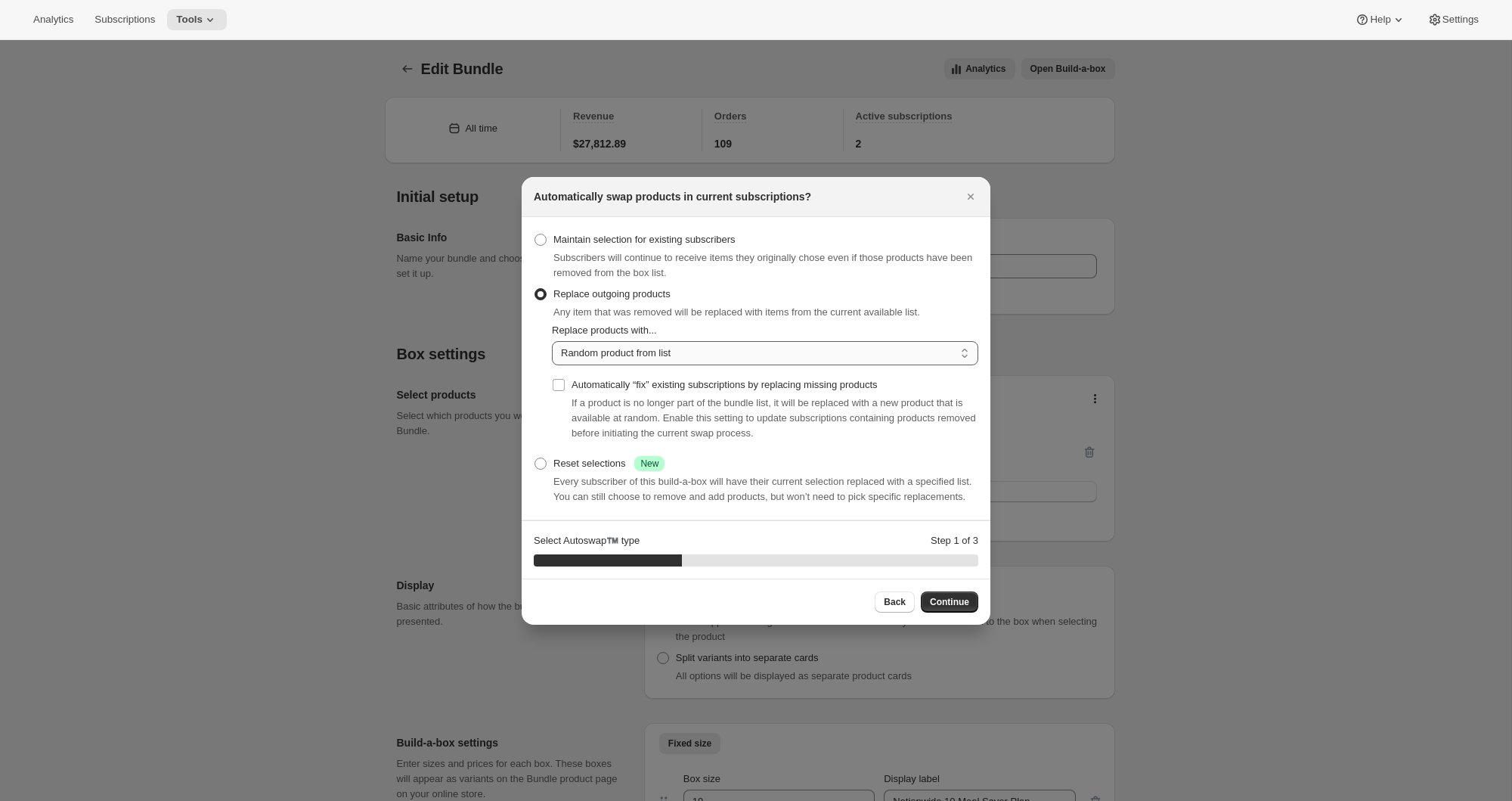
click at [577, 347] on select "Random product from list Based on position within collection Matching product t…" at bounding box center [765, 353] width 426 height 24
select select "selection"
click at [552, 341] on select "Random product from list Based on position within collection Matching product t…" at bounding box center [765, 353] width 426 height 24
click at [561, 381] on input "Automatically “fix” existing subscriptions by replacing missing products" at bounding box center [558, 384] width 12 height 12
checkbox input "true"
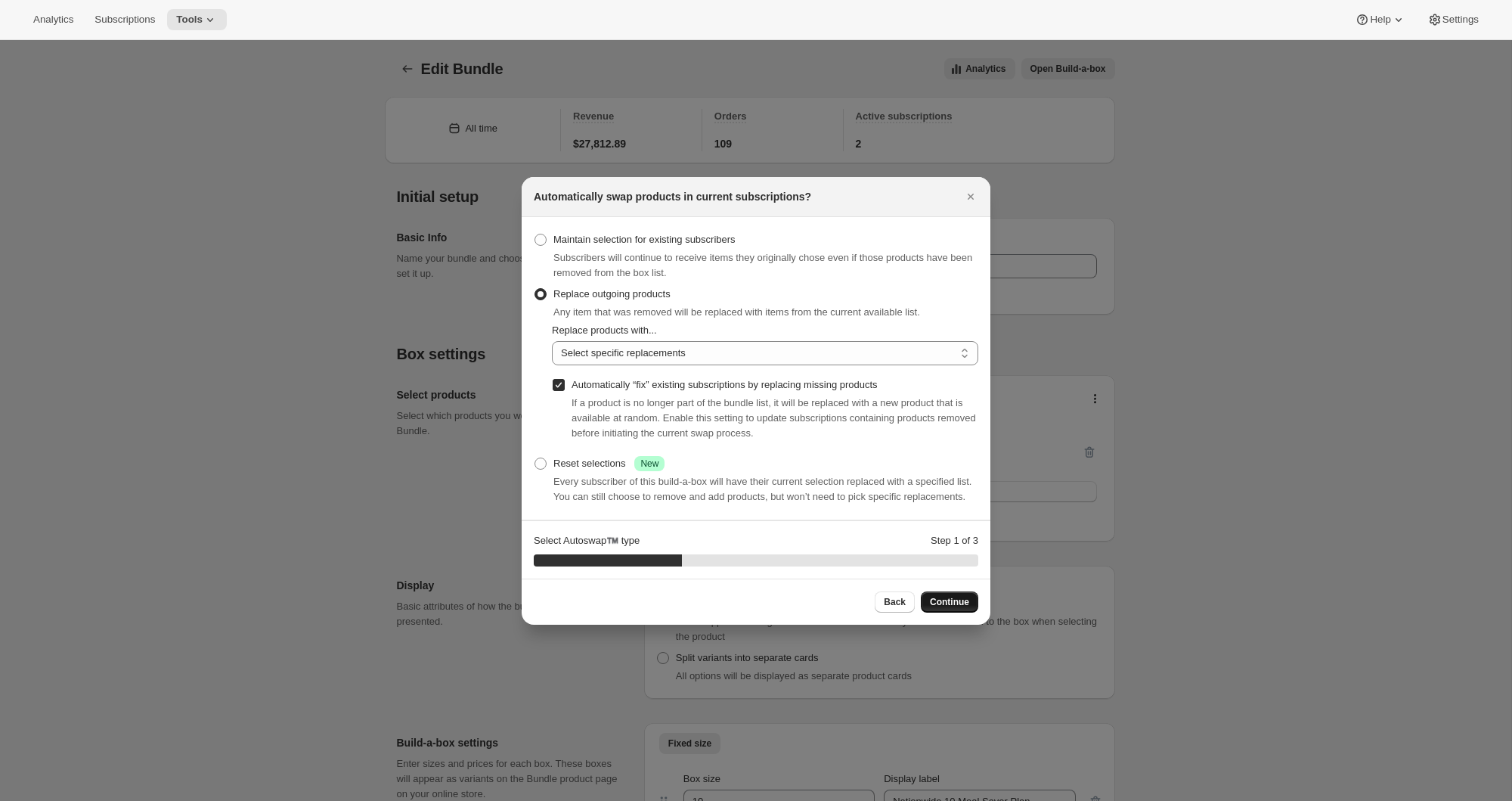
click at [944, 608] on span "Continue" at bounding box center [949, 602] width 39 height 12
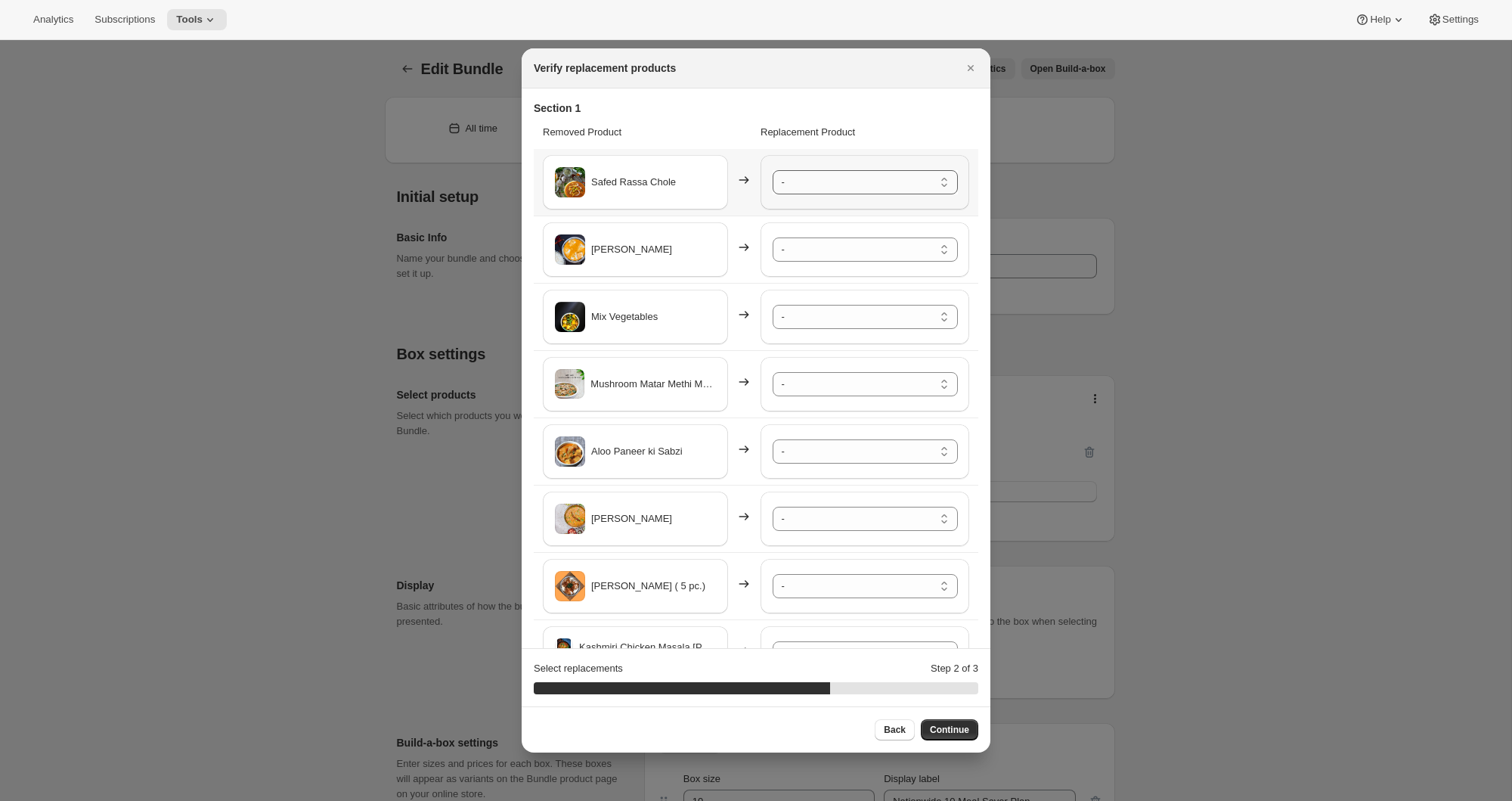
scroll to position [51, 0]
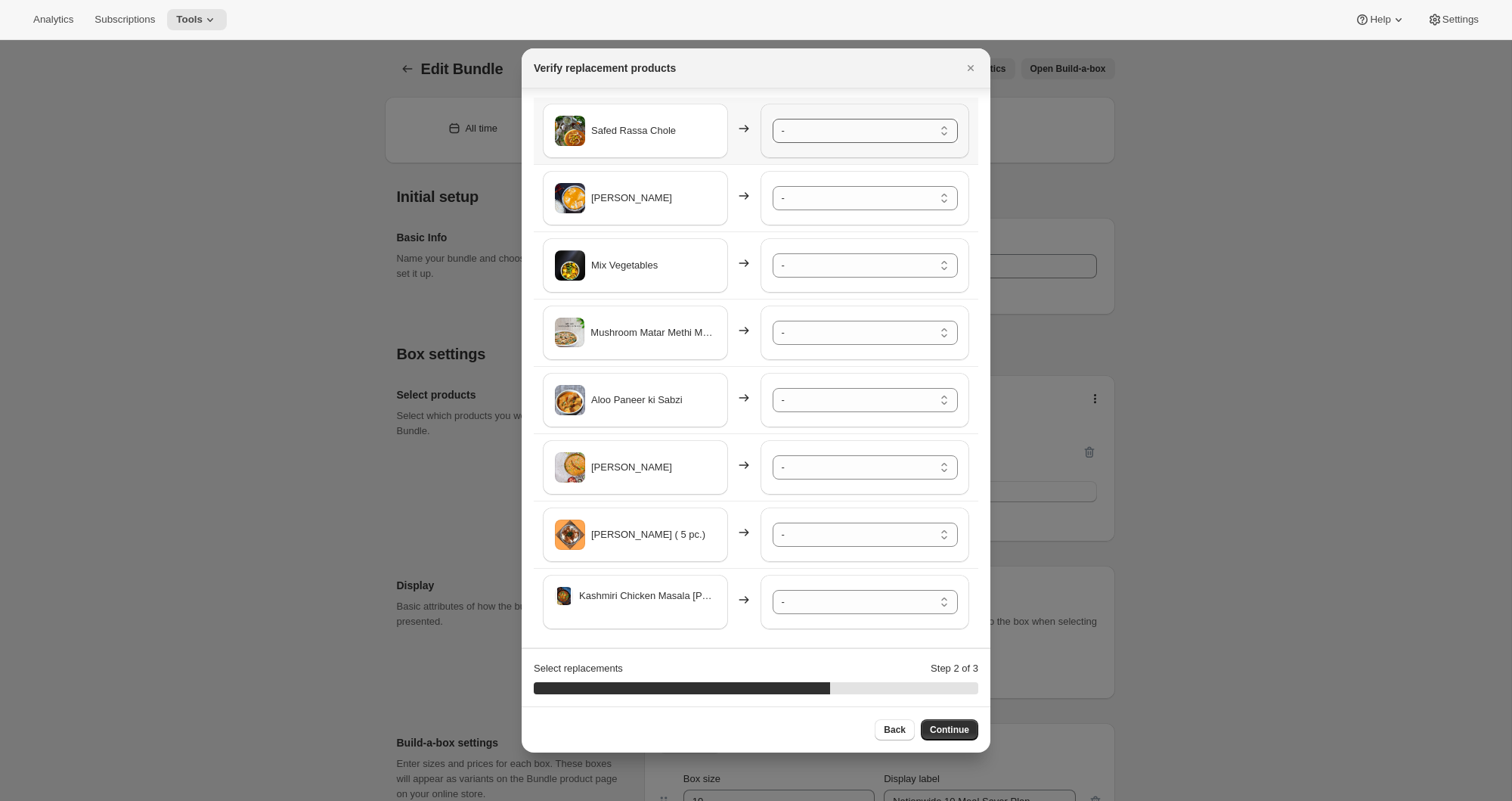
click at [872, 130] on select "- Punjabi Kadi Pakora - Default Title Palak Paneer - Default Title Aloo Tamatar…" at bounding box center [865, 131] width 185 height 24
click at [835, 193] on select "- Punjabi Kadi Pakora - Default Title Palak Paneer - Default Title Aloo Tamatar…" at bounding box center [865, 198] width 185 height 24
click at [822, 259] on select "- Punjabi Kadi Pakora - Default Title Palak Paneer - Default Title Aloo Tamatar…" at bounding box center [865, 266] width 185 height 24
click at [819, 327] on select "- Punjabi Kadi Pakora - Default Title Palak Paneer - Default Title Aloo Tamatar…" at bounding box center [865, 333] width 185 height 24
click at [846, 406] on select "- Punjabi Kadi Pakora - Default Title Palak Paneer - Default Title Aloo Tamatar…" at bounding box center [865, 400] width 185 height 24
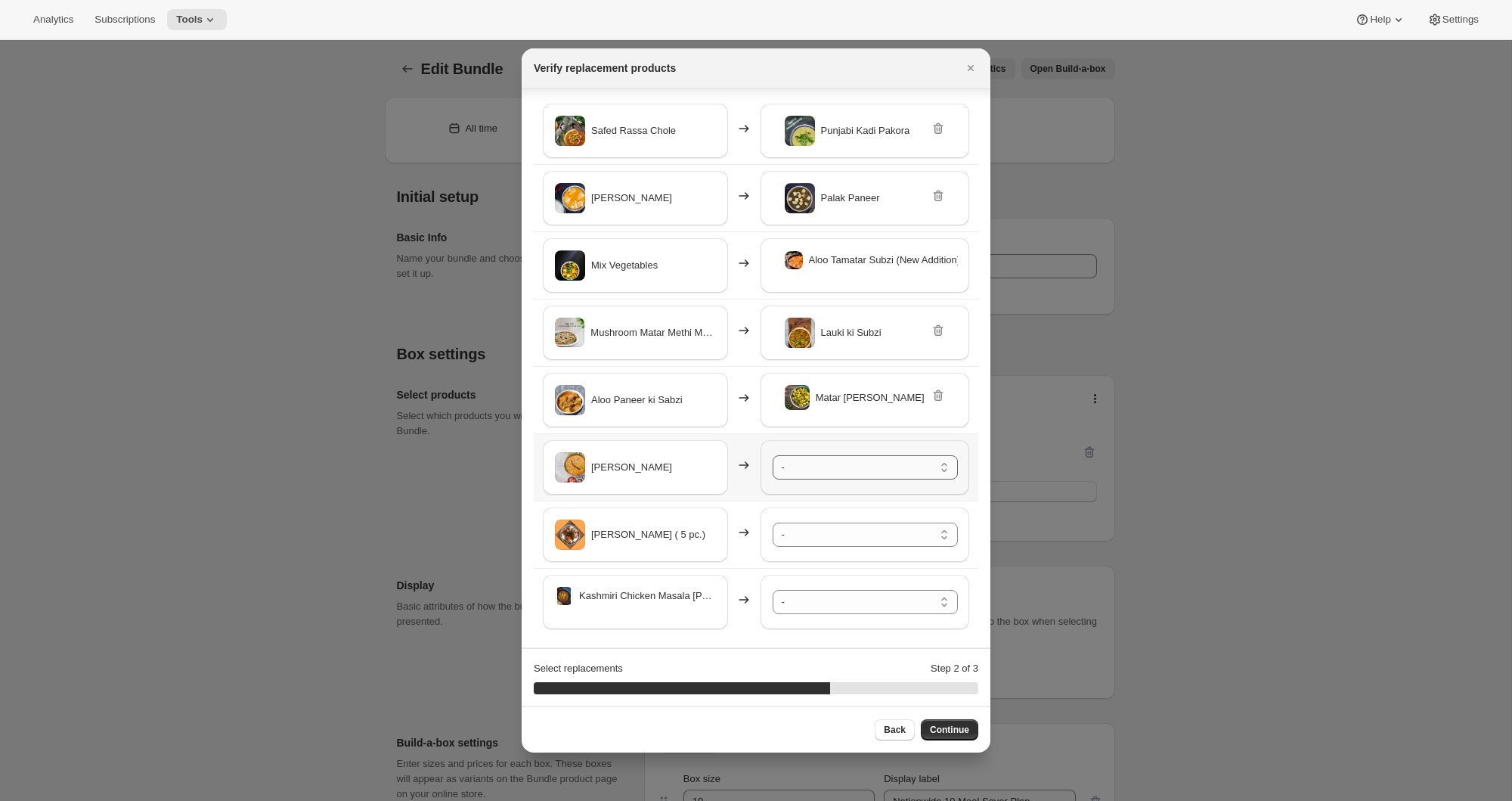
click at [840, 468] on select "- Punjabi Kadi Pakora - Default Title Palak Paneer - Default Title Aloo Tamatar…" at bounding box center [865, 467] width 185 height 24
click at [840, 542] on select "- Punjabi Kadi Pakora - Default Title Palak Paneer - Default Title Aloo Tamatar…" at bounding box center [865, 535] width 185 height 24
click at [848, 598] on select "- Punjabi Kadi Pakora - Default Title Palak Paneer - Default Title Aloo Tamatar…" at bounding box center [865, 602] width 185 height 24
click at [972, 731] on button "Continue" at bounding box center [949, 730] width 58 height 21
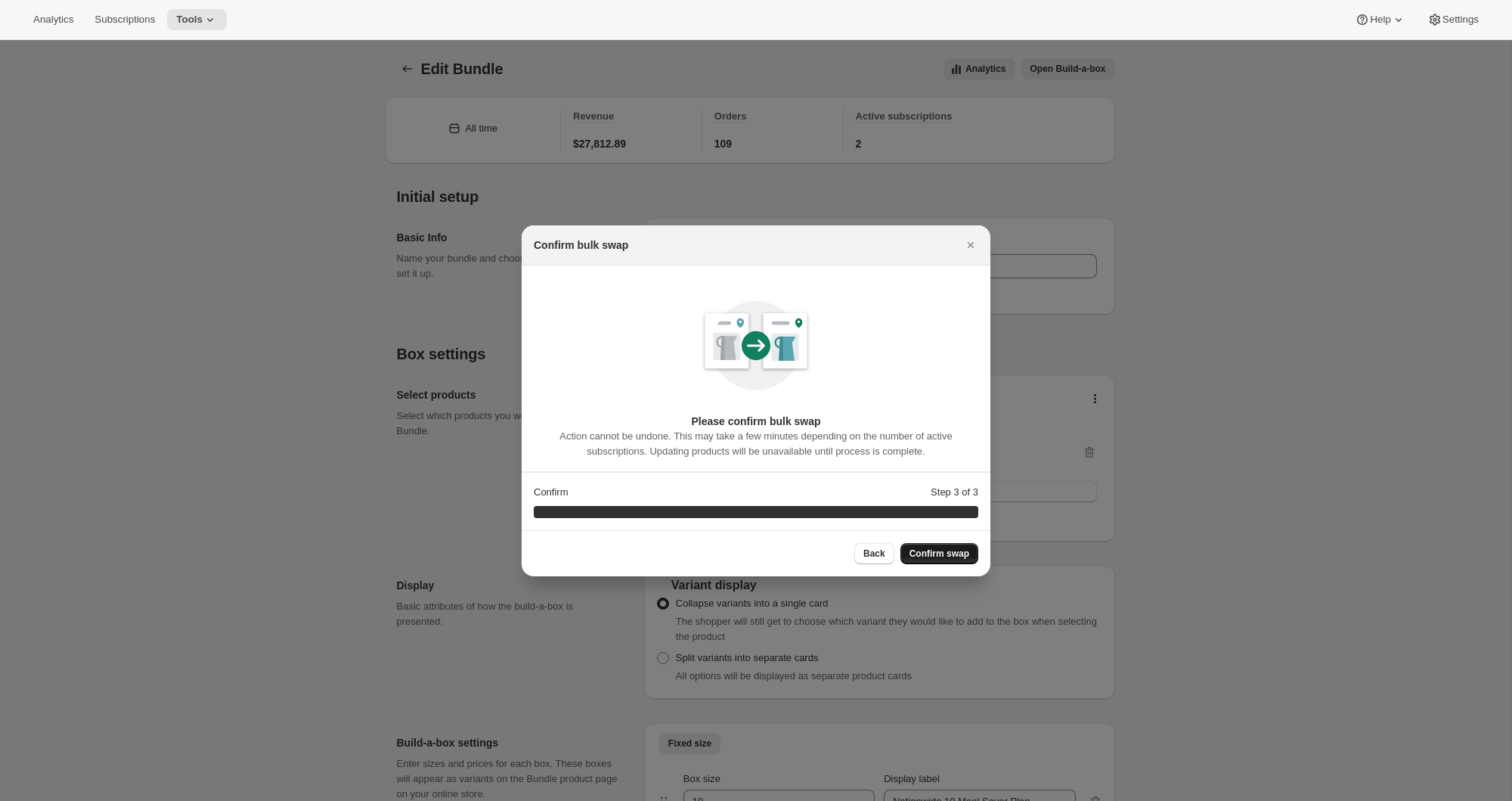
click at [947, 553] on span "Confirm swap" at bounding box center [940, 553] width 60 height 12
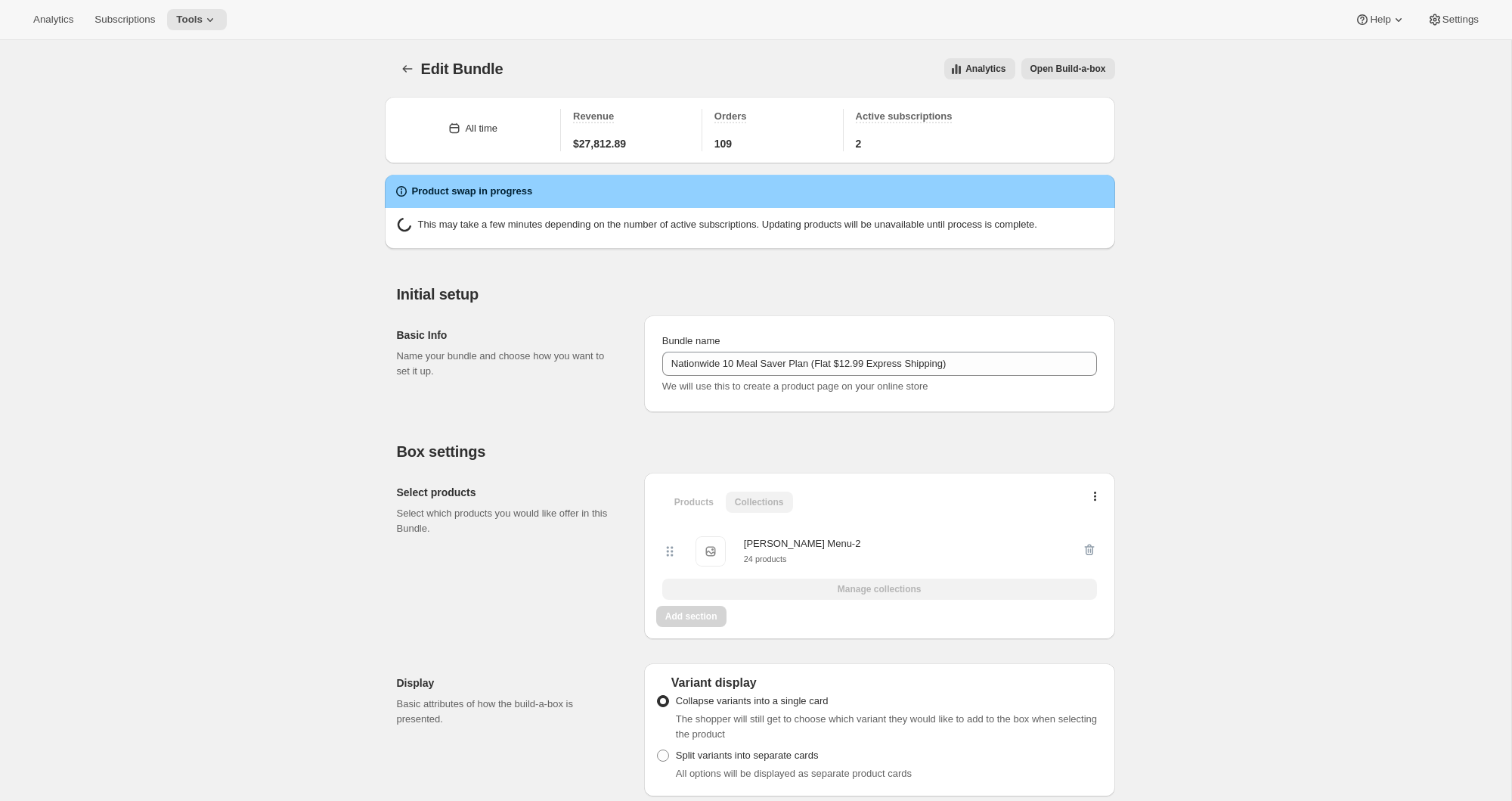
scroll to position [4, 0]
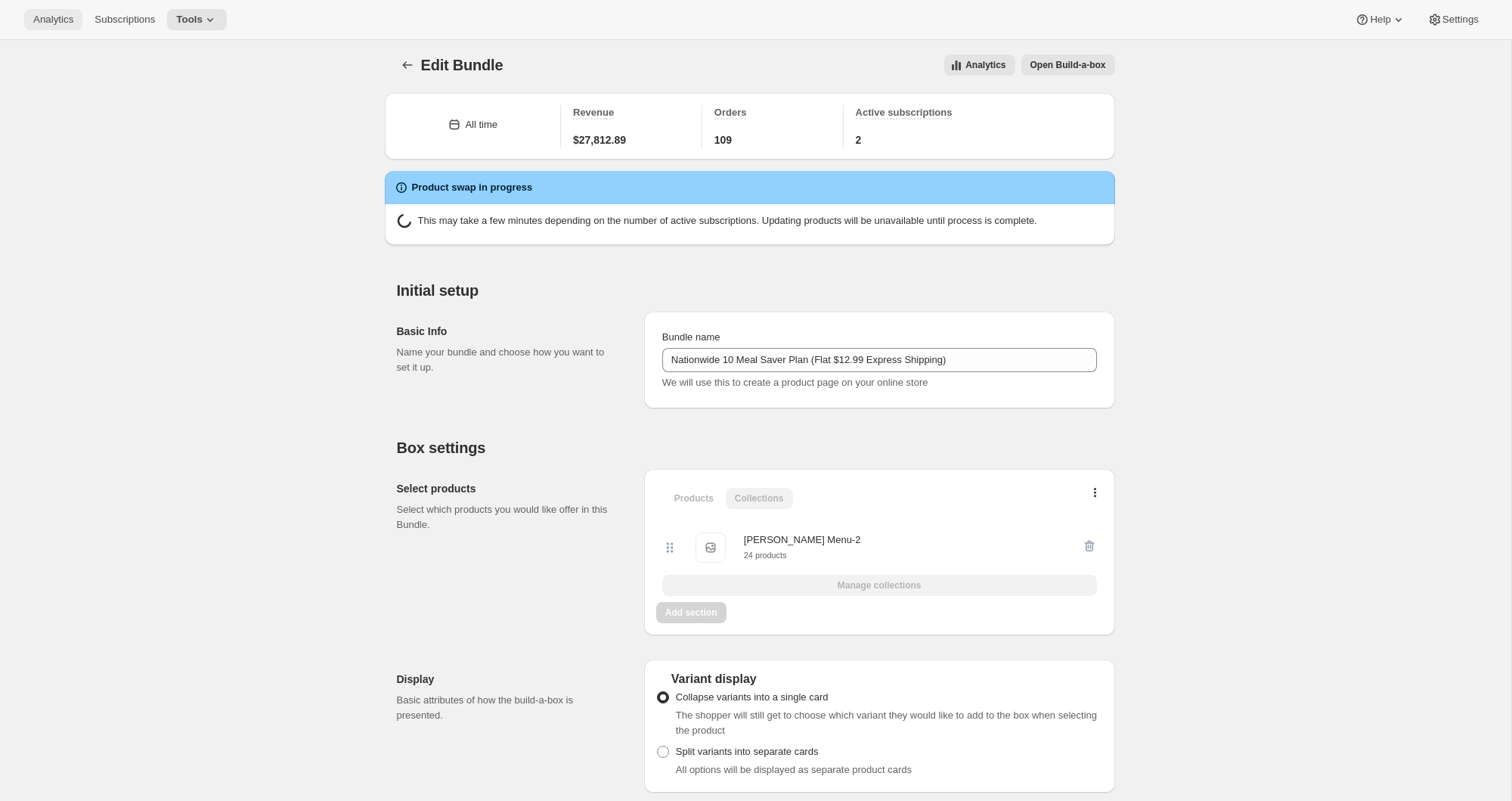
click at [69, 20] on span "Analytics" at bounding box center [53, 19] width 40 height 12
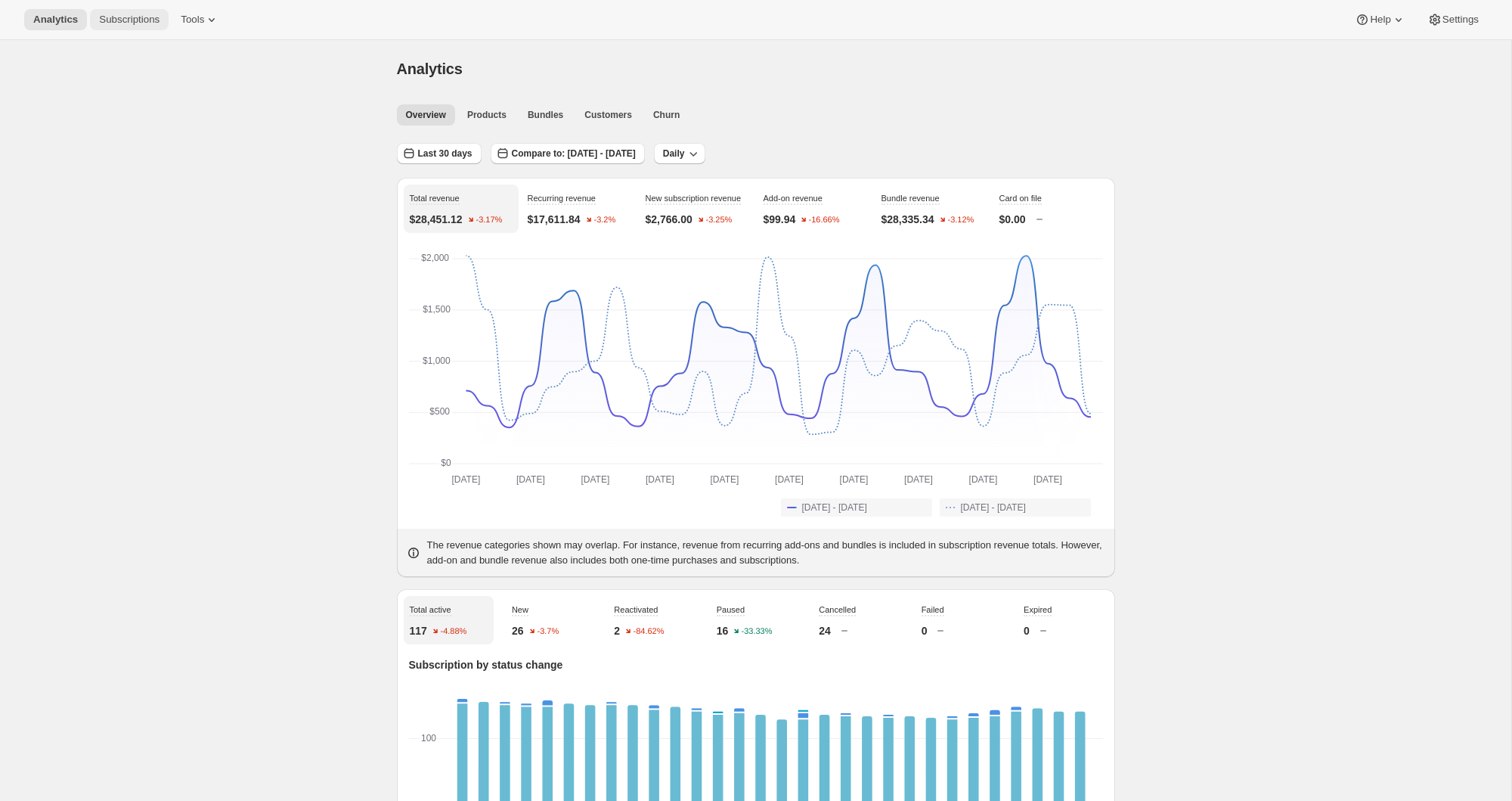
click at [143, 23] on span "Subscriptions" at bounding box center [129, 19] width 60 height 12
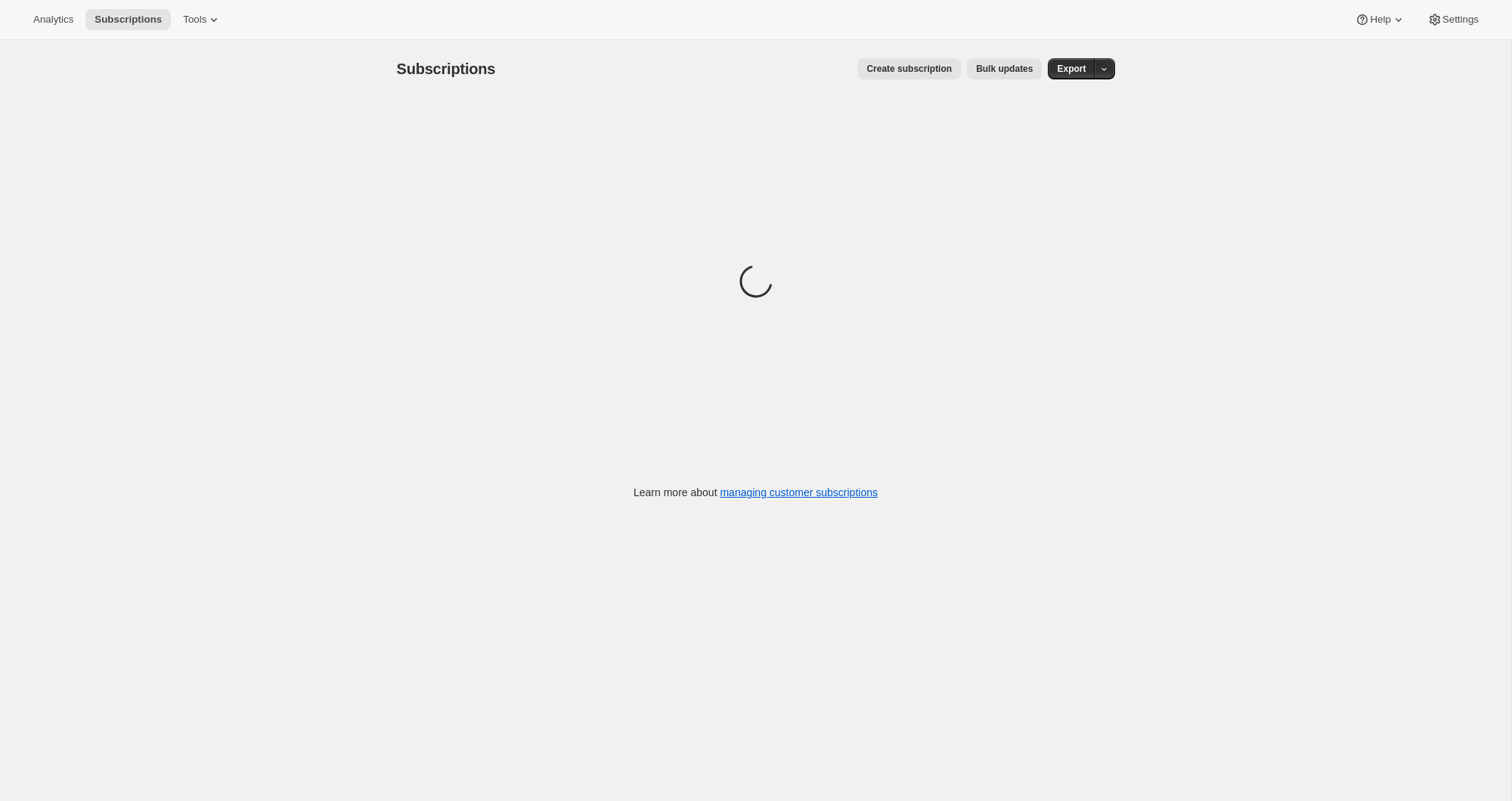
click at [1007, 74] on span "Bulk updates" at bounding box center [1004, 68] width 57 height 12
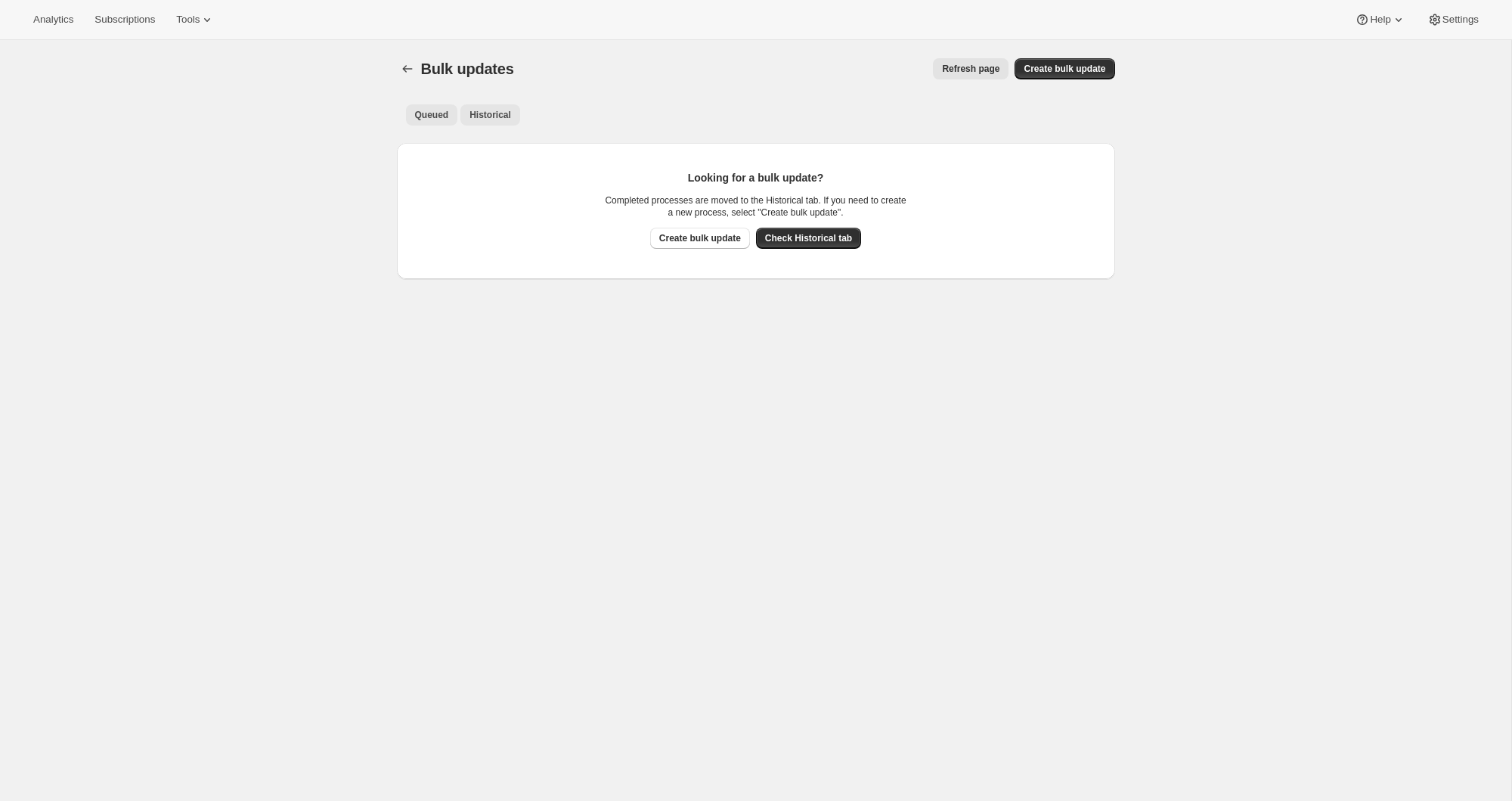
click at [481, 123] on button "Historical" at bounding box center [490, 115] width 60 height 21
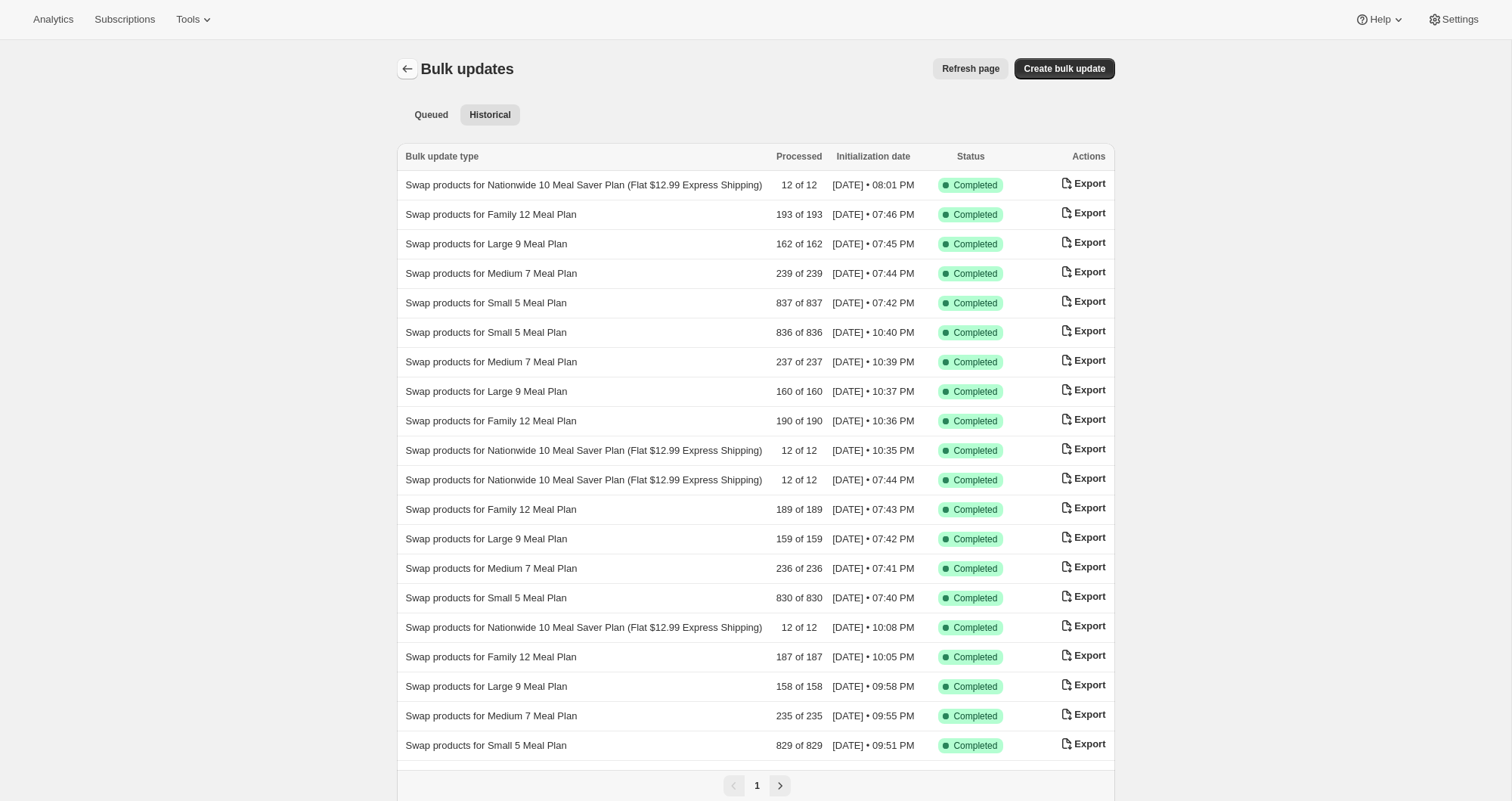
click at [415, 71] on button "Bulk updates" at bounding box center [408, 69] width 21 height 21
